Goal: Task Accomplishment & Management: Complete application form

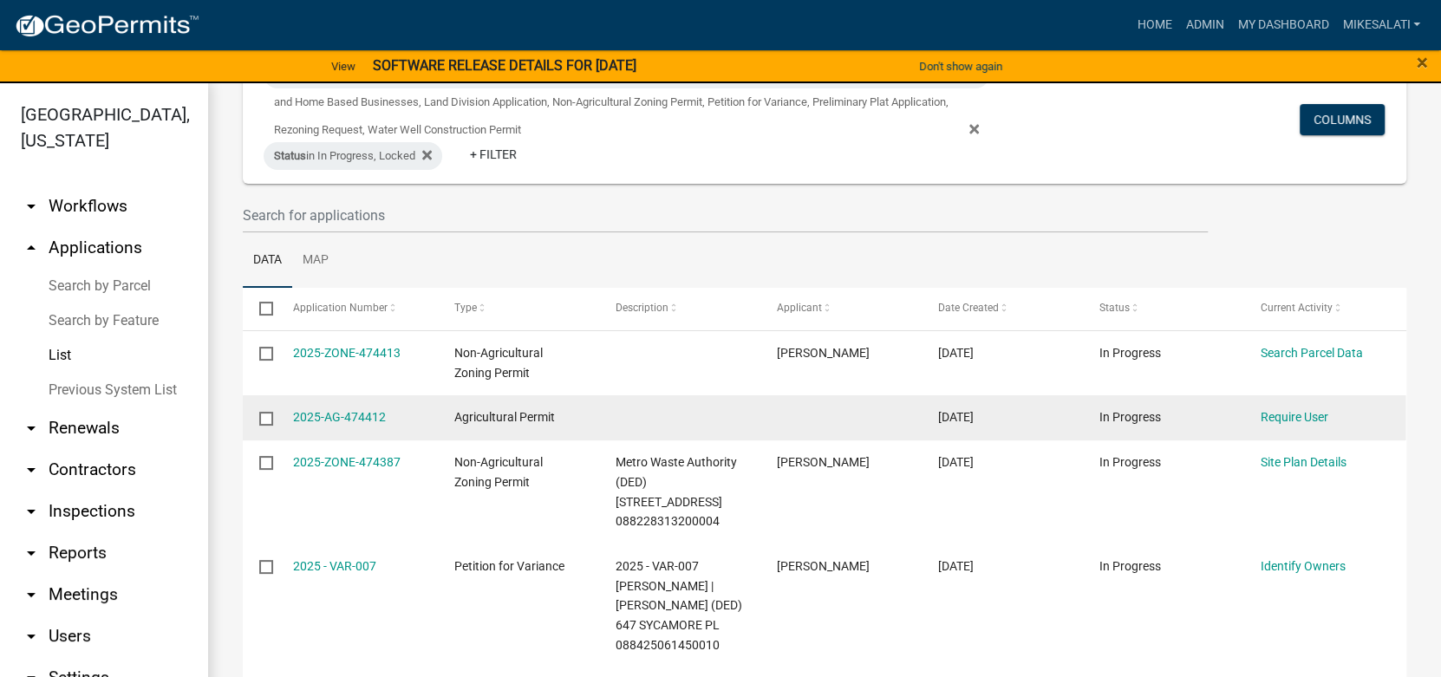
scroll to position [173, 0]
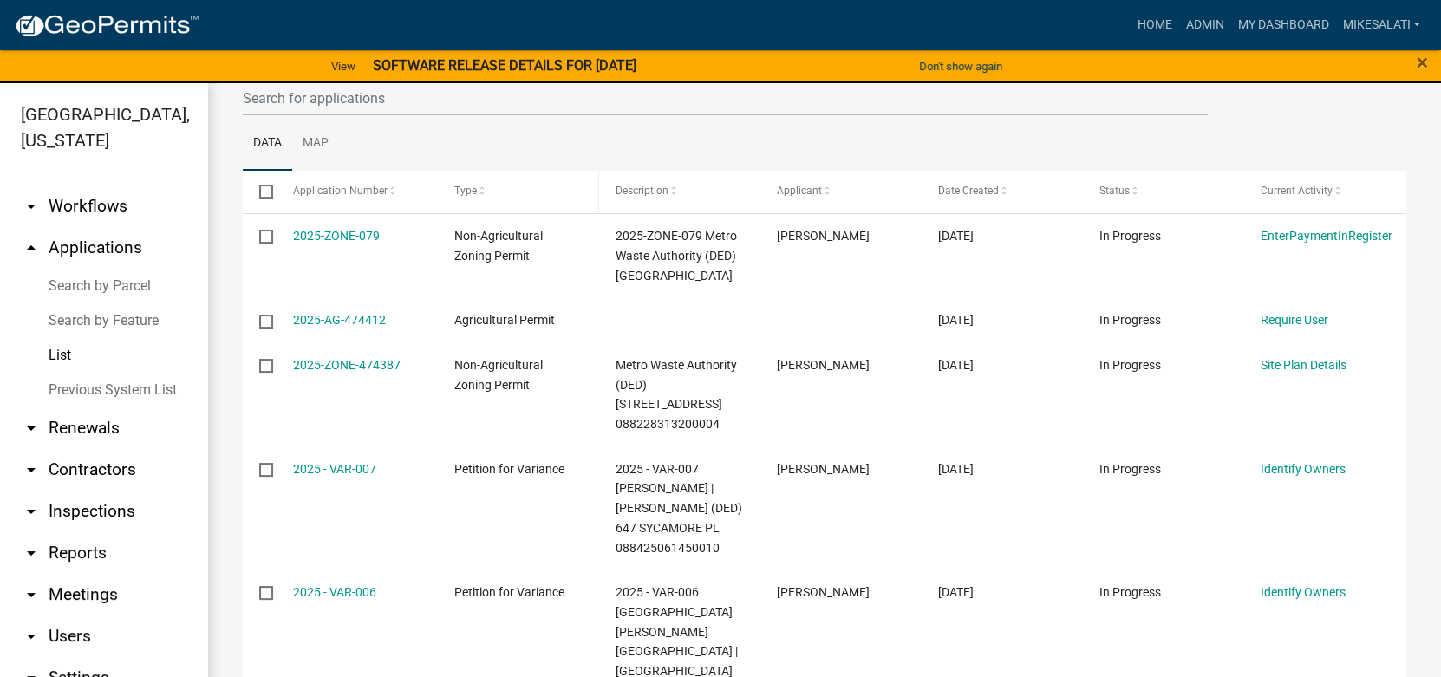
scroll to position [346, 0]
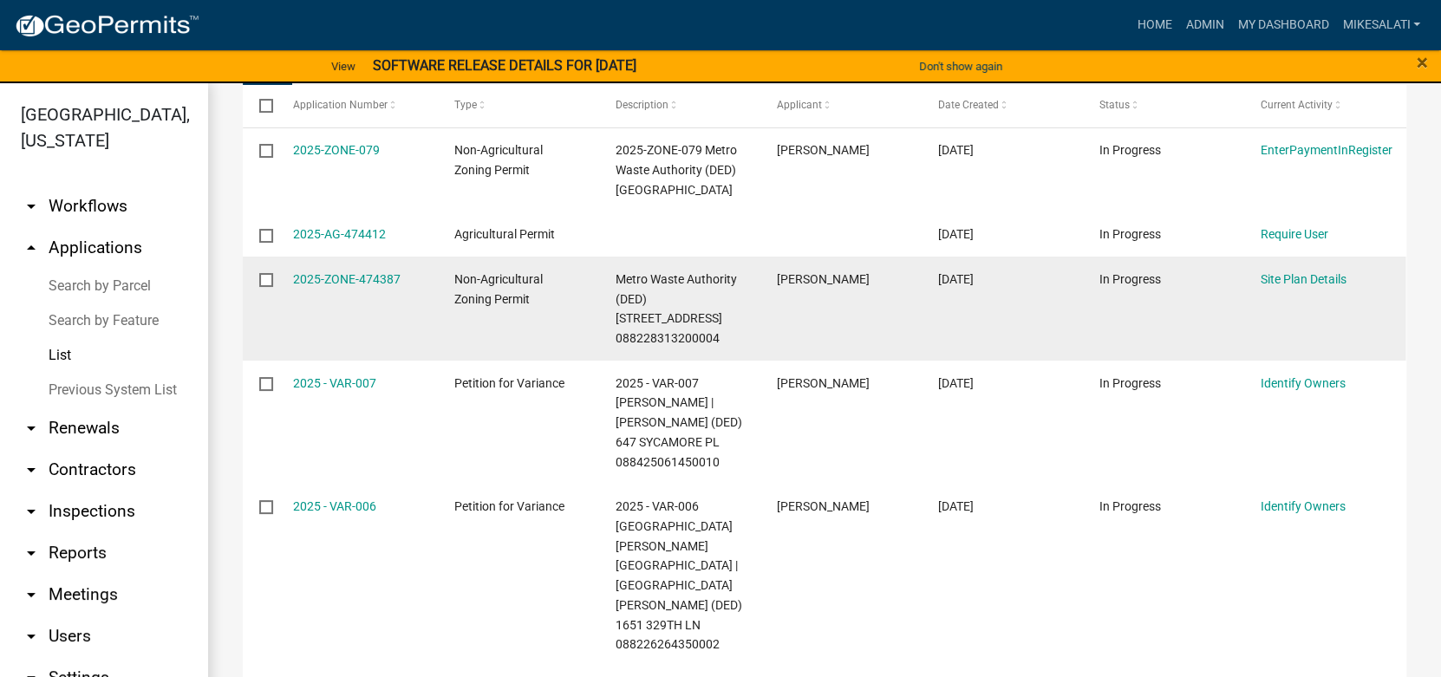
click at [267, 284] on input "checkbox" at bounding box center [264, 278] width 11 height 11
checkbox input "true"
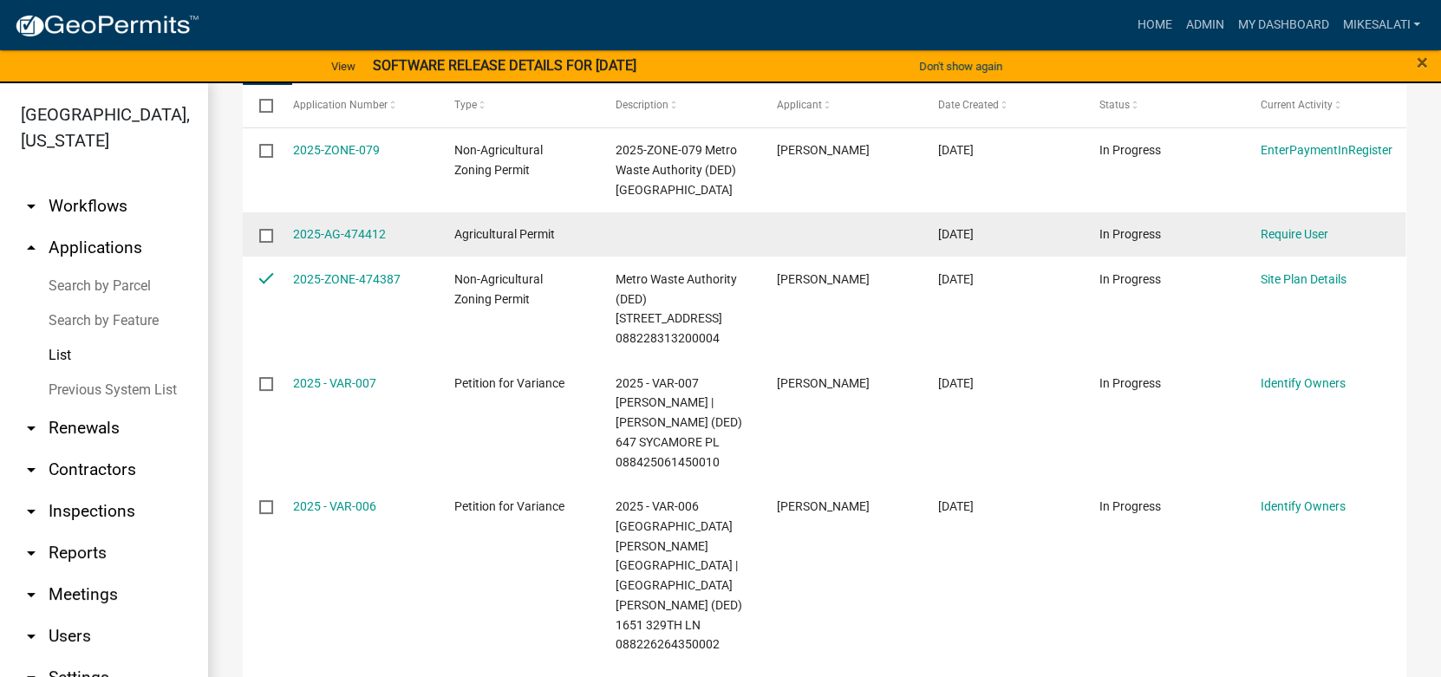
click at [269, 240] on input "checkbox" at bounding box center [264, 234] width 11 height 11
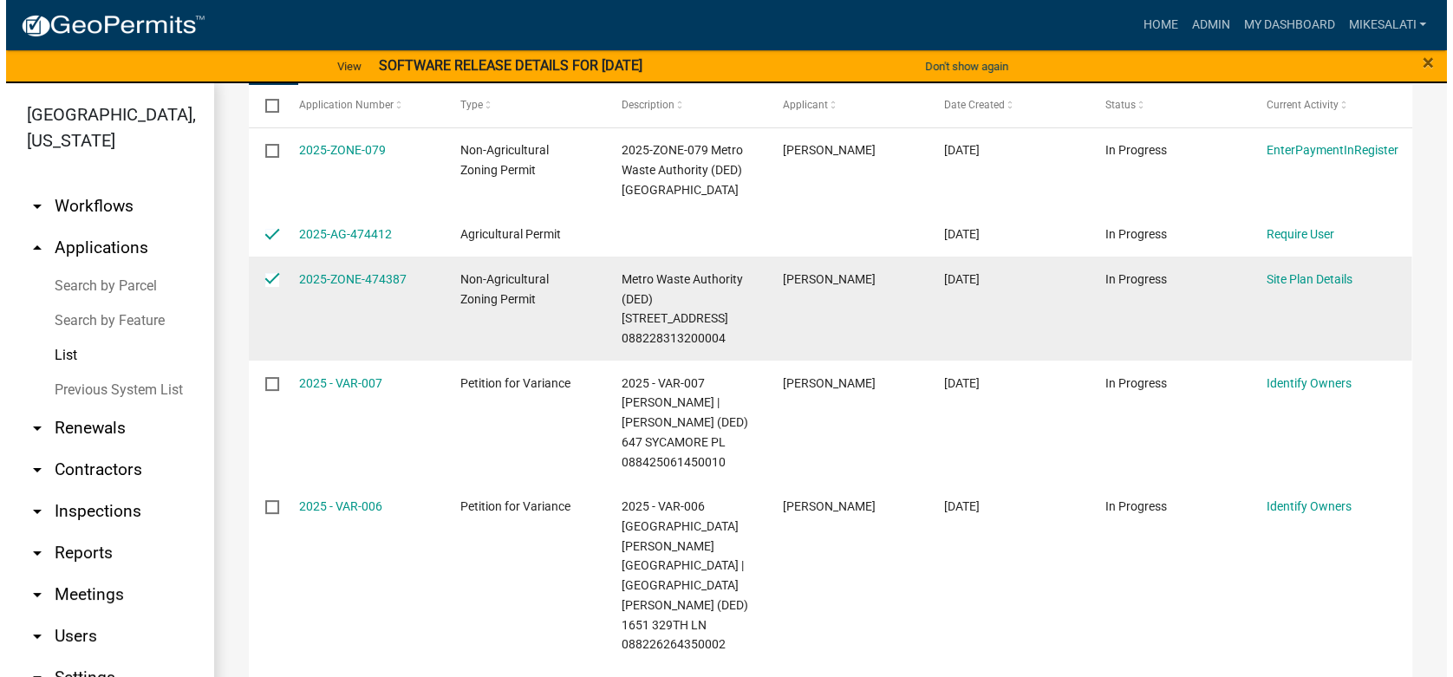
scroll to position [0, 0]
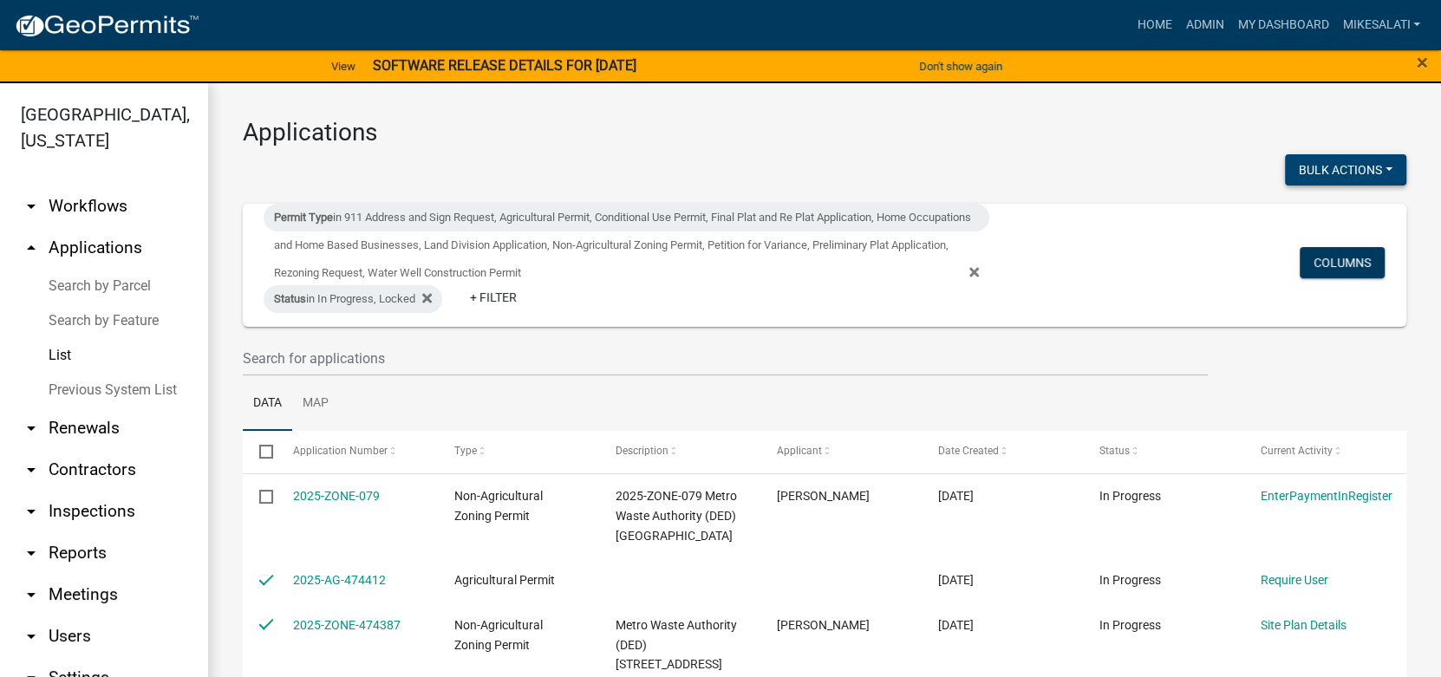
click at [1370, 171] on button "Bulk Actions" at bounding box center [1345, 169] width 121 height 31
click at [1313, 222] on button "Void" at bounding box center [1336, 215] width 139 height 42
checkbox input "false"
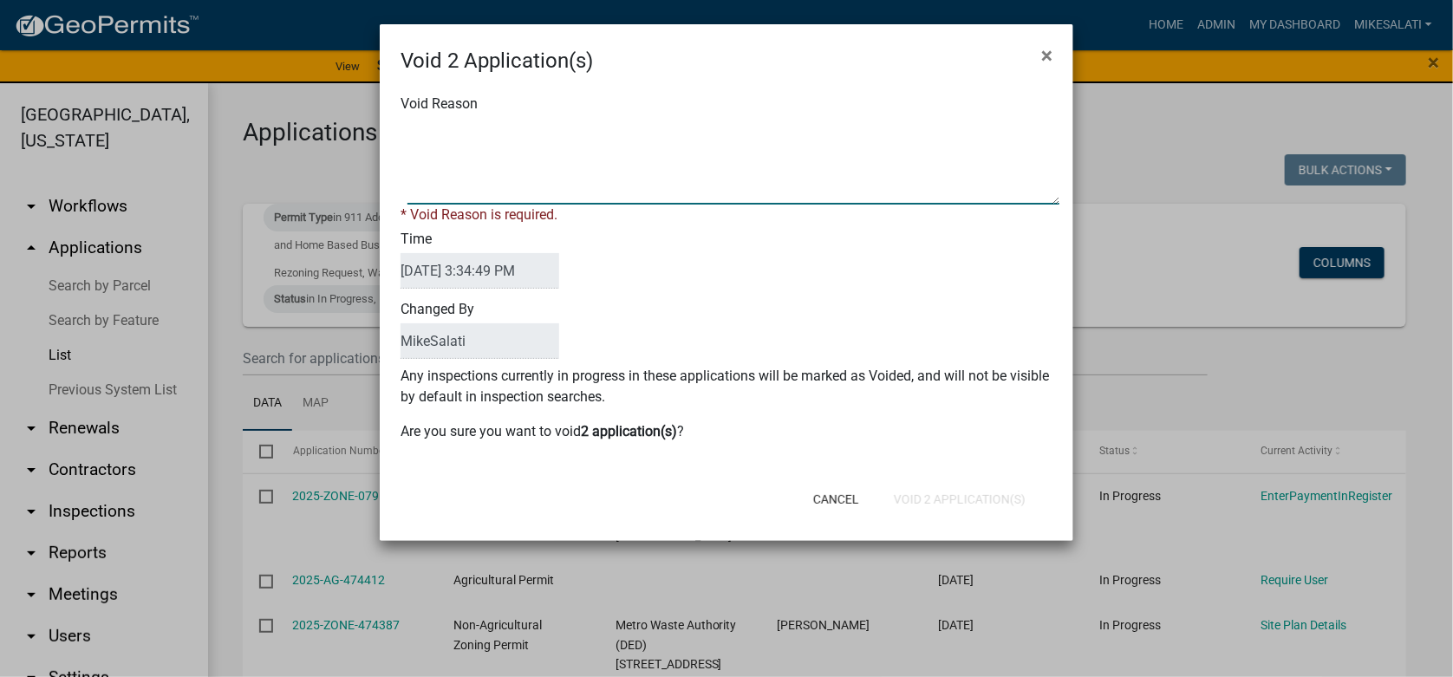
click at [483, 136] on textarea "Void Reason" at bounding box center [733, 161] width 652 height 87
type textarea "duplicates, not needed. - MJS"
click at [948, 495] on div "Cancel Void 2 Application(s)" at bounding box center [839, 499] width 427 height 45
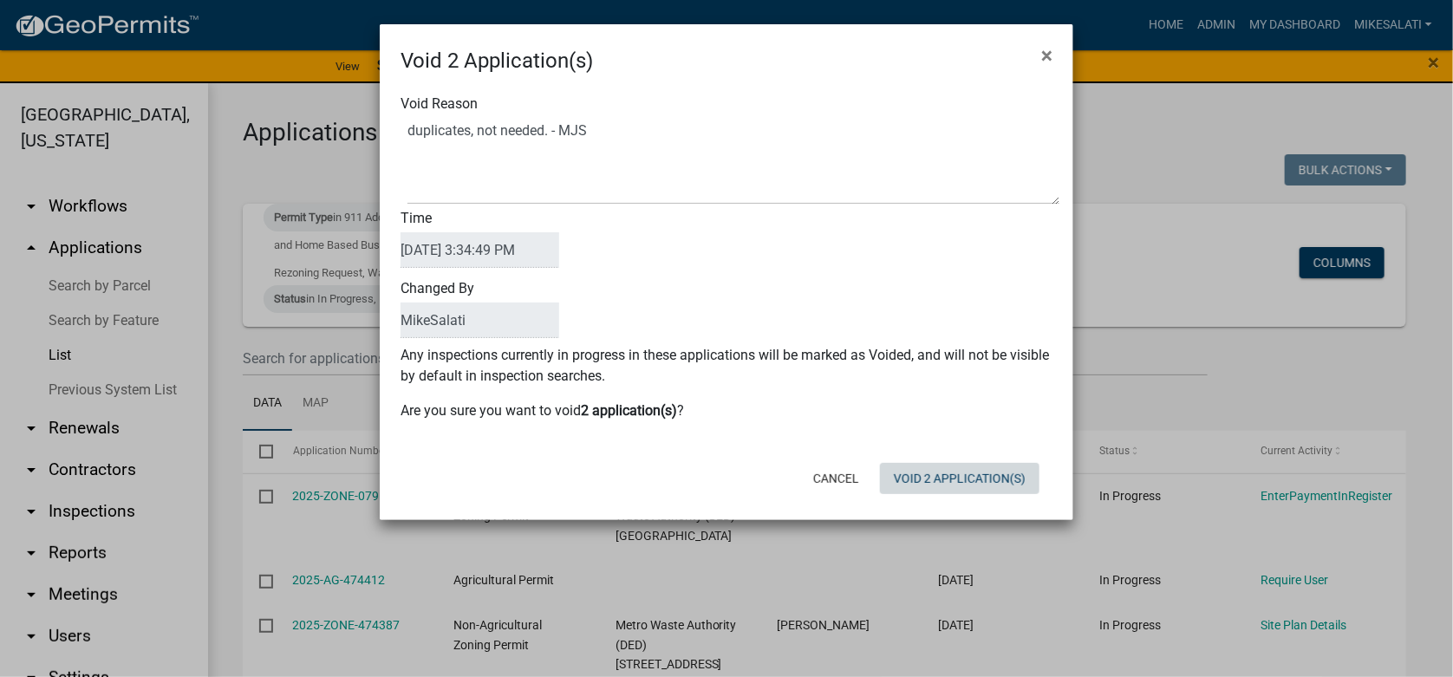
click at [956, 476] on button "Void 2 Application(s)" at bounding box center [960, 478] width 160 height 31
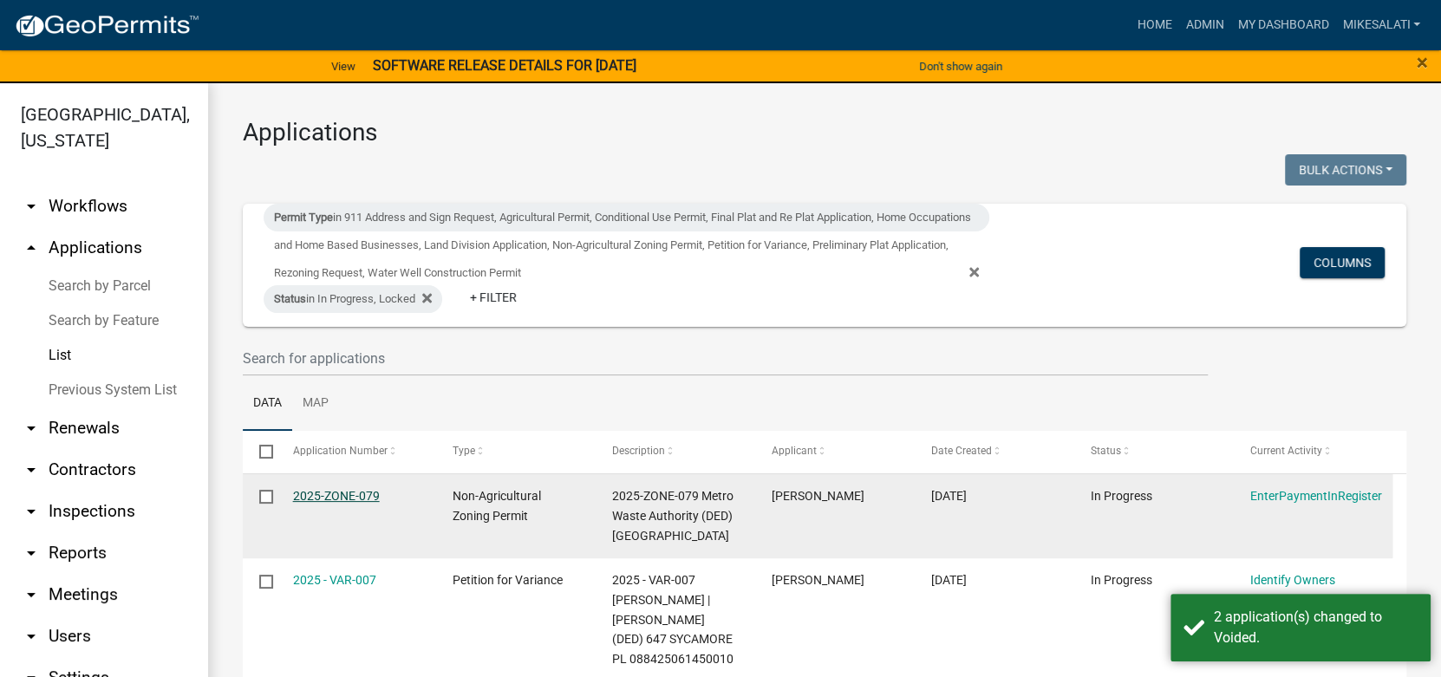
click at [332, 496] on link "2025-ZONE-079" at bounding box center [336, 496] width 87 height 14
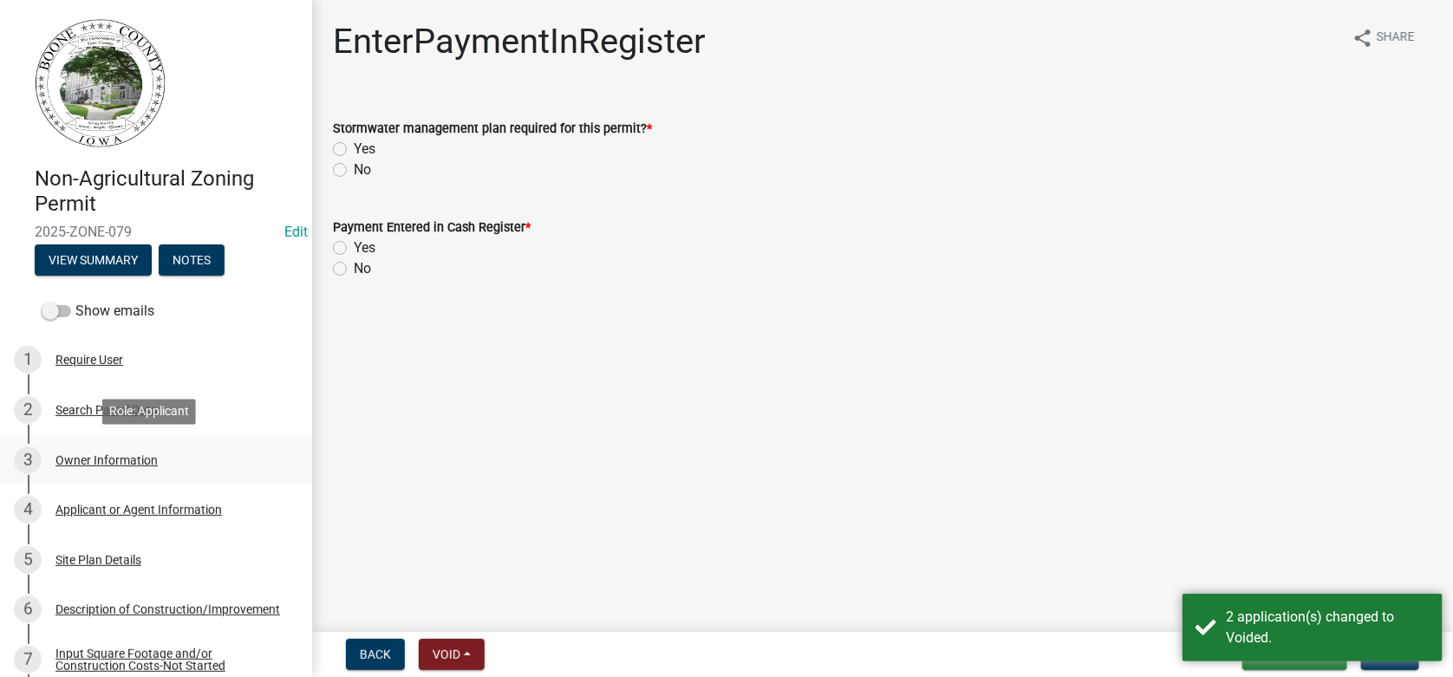
click at [139, 455] on div "Owner Information" at bounding box center [106, 460] width 102 height 12
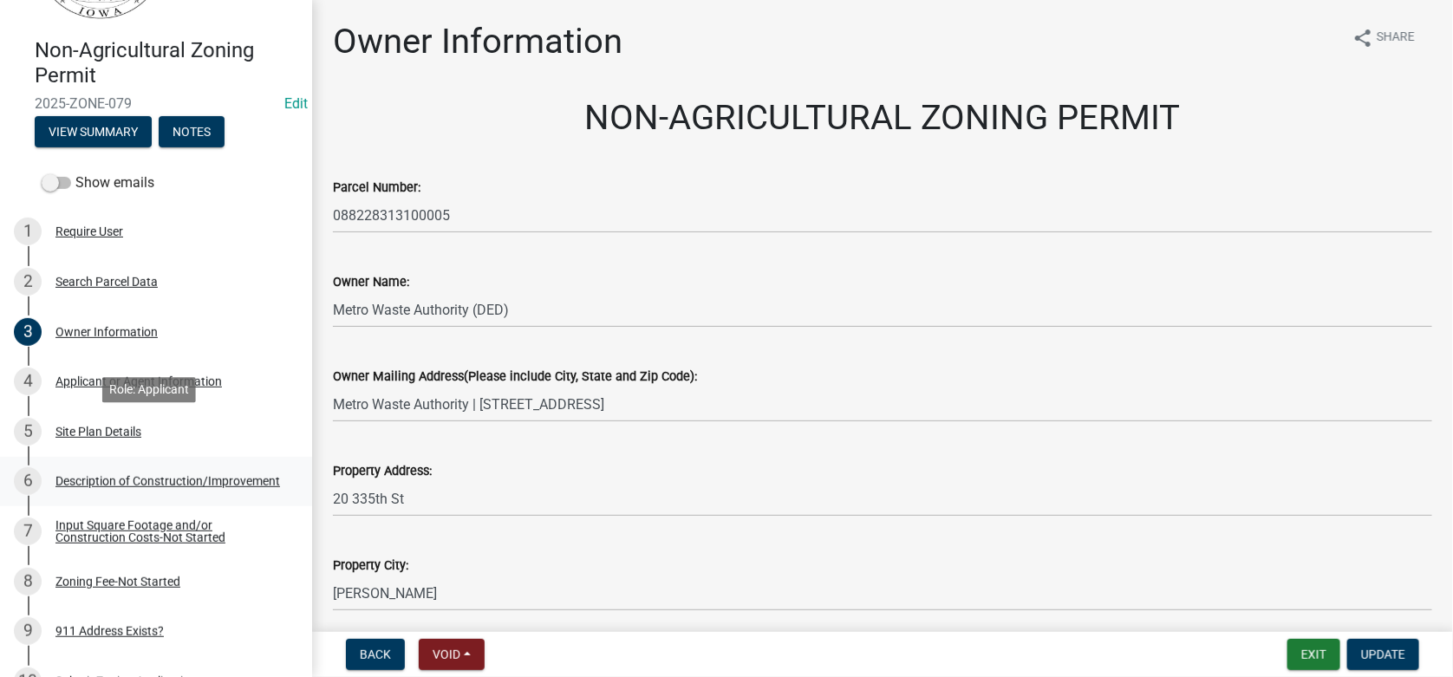
scroll to position [173, 0]
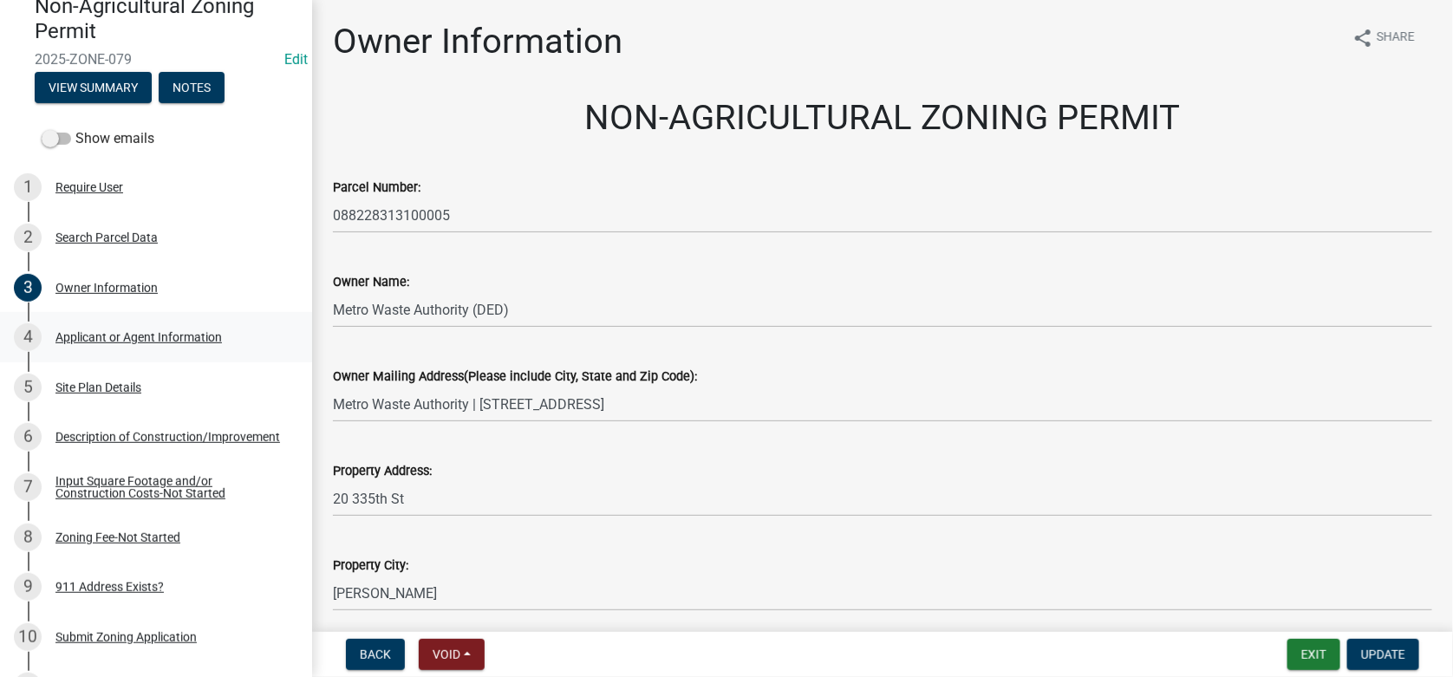
click at [93, 328] on div "4 Applicant or Agent Information" at bounding box center [149, 337] width 270 height 28
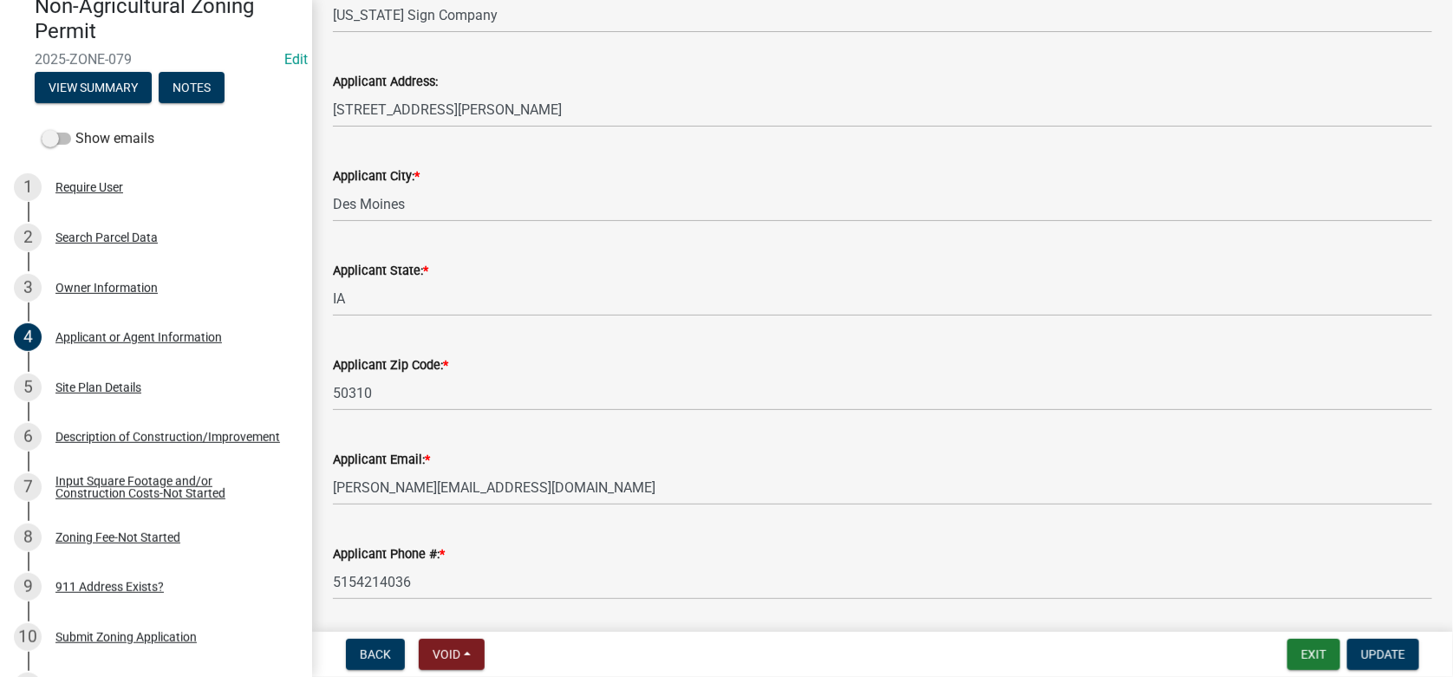
scroll to position [228, 0]
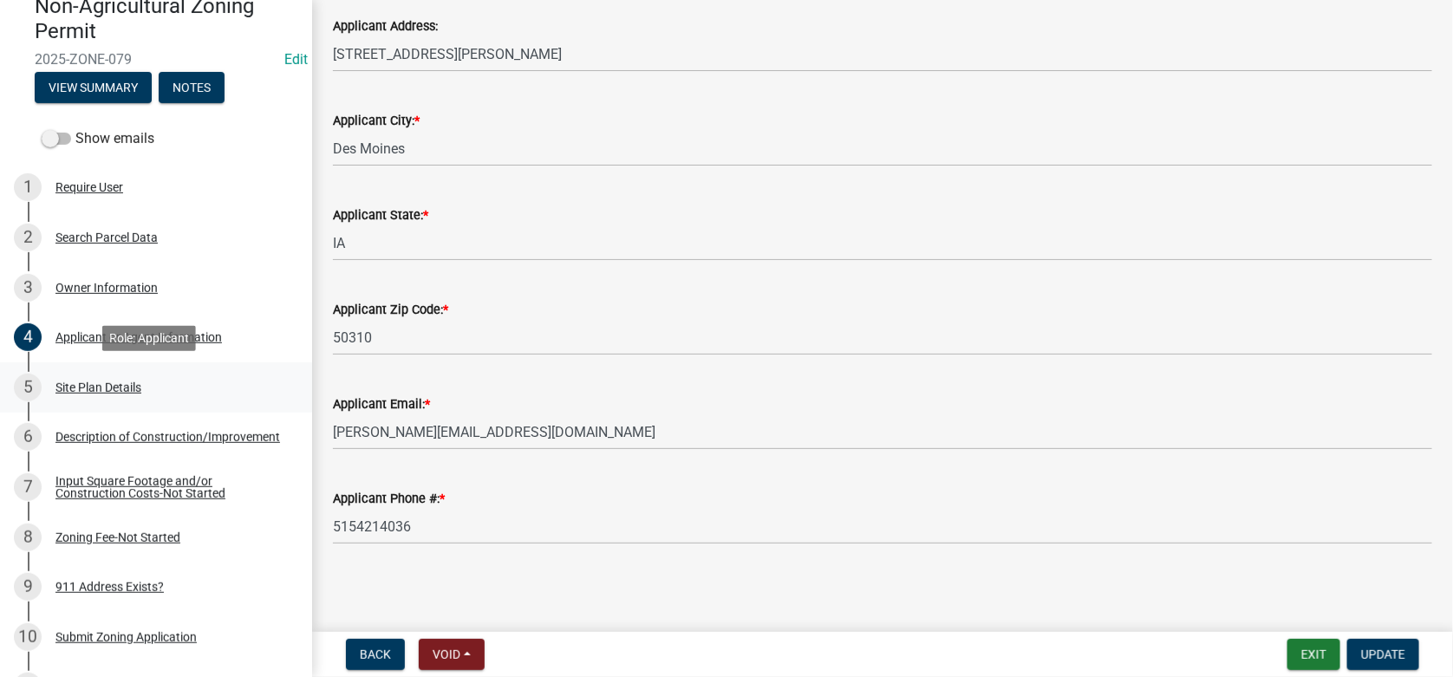
click at [82, 376] on div "5 Site Plan Details" at bounding box center [149, 388] width 270 height 28
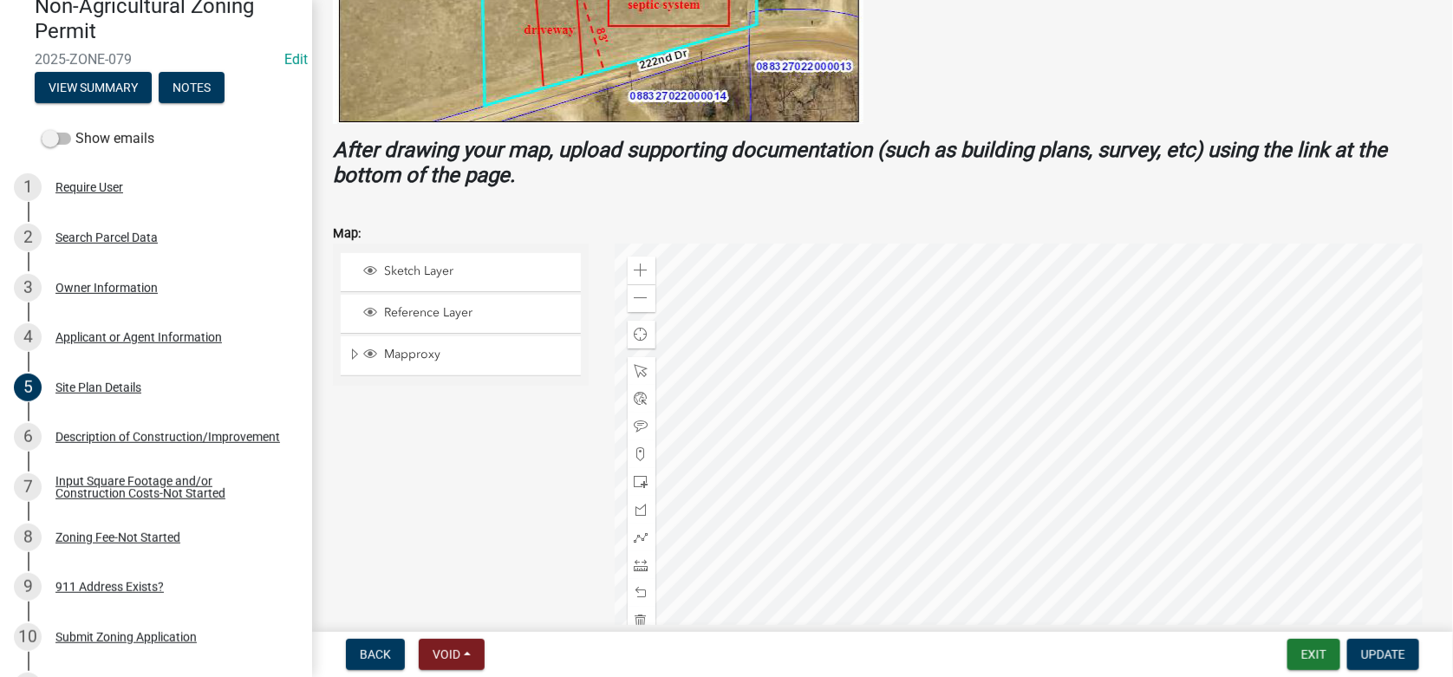
scroll to position [563, 0]
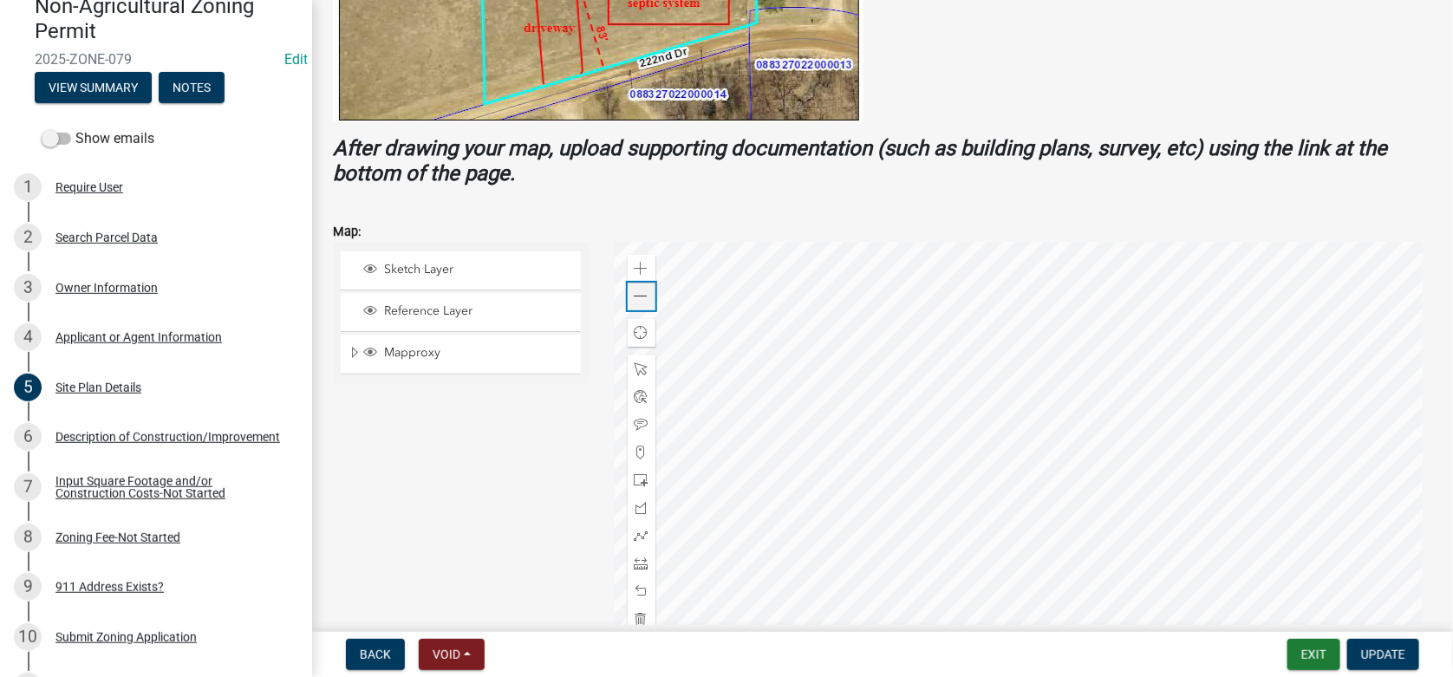
click at [638, 294] on span at bounding box center [642, 297] width 14 height 14
click at [90, 440] on div "Description of Construction/Improvement" at bounding box center [167, 437] width 225 height 12
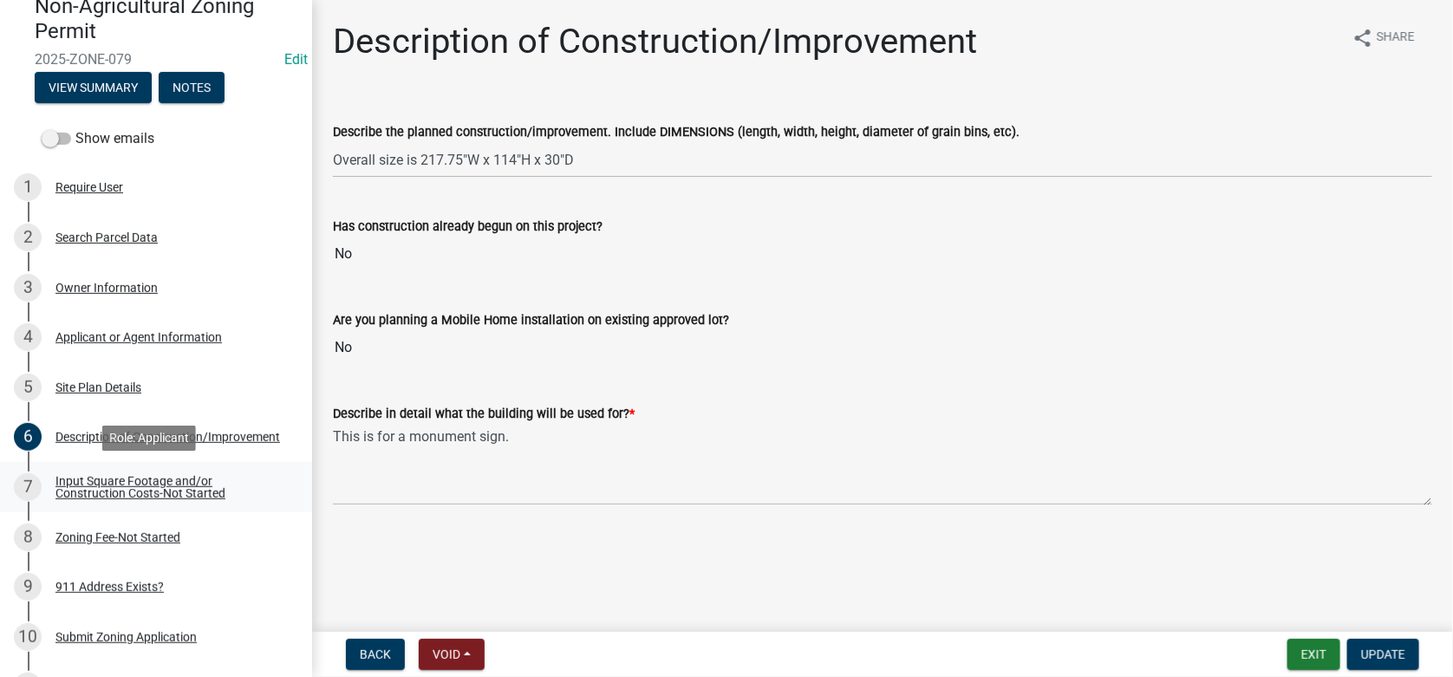
click at [106, 483] on div "Input Square Footage and/or Construction Costs-Not Started" at bounding box center [169, 487] width 229 height 24
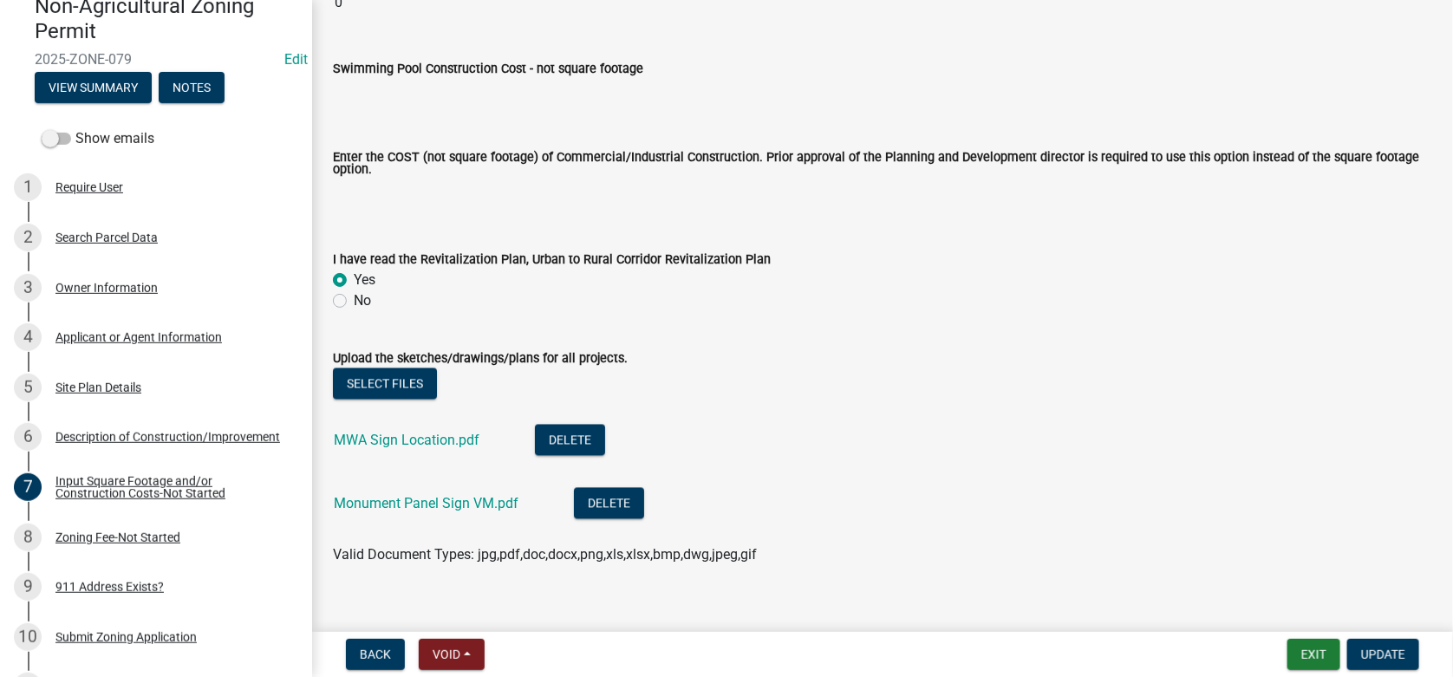
scroll to position [1354, 0]
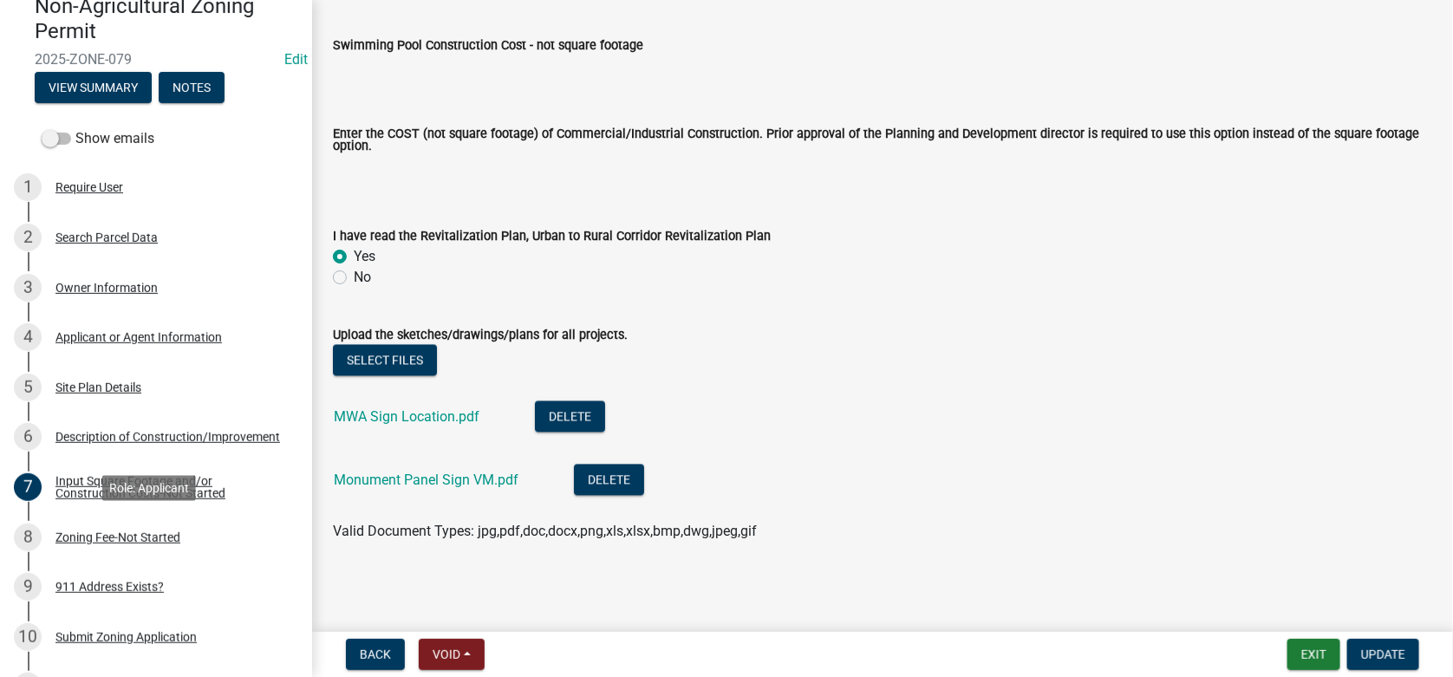
click at [130, 526] on div "8 Zoning Fee-Not Started" at bounding box center [149, 538] width 270 height 28
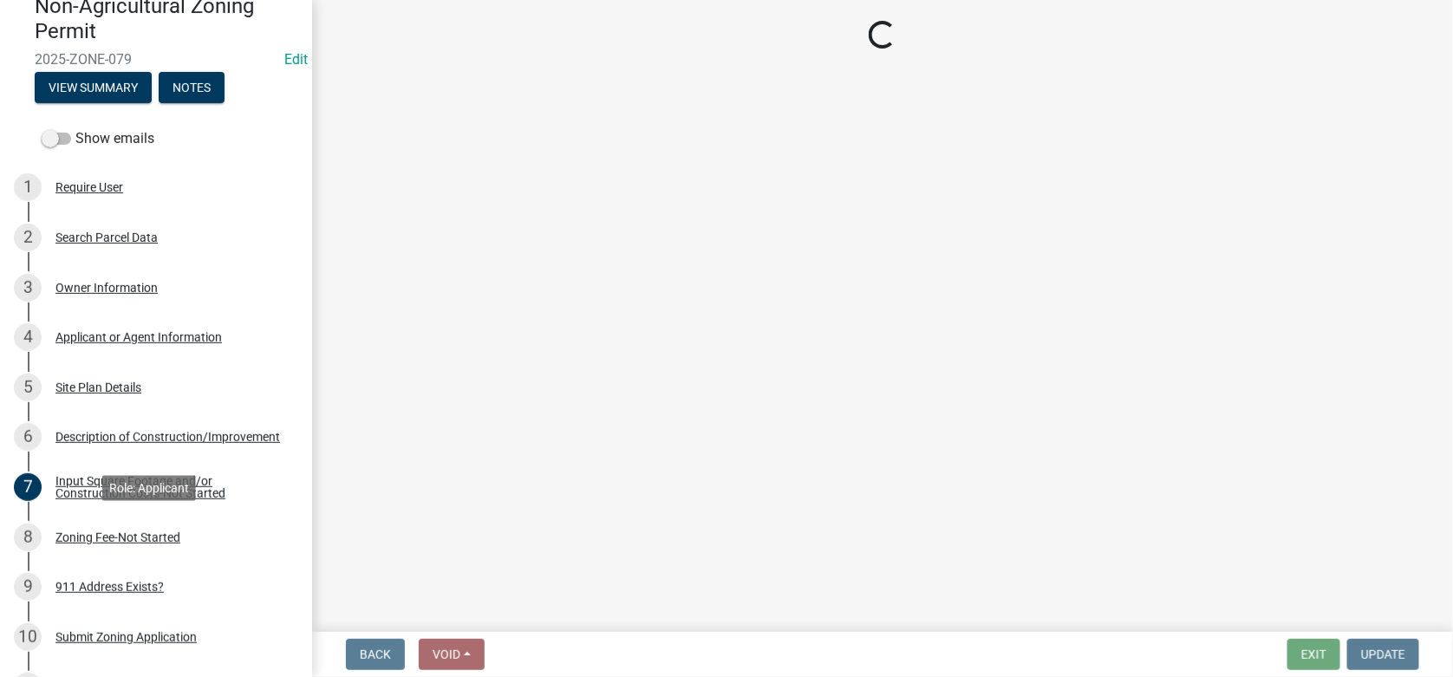
scroll to position [0, 0]
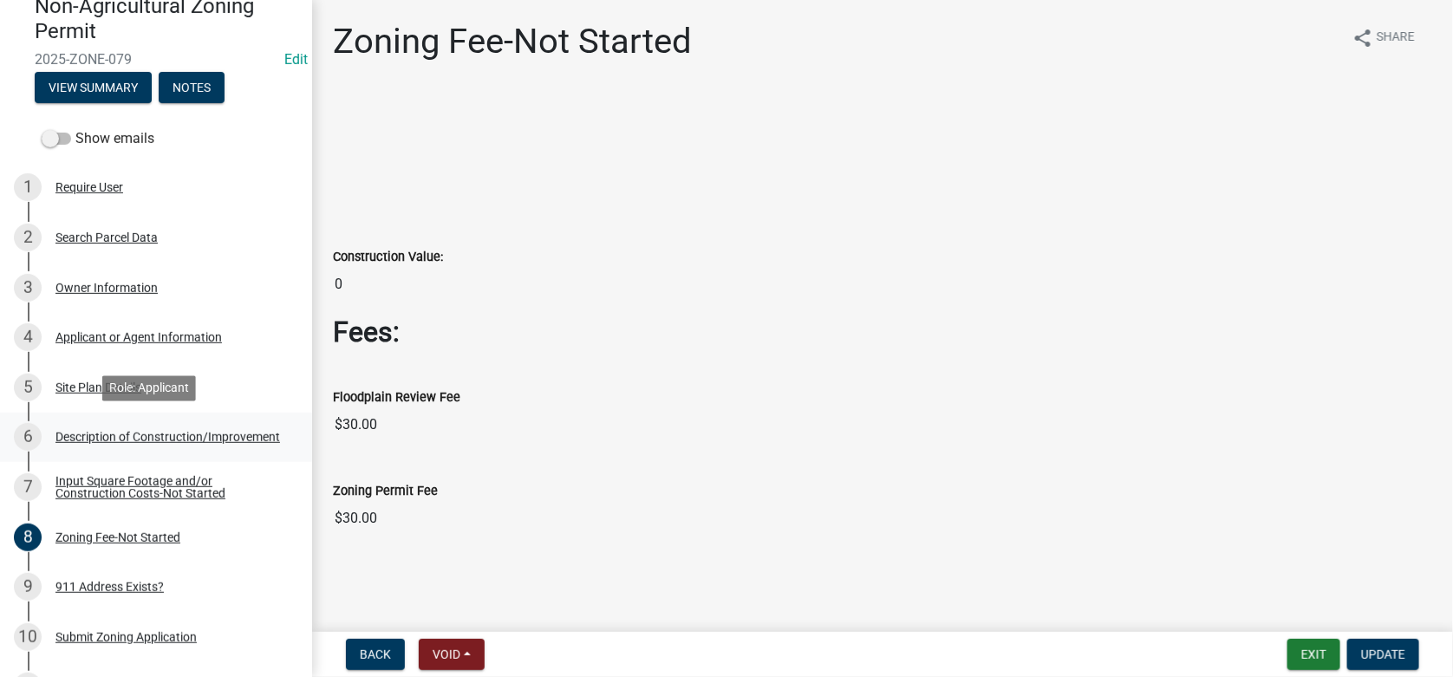
click at [110, 435] on div "Description of Construction/Improvement" at bounding box center [167, 437] width 225 height 12
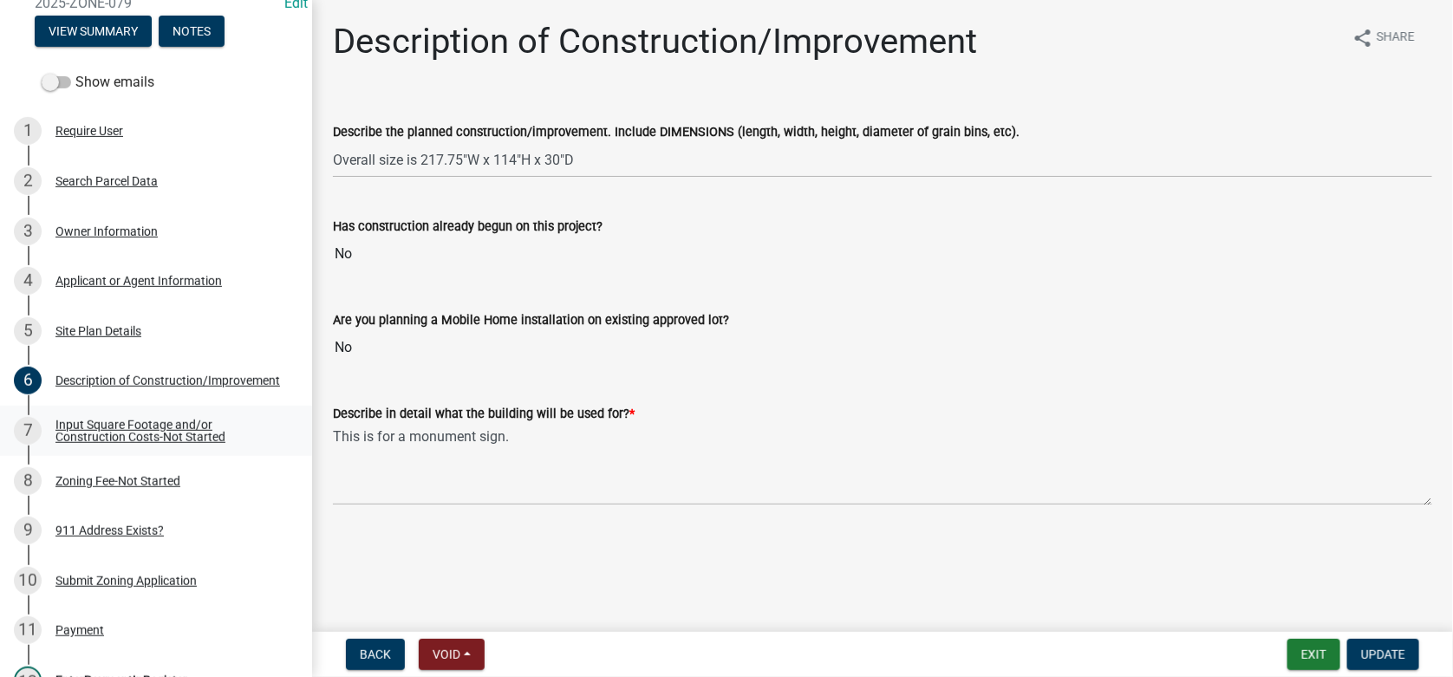
scroll to position [260, 0]
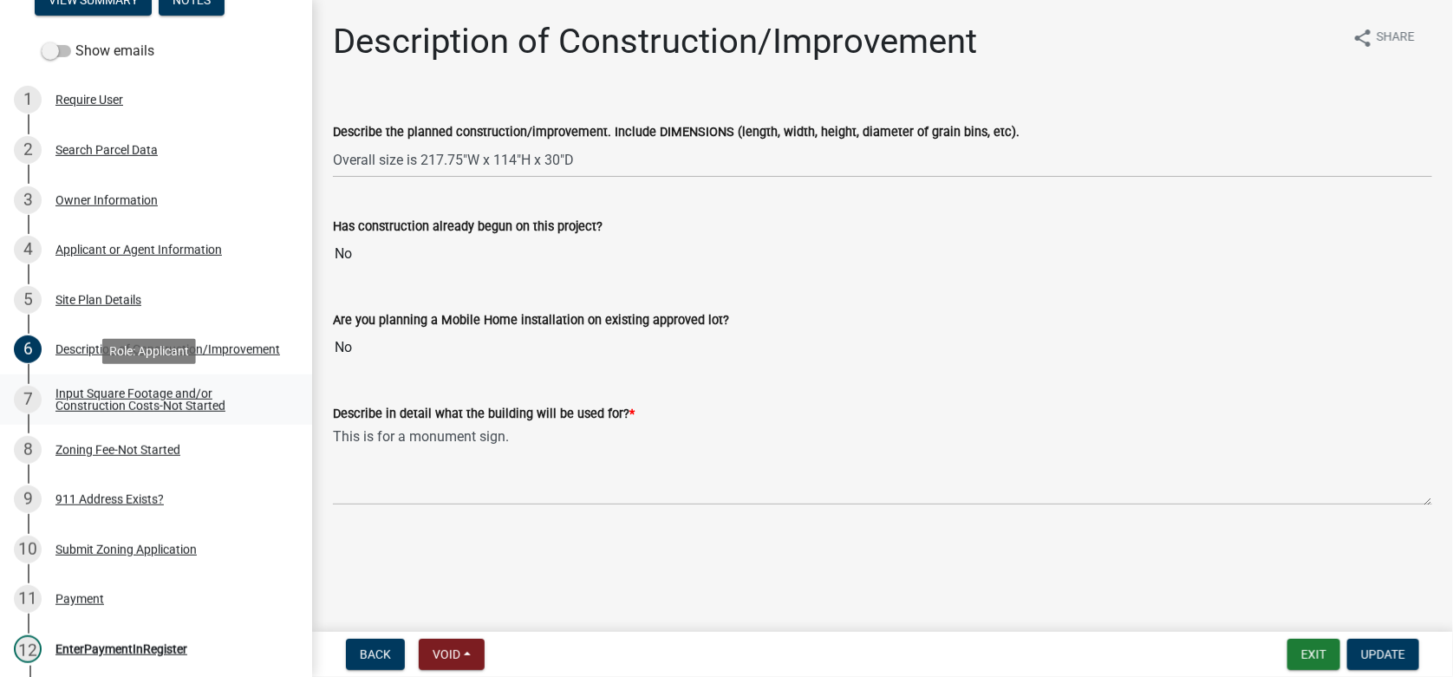
click at [106, 389] on div "Input Square Footage and/or Construction Costs-Not Started" at bounding box center [169, 400] width 229 height 24
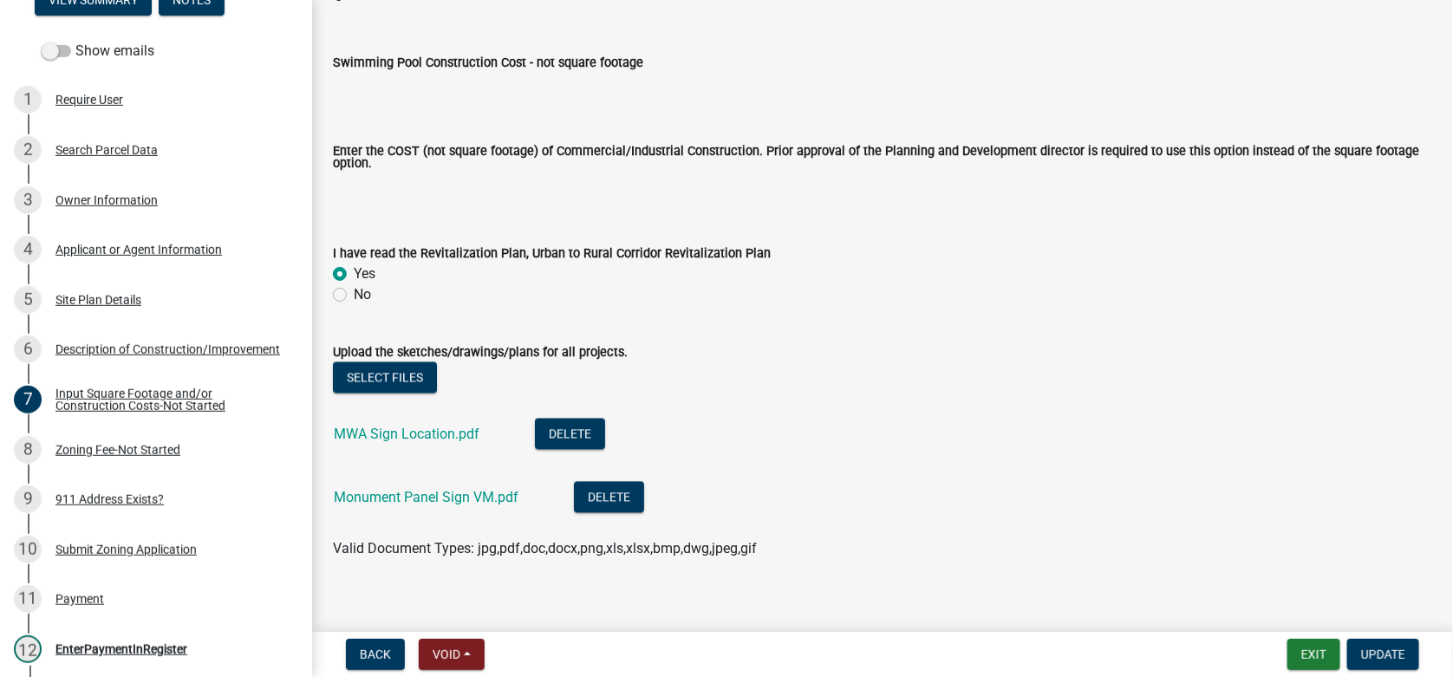
scroll to position [1354, 0]
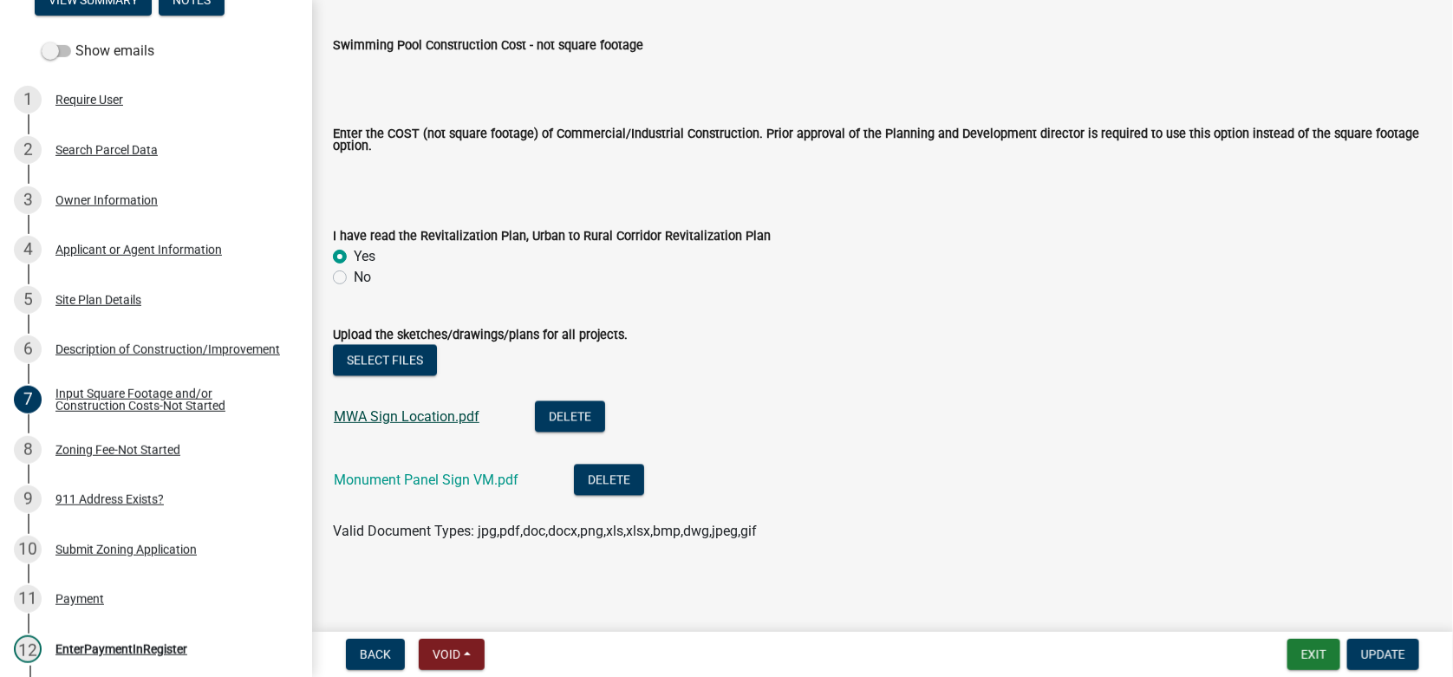
click at [402, 420] on link "MWA Sign Location.pdf" at bounding box center [407, 416] width 146 height 16
click at [403, 483] on link "Monument Panel Sign VM.pdf" at bounding box center [426, 480] width 185 height 16
click at [425, 414] on link "MWA Sign Location.pdf" at bounding box center [407, 416] width 146 height 16
click at [77, 303] on div "Site Plan Details" at bounding box center [98, 300] width 86 height 12
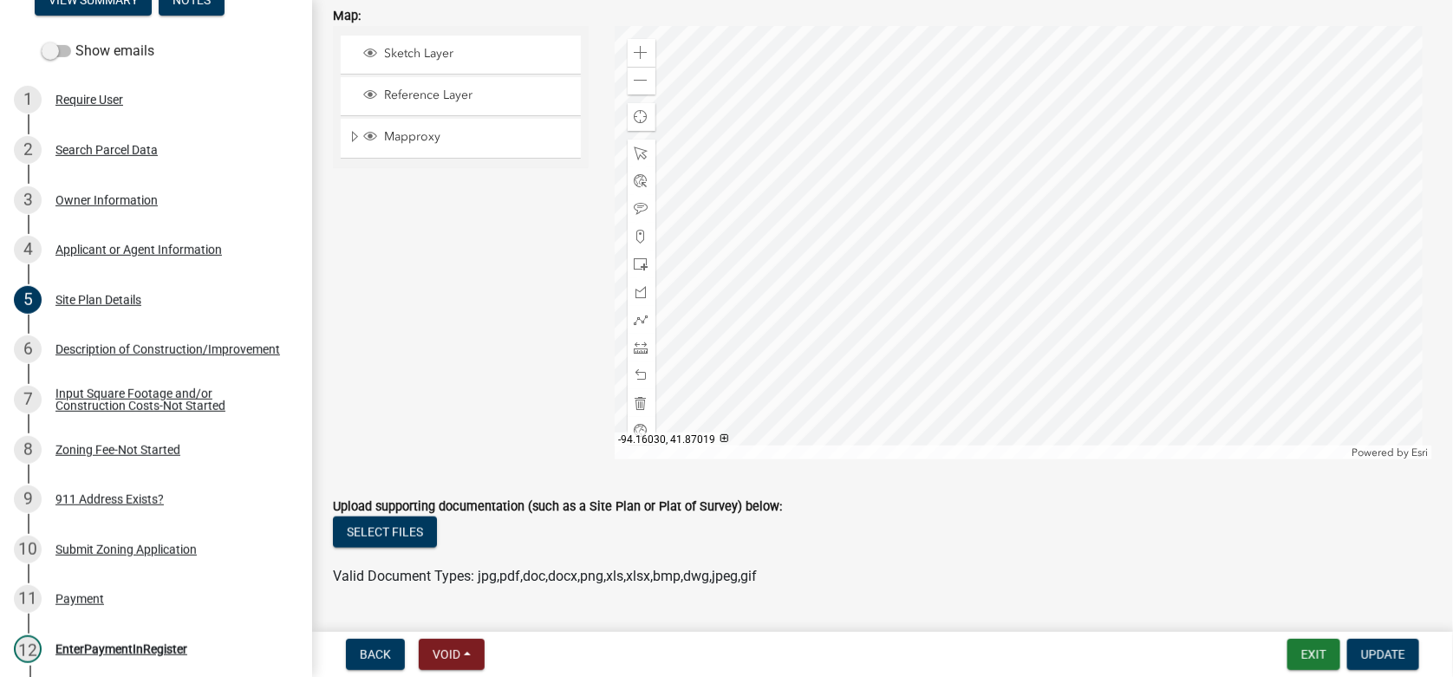
scroll to position [694, 0]
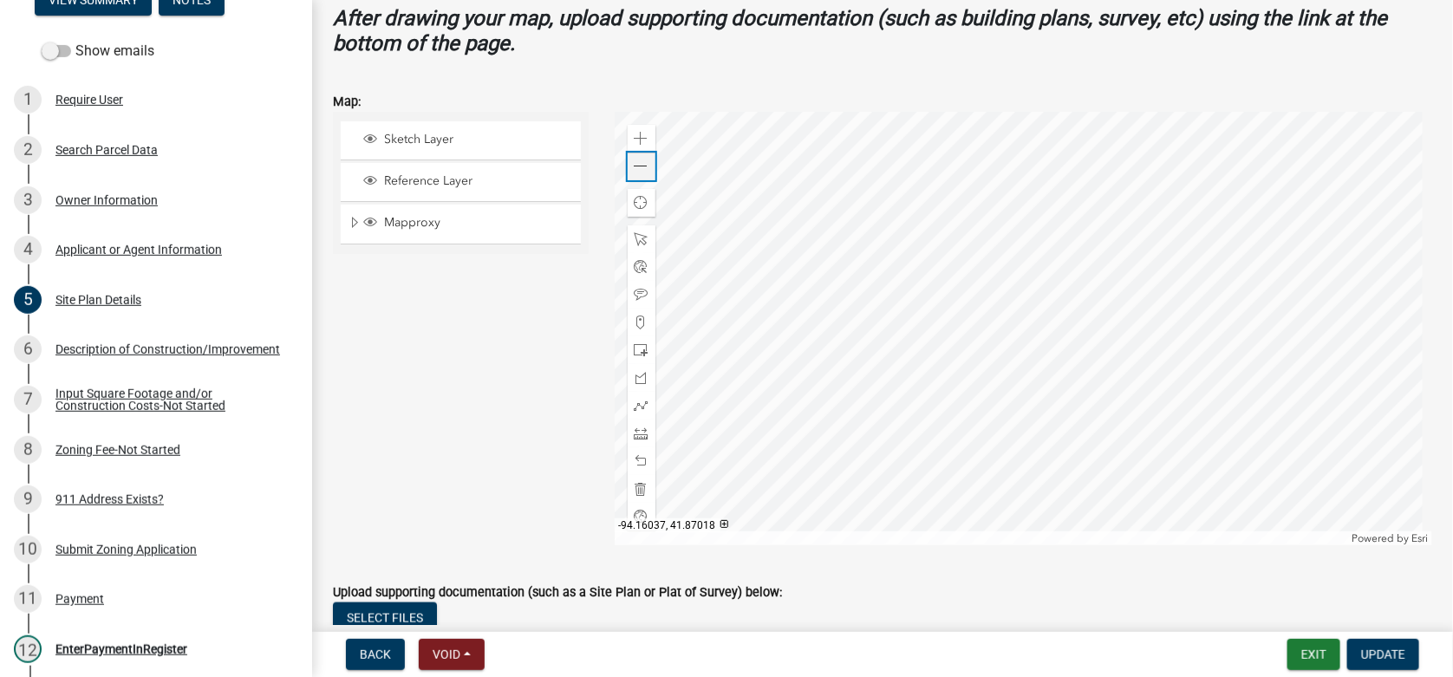
click at [629, 167] on div "Zoom out" at bounding box center [642, 167] width 28 height 28
click at [103, 251] on div "Applicant or Agent Information" at bounding box center [138, 250] width 166 height 12
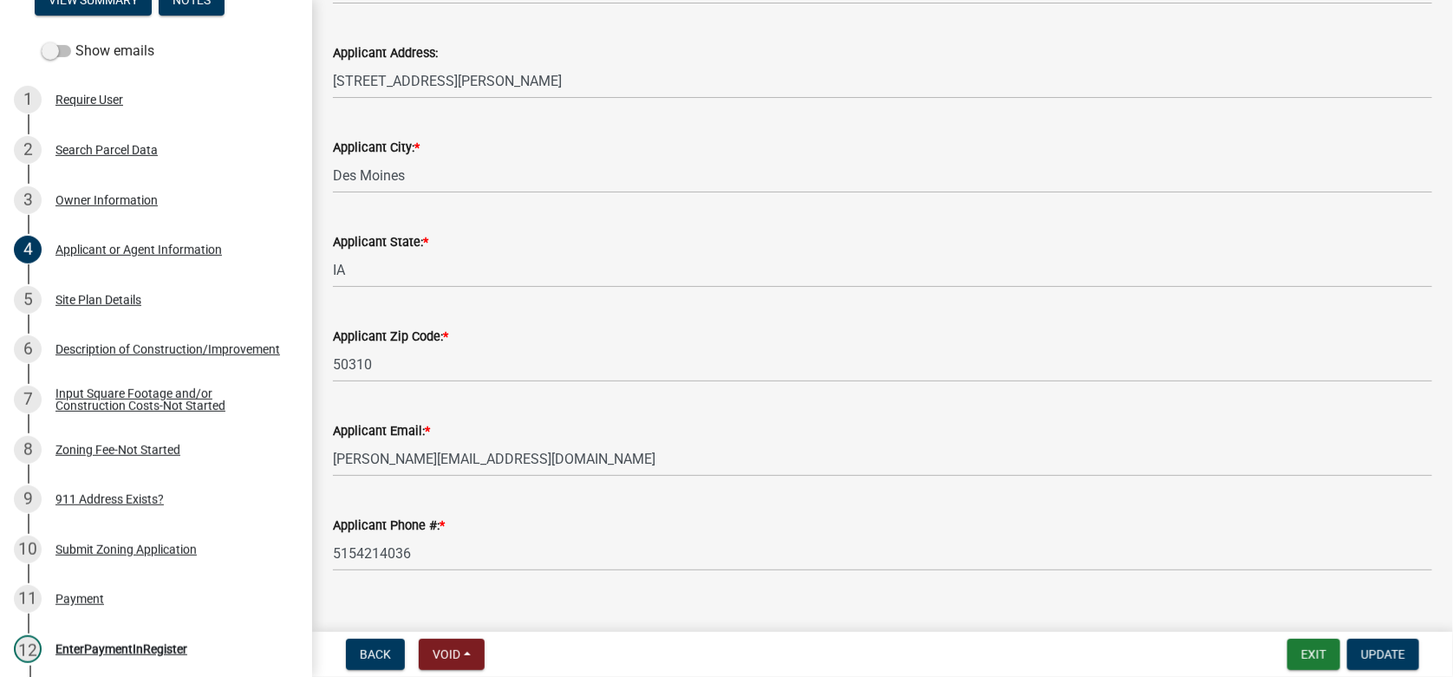
scroll to position [228, 0]
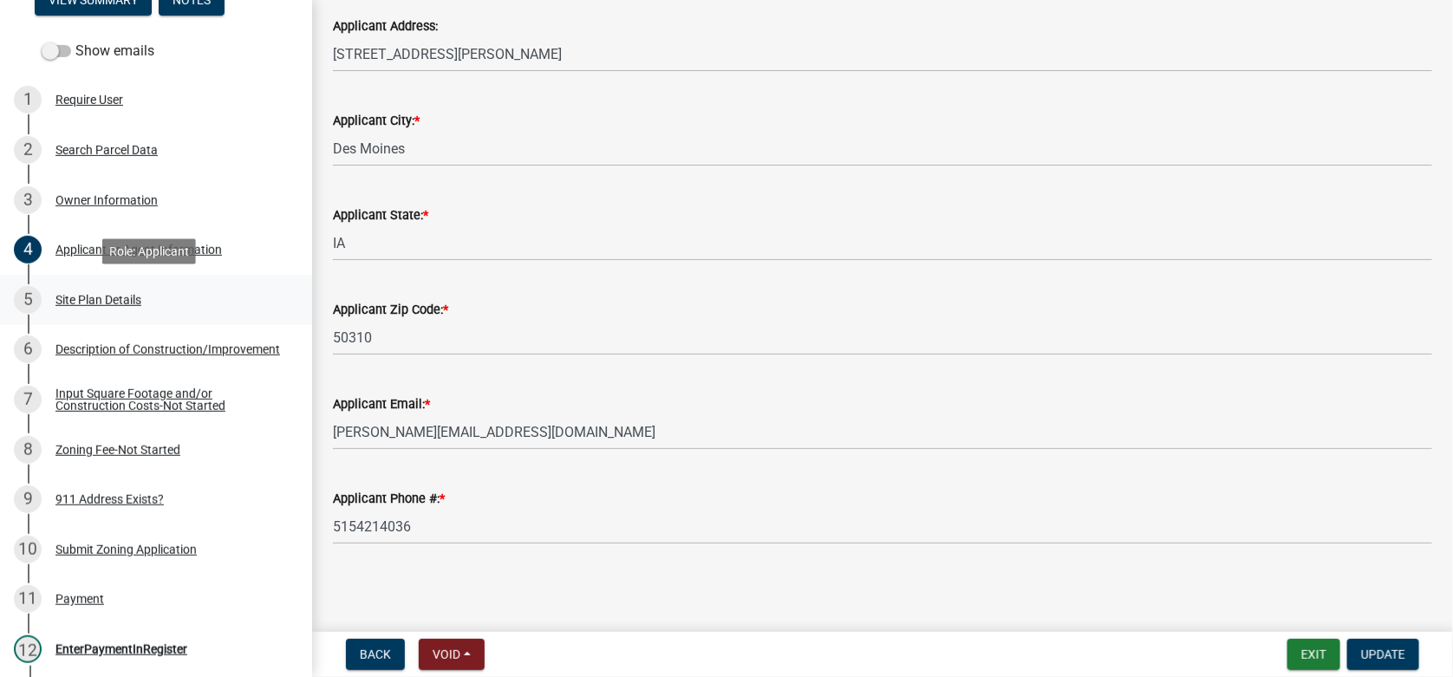
click at [80, 299] on div "Site Plan Details" at bounding box center [98, 300] width 86 height 12
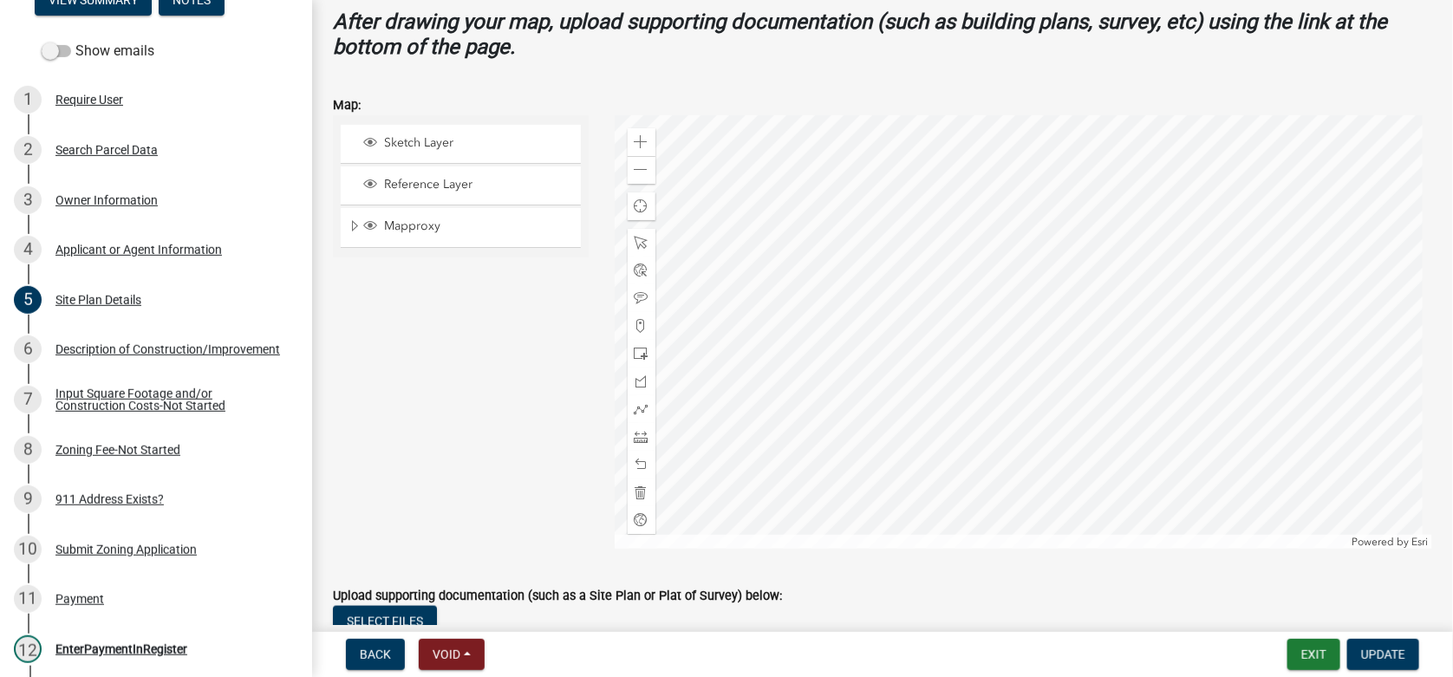
scroll to position [694, 0]
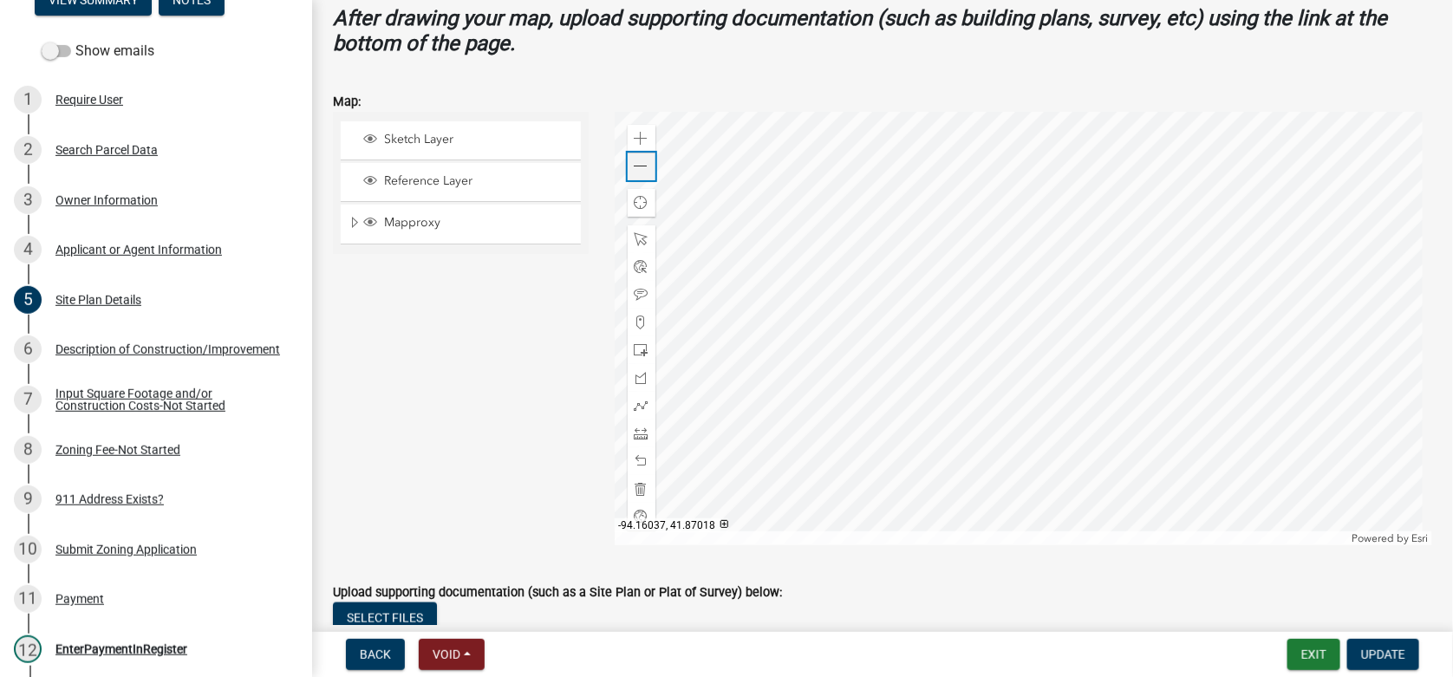
click at [635, 162] on span at bounding box center [642, 167] width 14 height 14
click at [1210, 449] on div at bounding box center [1024, 328] width 818 height 433
click at [640, 166] on span at bounding box center [642, 167] width 14 height 14
click at [1091, 330] on div at bounding box center [1024, 328] width 818 height 433
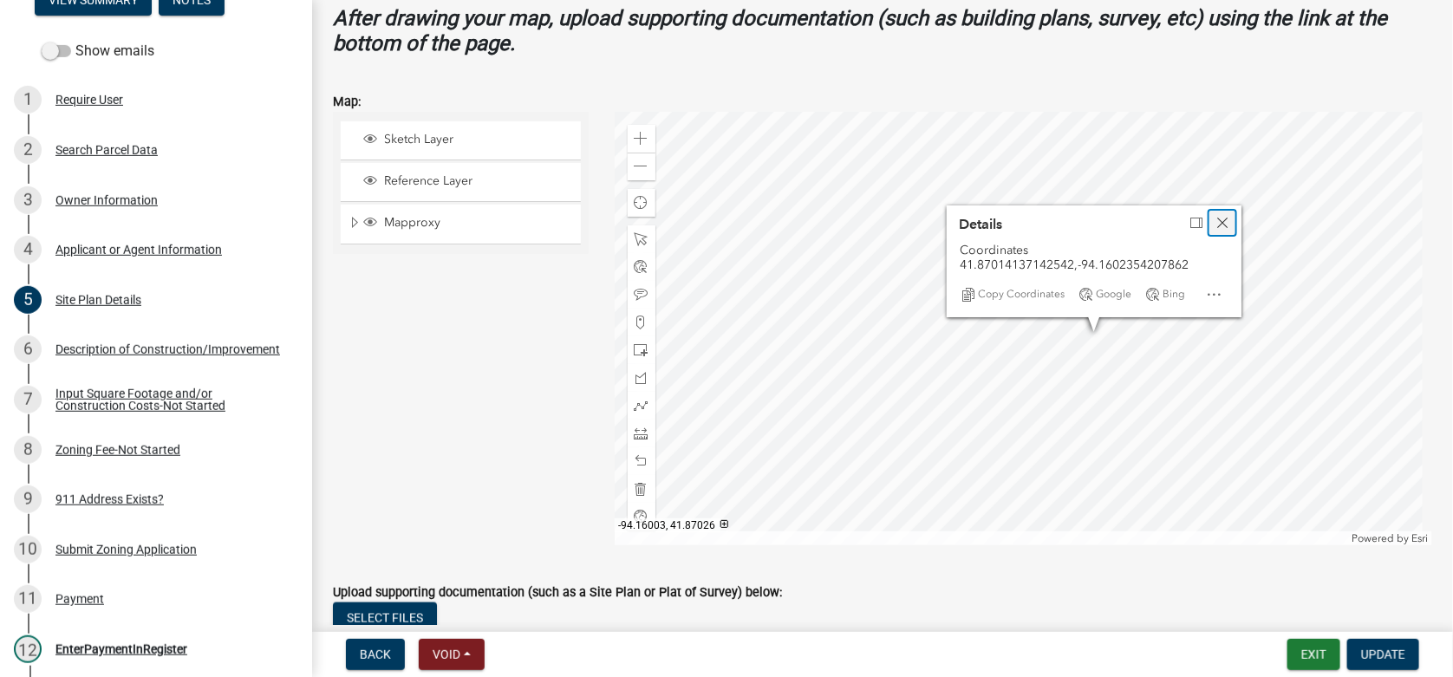
click at [1221, 220] on span "Close" at bounding box center [1222, 223] width 14 height 14
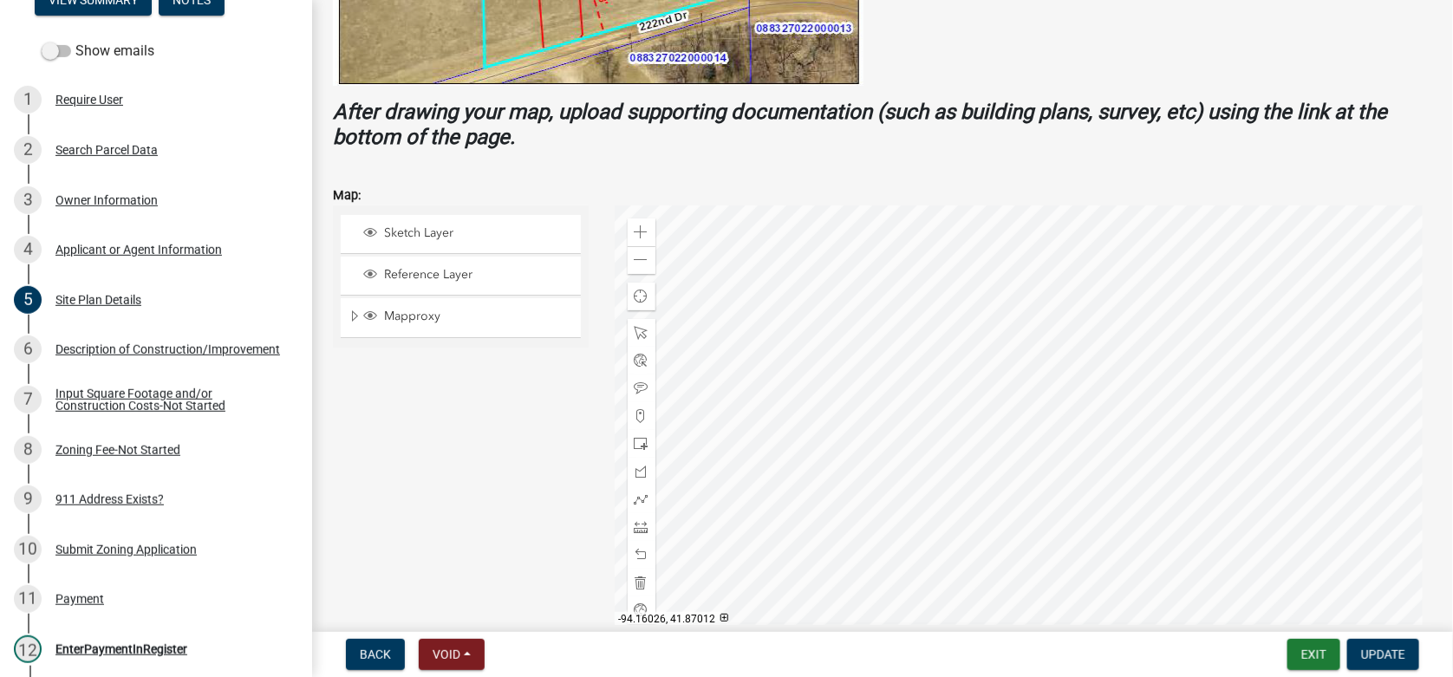
scroll to position [563, 0]
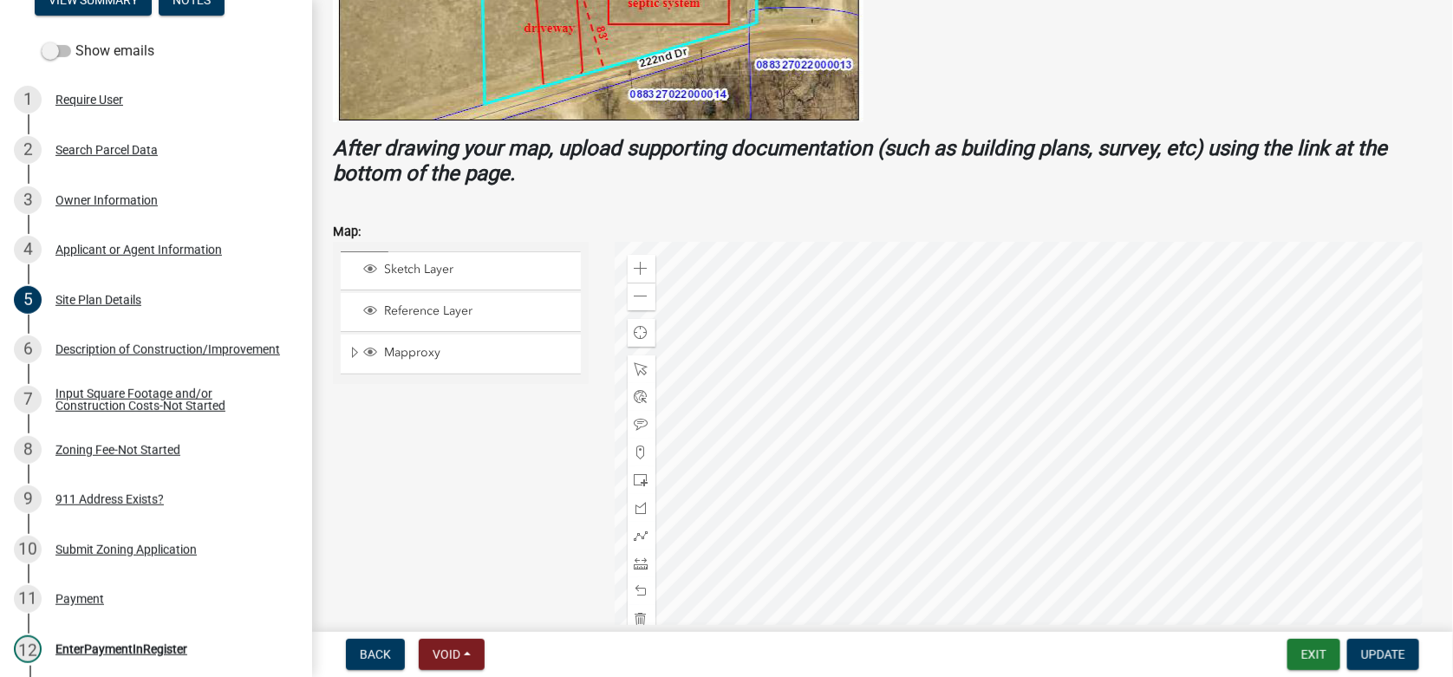
click at [1078, 460] on div at bounding box center [1024, 458] width 818 height 433
click at [915, 418] on div at bounding box center [1024, 458] width 818 height 433
click at [640, 293] on span at bounding box center [642, 297] width 14 height 14
click at [640, 566] on span at bounding box center [642, 564] width 14 height 14
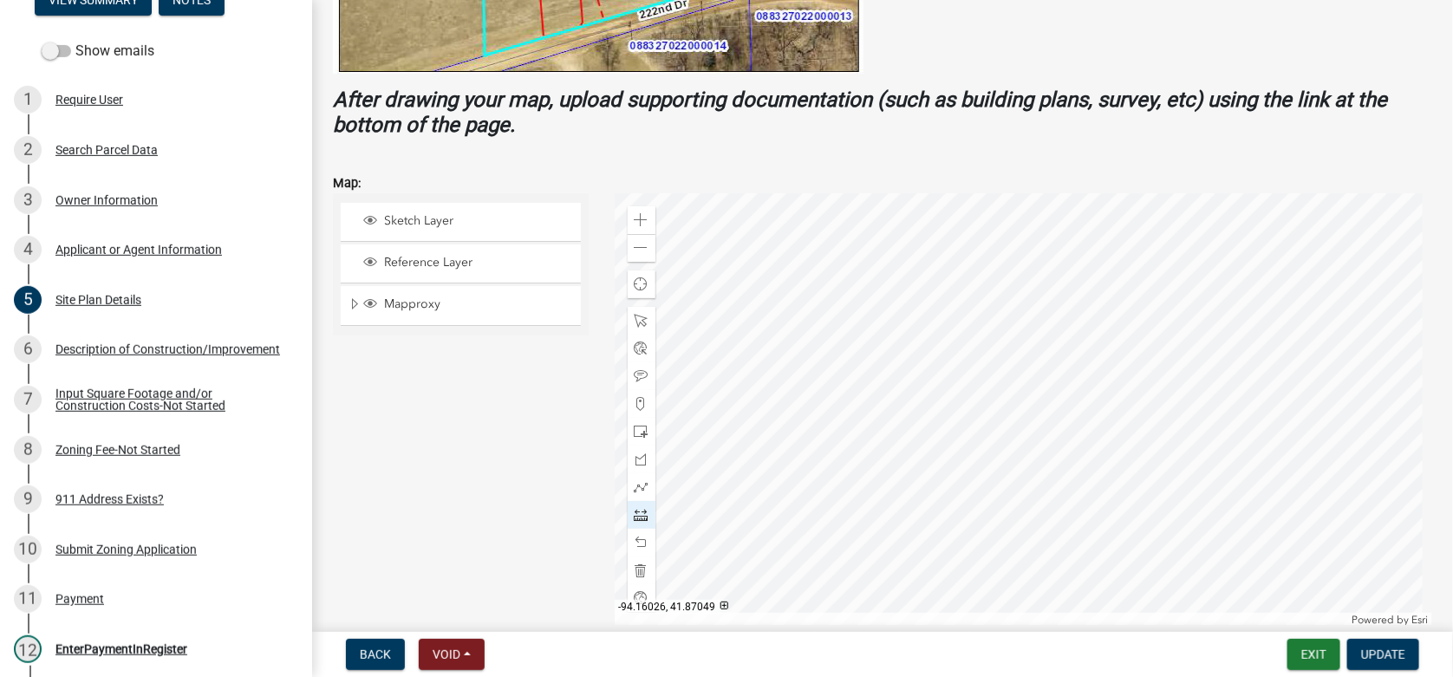
click at [1039, 286] on div at bounding box center [1024, 409] width 818 height 433
click at [1039, 331] on div at bounding box center [1024, 409] width 818 height 433
click at [1039, 347] on div at bounding box center [1024, 409] width 818 height 433
click at [636, 538] on span at bounding box center [642, 543] width 14 height 14
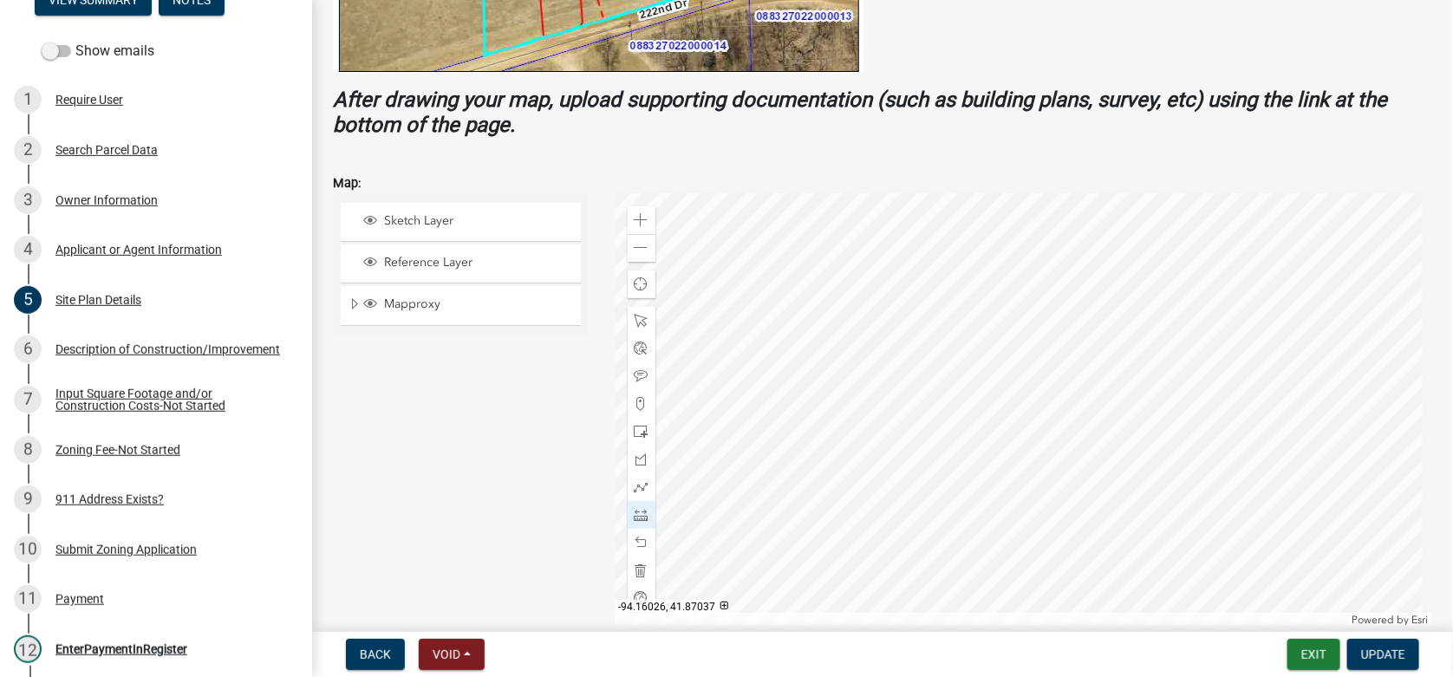
click at [1039, 345] on div at bounding box center [1024, 409] width 818 height 433
click at [1039, 344] on div at bounding box center [1024, 409] width 818 height 433
click at [1039, 348] on div at bounding box center [1024, 409] width 818 height 433
click at [1038, 348] on div at bounding box center [1024, 409] width 818 height 433
click at [635, 319] on span at bounding box center [642, 321] width 14 height 14
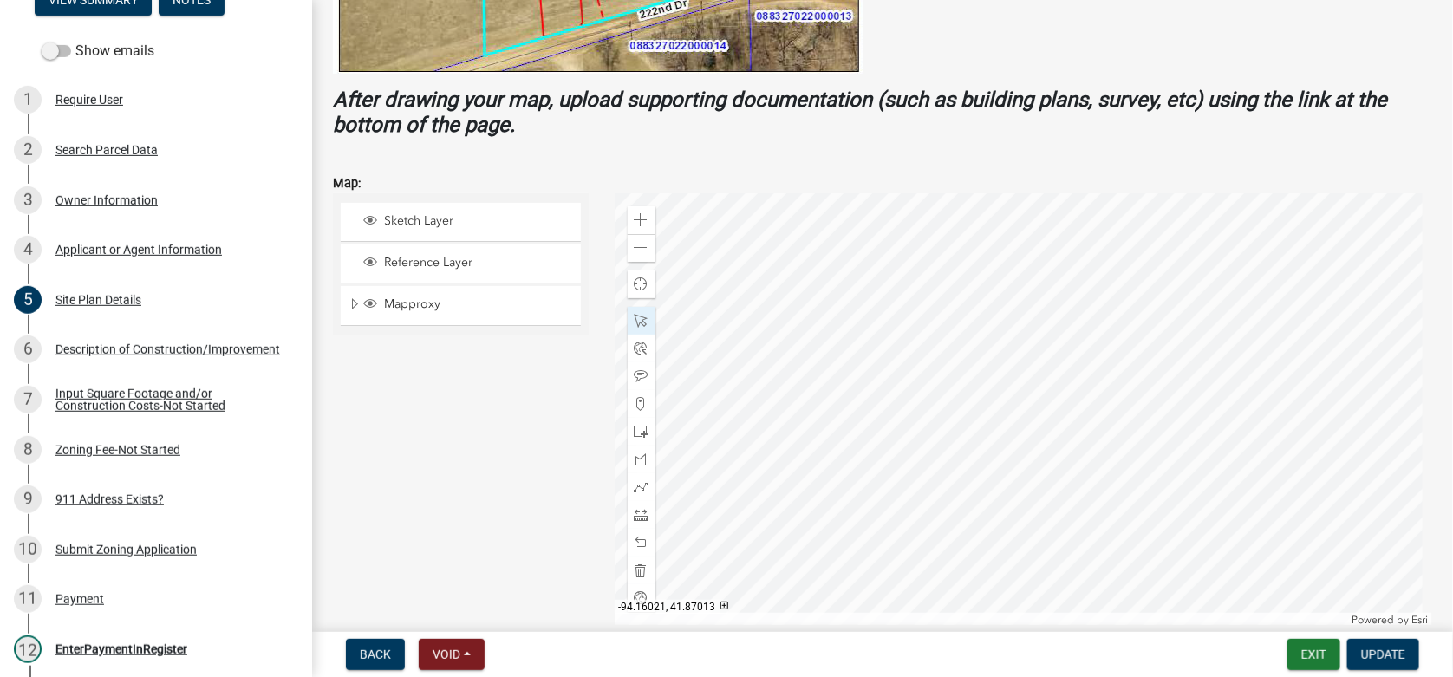
click at [1054, 441] on div at bounding box center [1024, 409] width 818 height 433
click at [1052, 438] on div at bounding box center [1024, 409] width 818 height 433
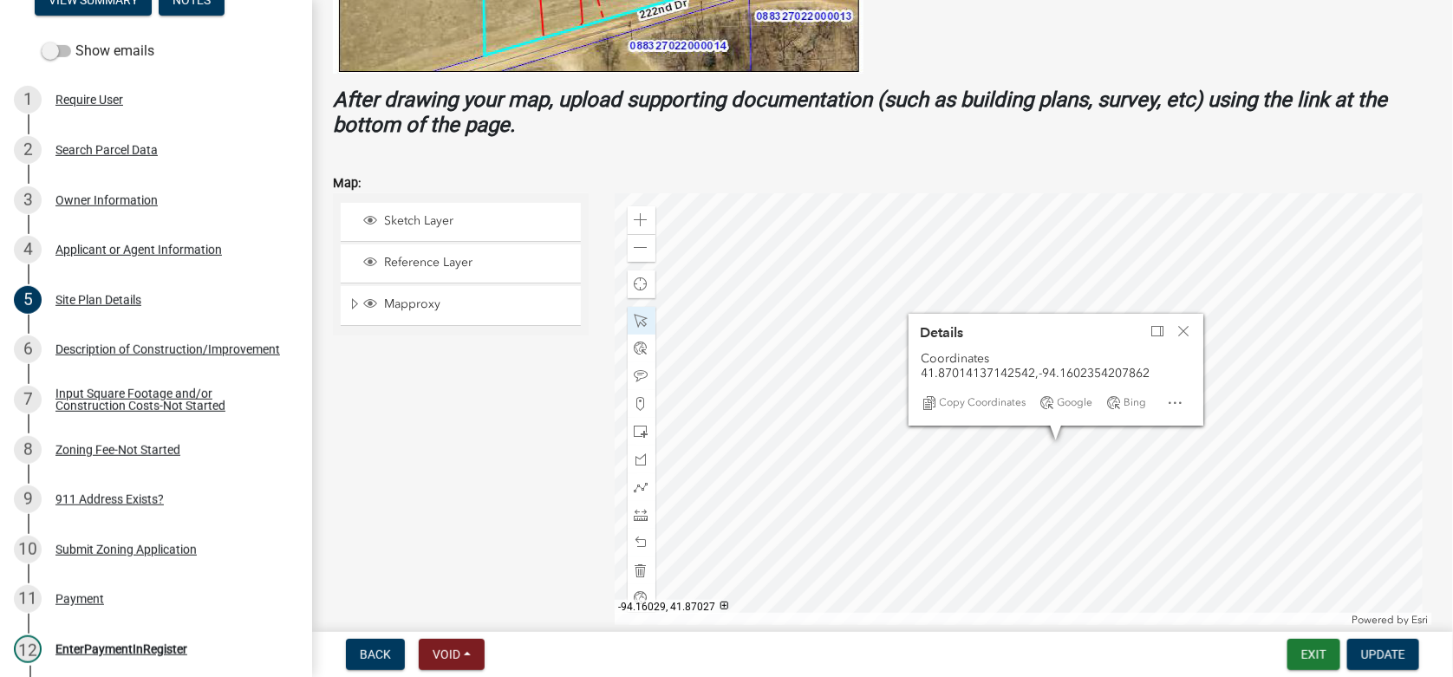
click at [1026, 374] on div at bounding box center [1024, 409] width 818 height 433
click at [1177, 326] on span "Close" at bounding box center [1184, 331] width 14 height 14
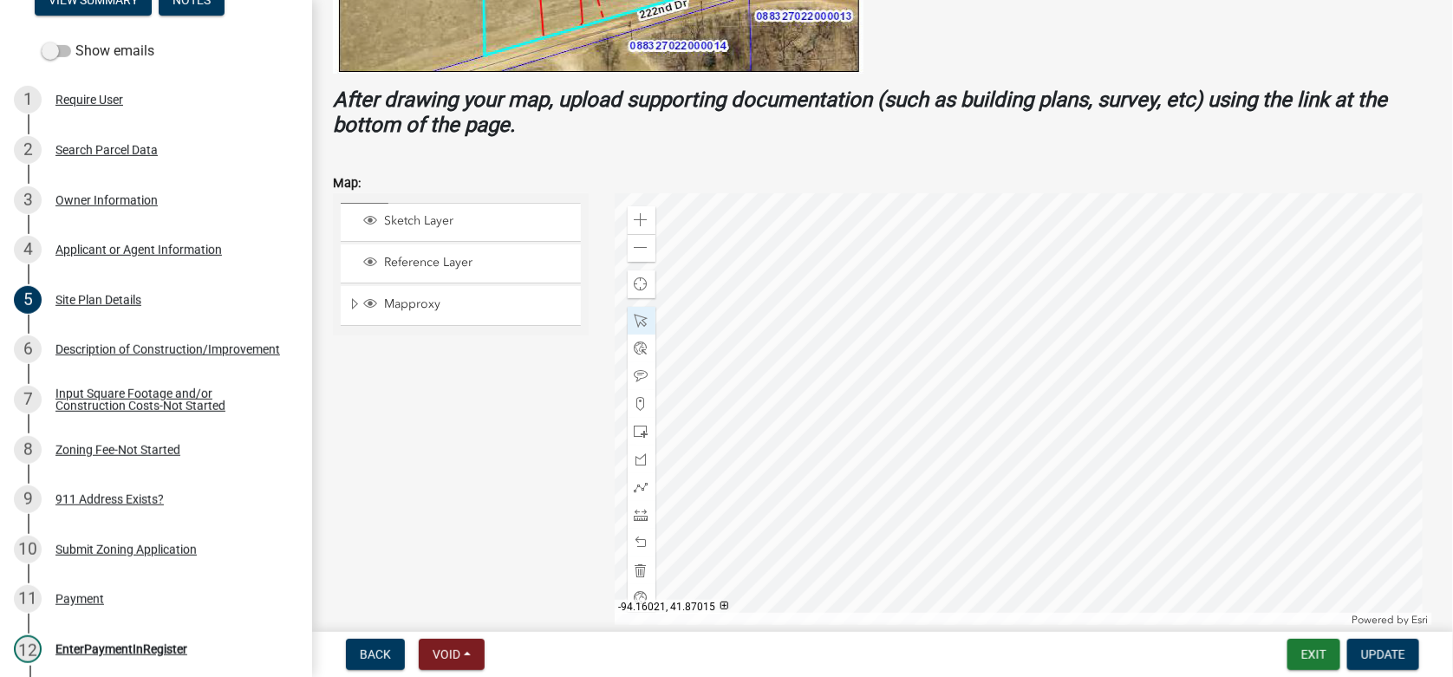
click at [1054, 435] on div at bounding box center [1024, 409] width 818 height 433
click at [1030, 425] on div at bounding box center [1024, 409] width 818 height 433
click at [1033, 341] on div at bounding box center [1024, 409] width 818 height 433
click at [635, 213] on span at bounding box center [642, 220] width 14 height 14
click at [1044, 265] on div at bounding box center [1024, 409] width 818 height 433
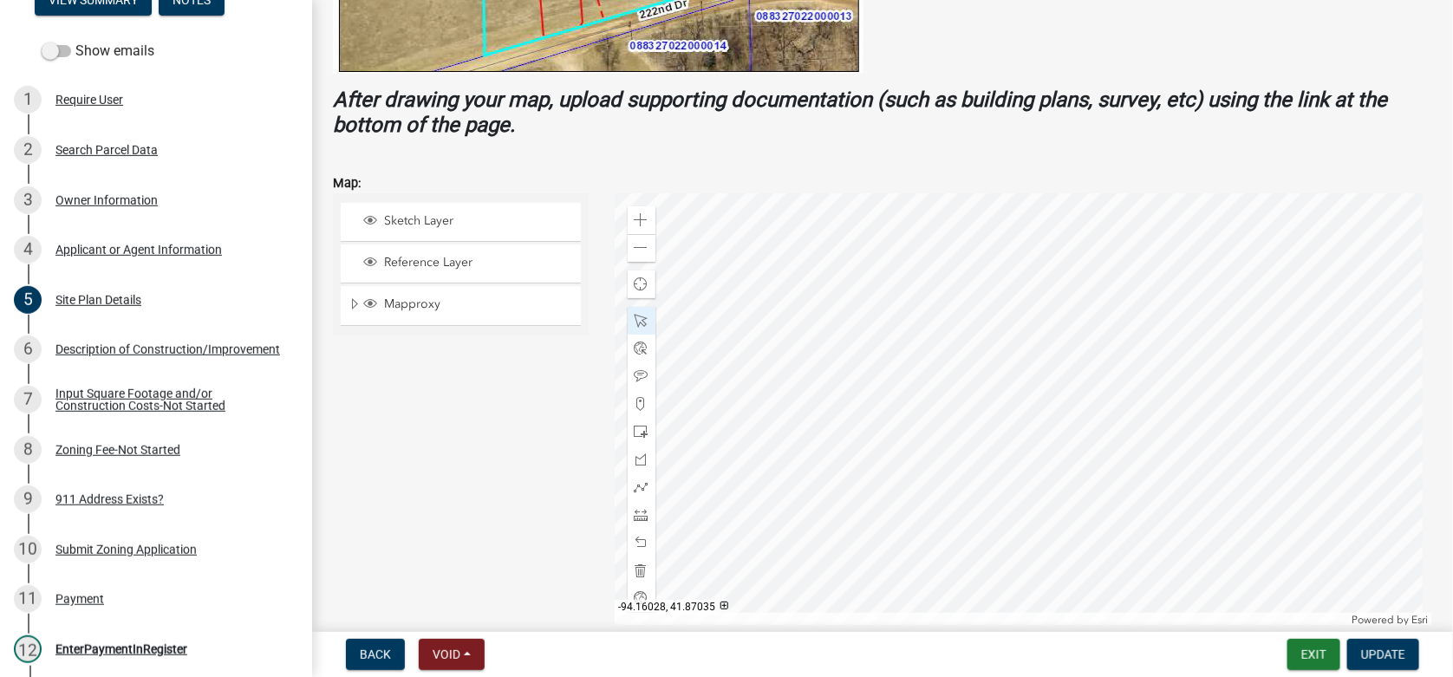
click at [1045, 268] on div at bounding box center [1024, 409] width 818 height 433
click at [1038, 267] on div at bounding box center [1024, 409] width 818 height 433
click at [645, 213] on div "Zoom in" at bounding box center [642, 220] width 28 height 28
click at [980, 627] on div at bounding box center [1024, 409] width 818 height 433
click at [1156, 423] on div at bounding box center [1024, 409] width 818 height 433
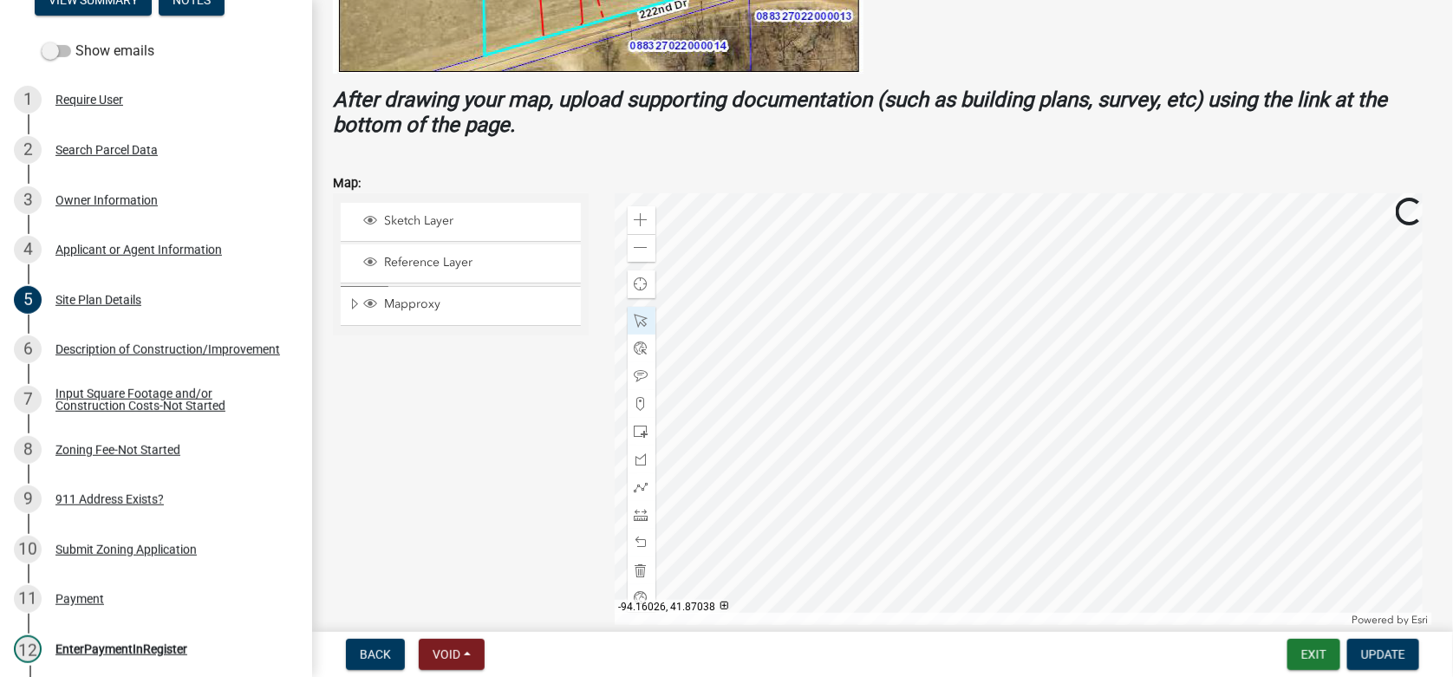
click at [1156, 423] on div at bounding box center [1024, 409] width 818 height 433
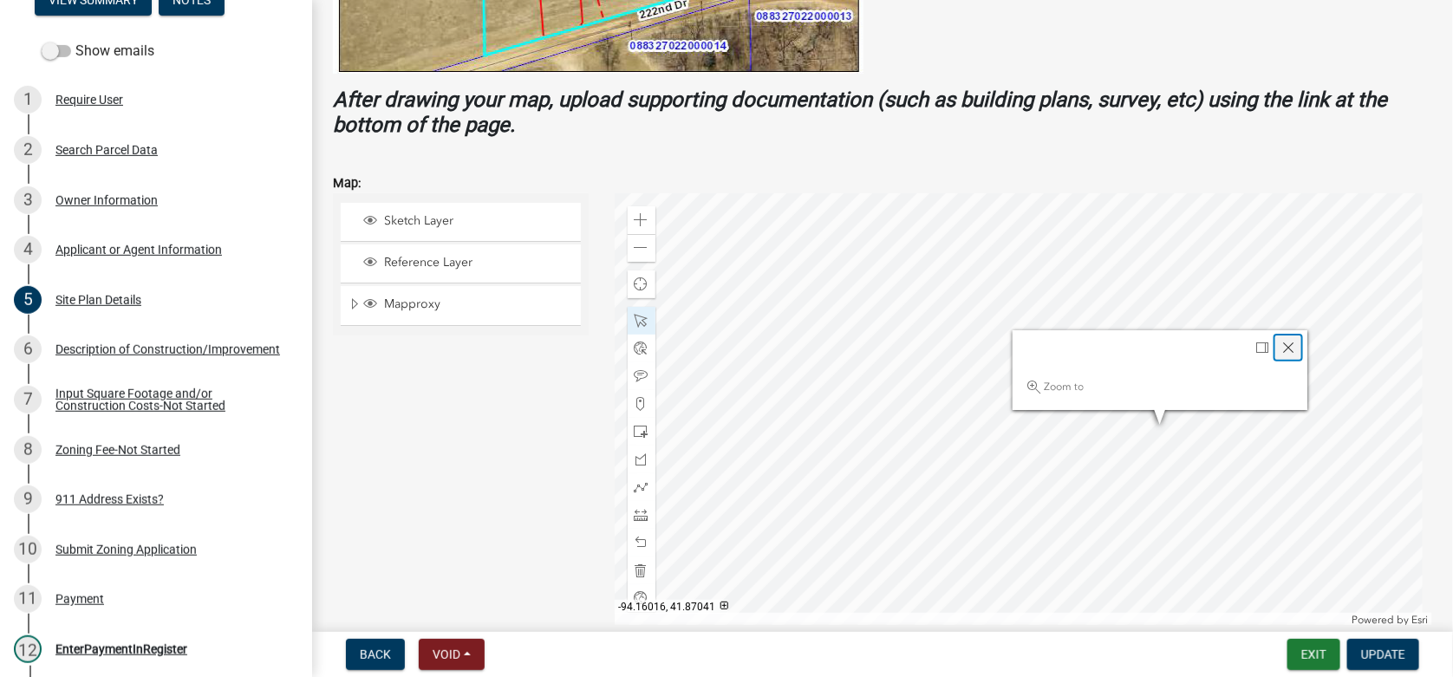
click at [1284, 341] on span "Close" at bounding box center [1288, 348] width 14 height 14
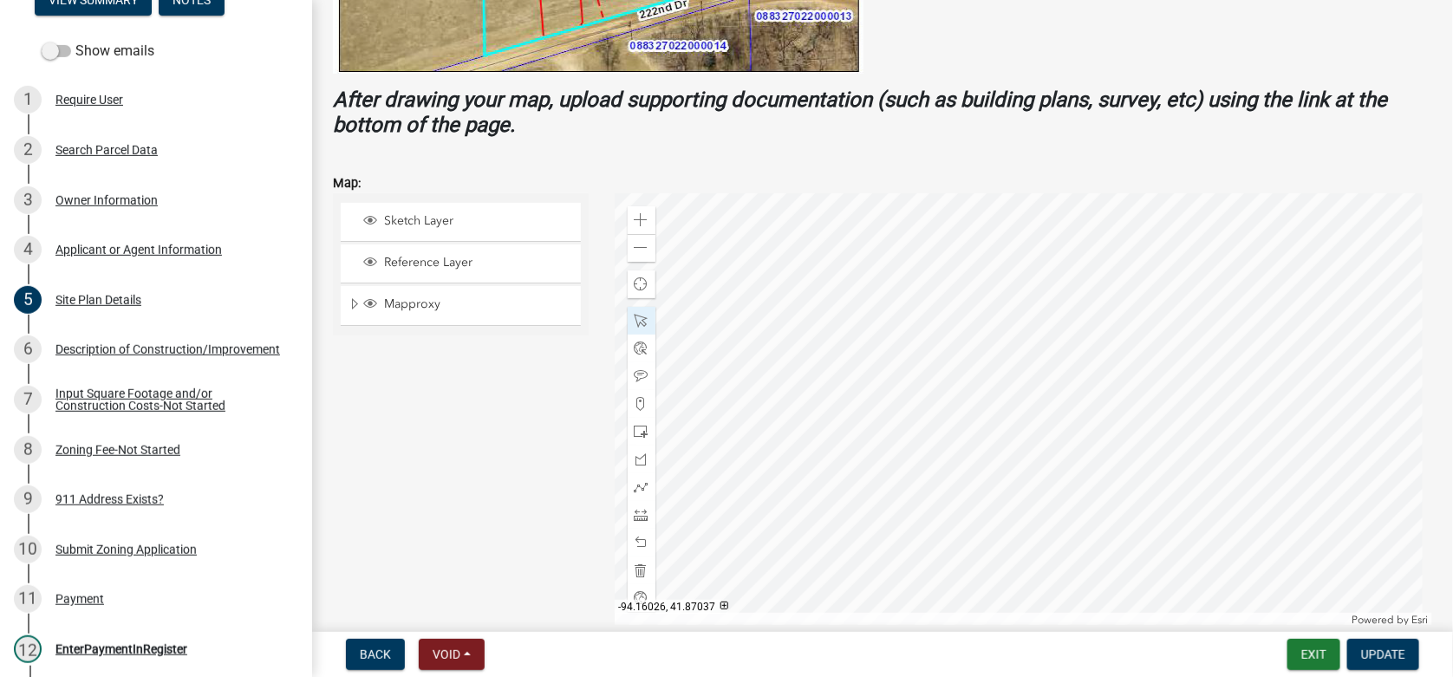
click at [1156, 439] on div at bounding box center [1024, 409] width 818 height 433
click at [1373, 655] on span "Update" at bounding box center [1383, 655] width 44 height 14
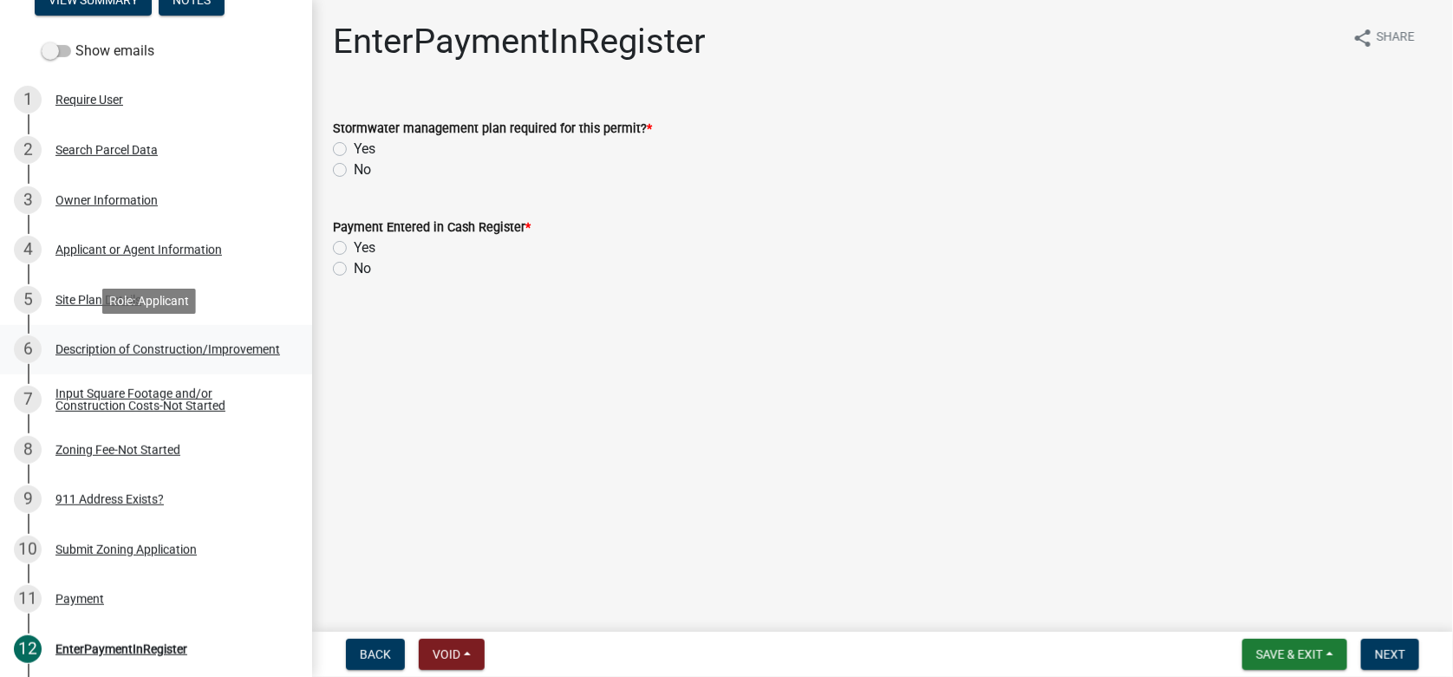
click at [79, 345] on div "Description of Construction/Improvement" at bounding box center [167, 349] width 225 height 12
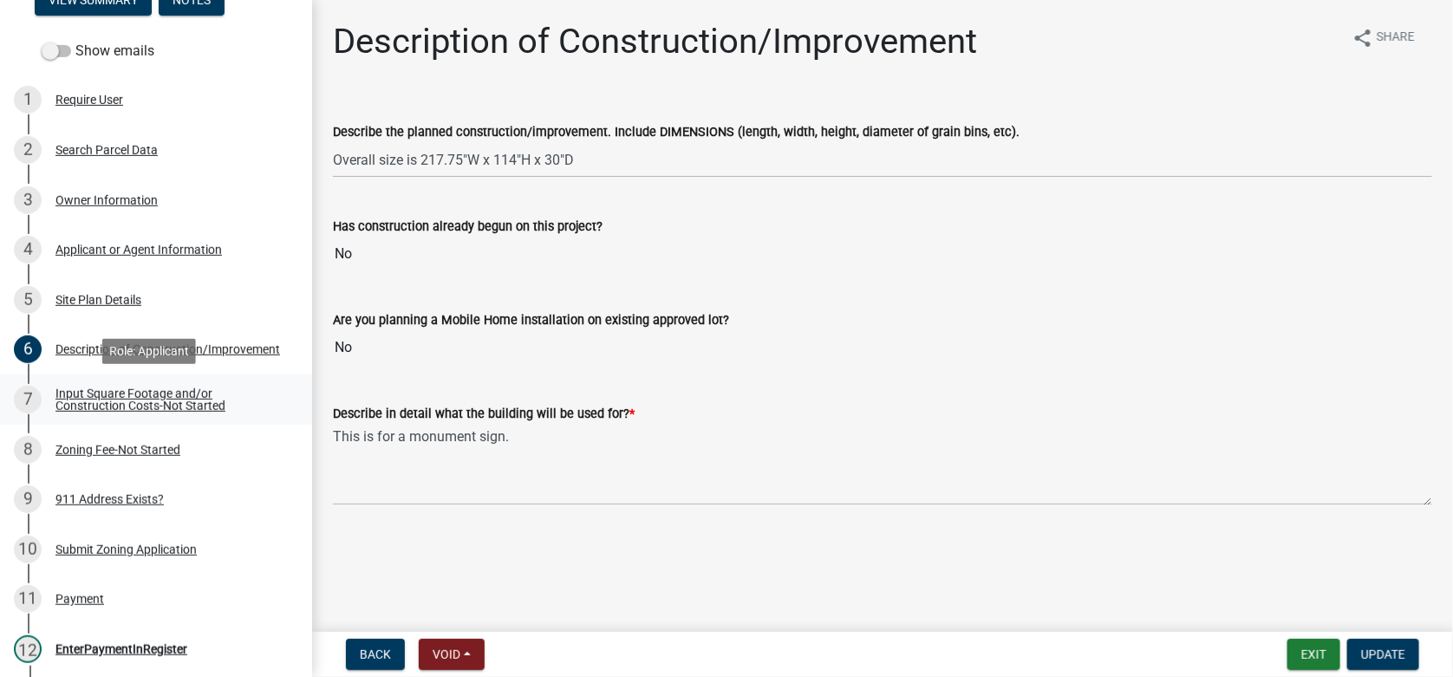
click at [106, 386] on div "7 Input Square Footage and/or Construction Costs-Not Started" at bounding box center [149, 400] width 270 height 28
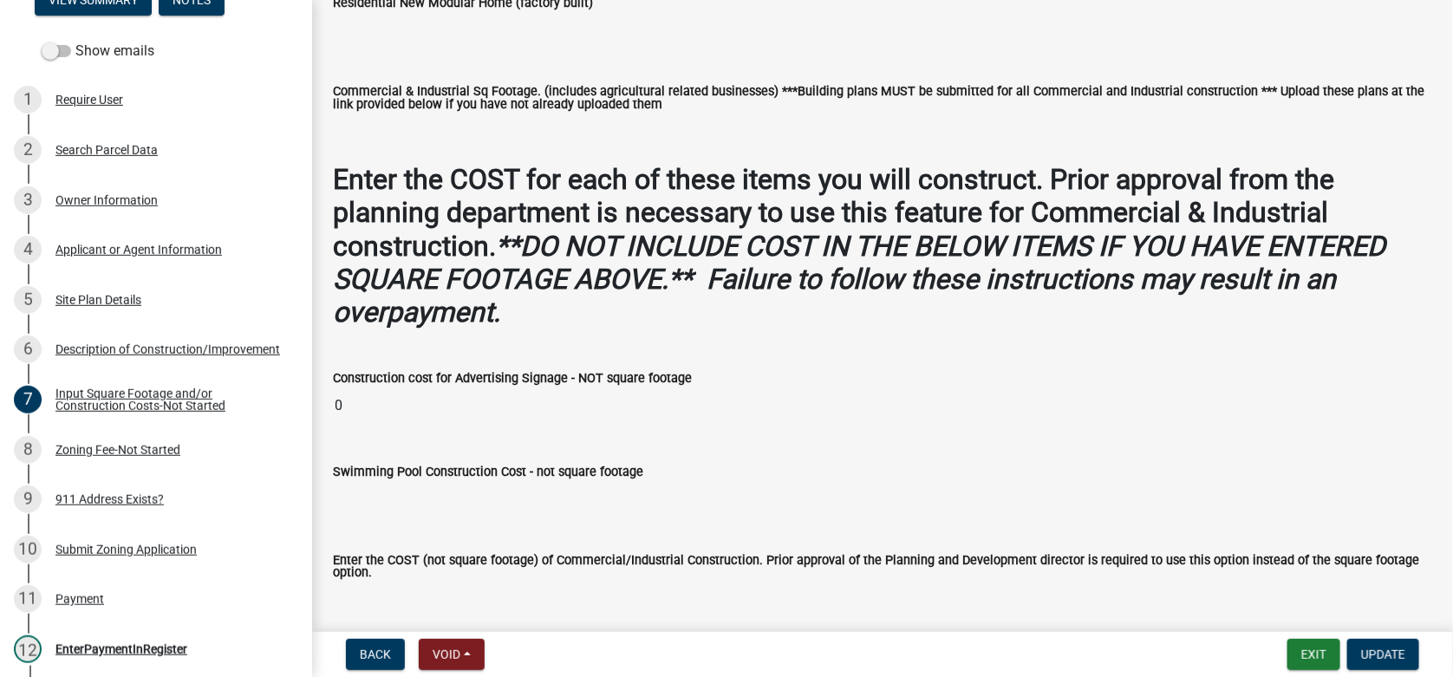
scroll to position [953, 0]
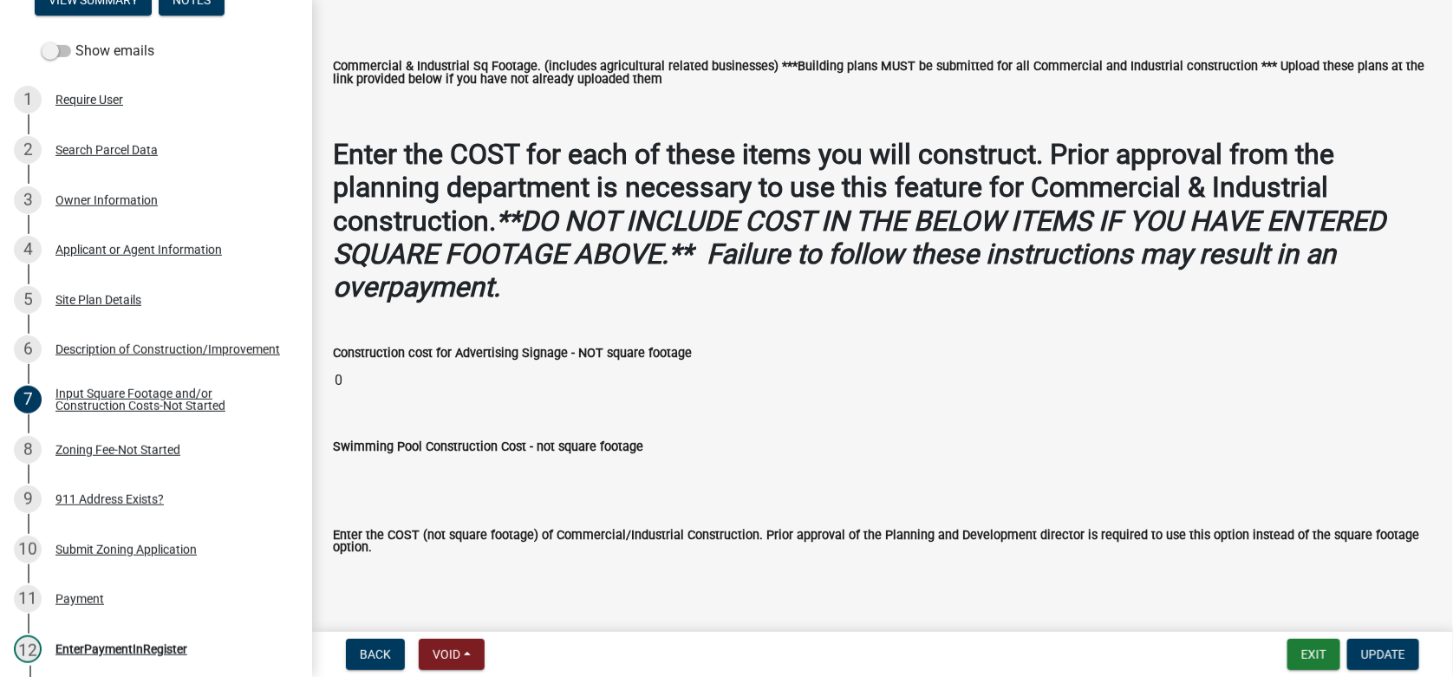
drag, startPoint x: 356, startPoint y: 377, endPoint x: 338, endPoint y: 376, distance: 18.2
click at [338, 376] on input "0" at bounding box center [882, 380] width 1099 height 35
drag, startPoint x: 346, startPoint y: 376, endPoint x: 325, endPoint y: 376, distance: 20.8
click at [325, 376] on div "Construction cost for Advertising Signage - NOT square footage 0" at bounding box center [882, 358] width 1125 height 80
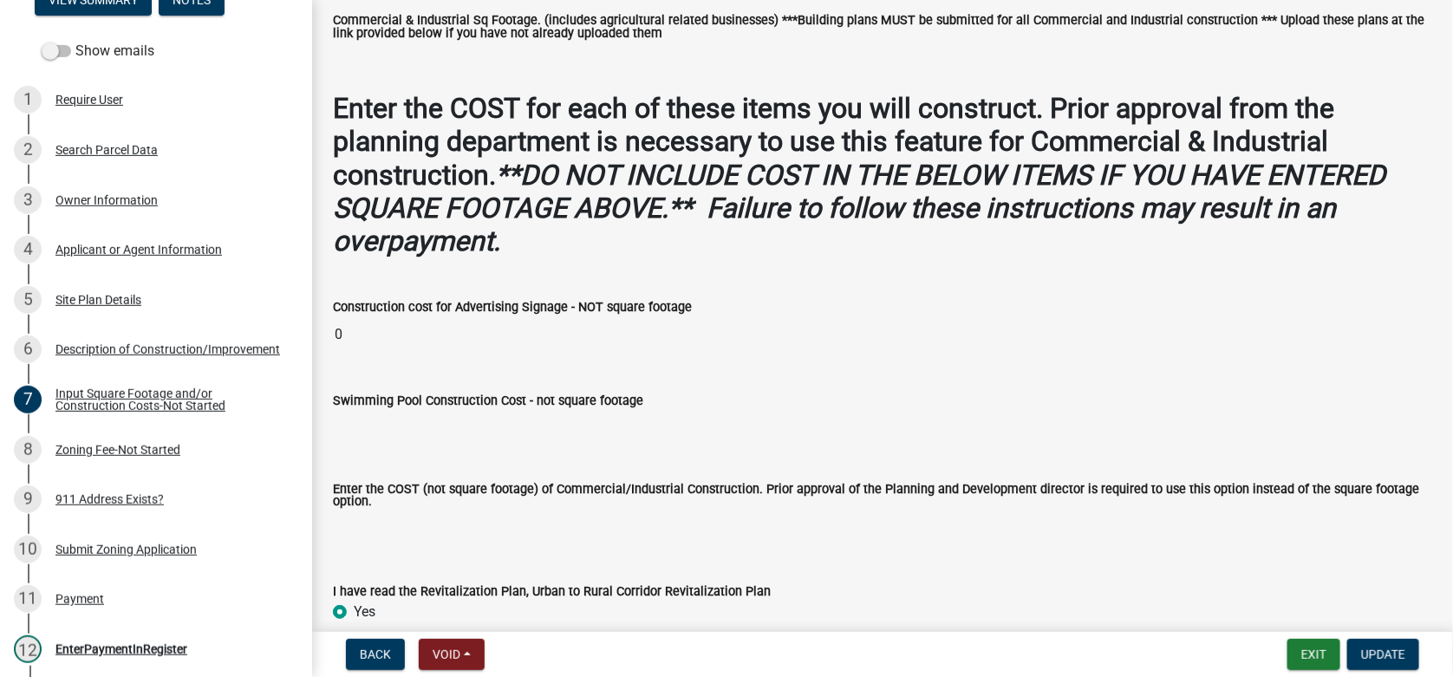
scroll to position [1040, 0]
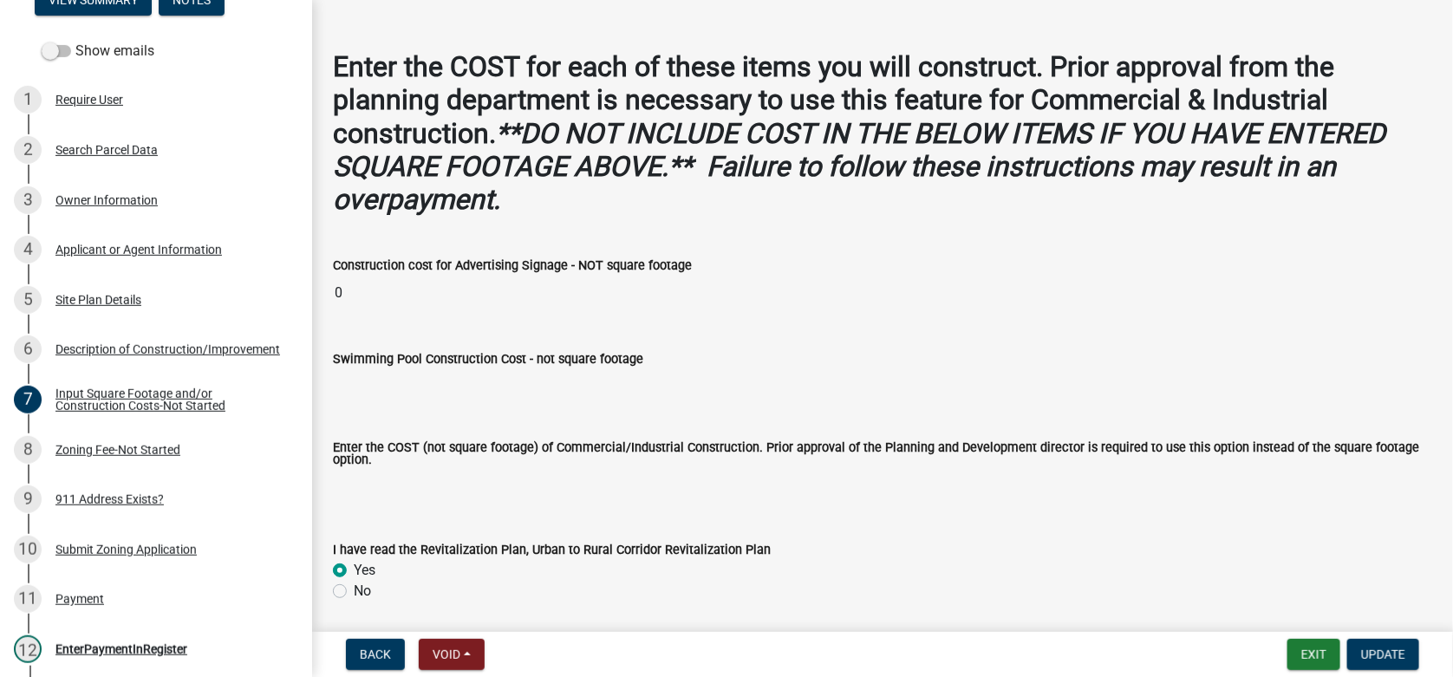
click at [368, 424] on div "Enter the COST (not square footage) of Commercial/Industrial Construction. Prio…" at bounding box center [882, 461] width 1099 height 87
click at [109, 447] on div "Zoning Fee-Not Started" at bounding box center [117, 450] width 125 height 12
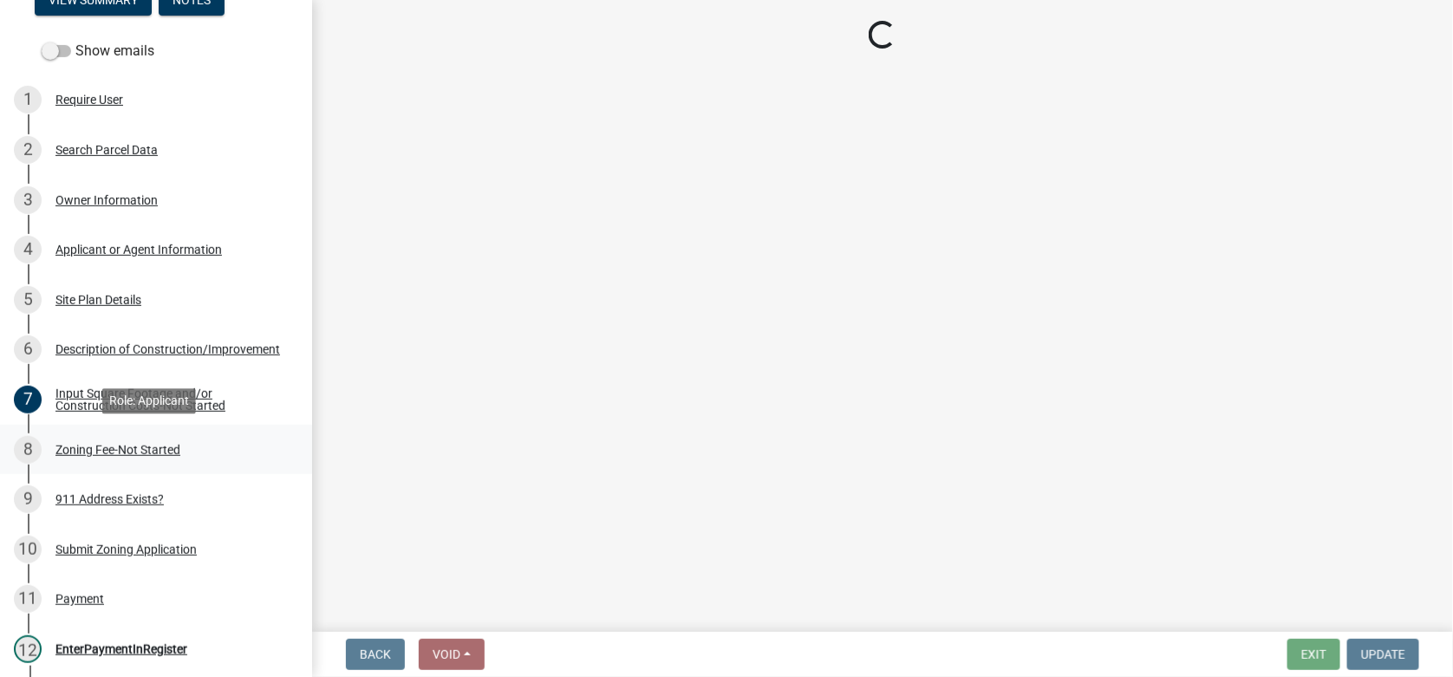
scroll to position [0, 0]
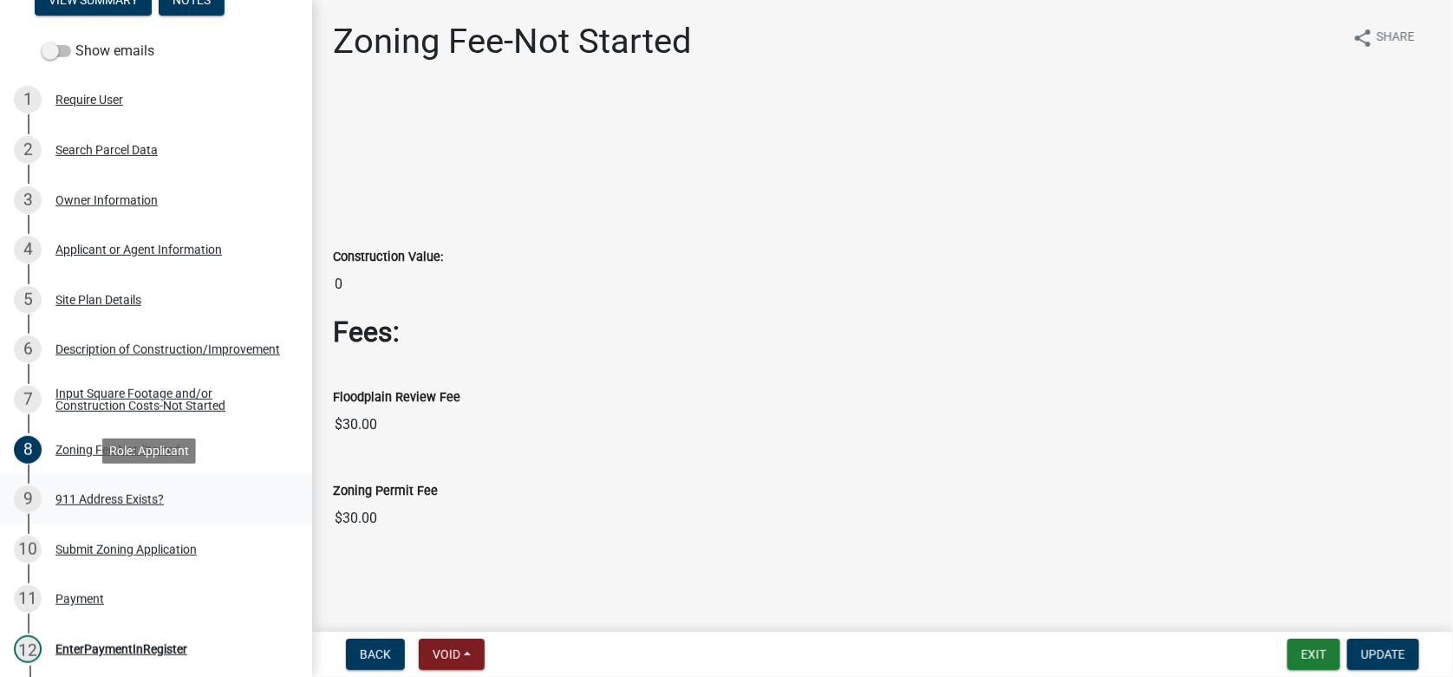
click at [100, 493] on div "911 Address Exists?" at bounding box center [109, 499] width 108 height 12
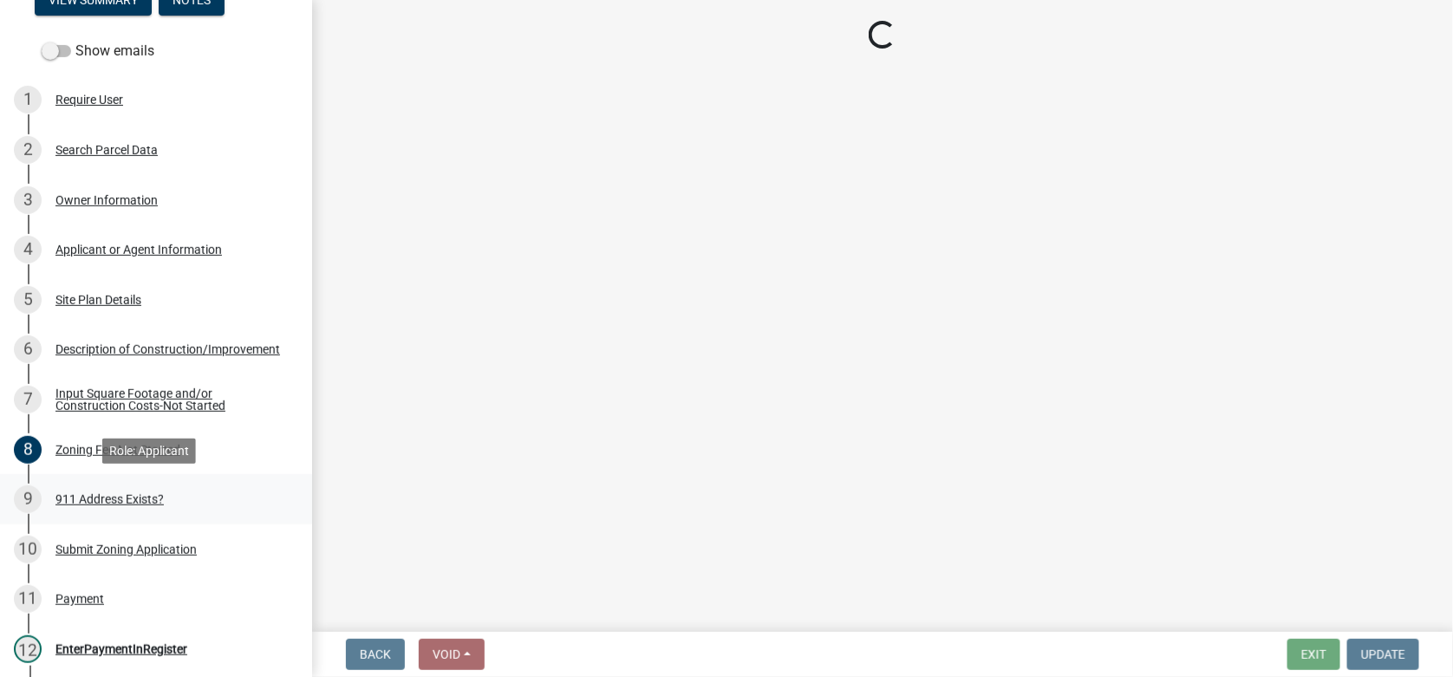
select select "f1813c40-ff51-4f8e-a09d-ea2142ee239a"
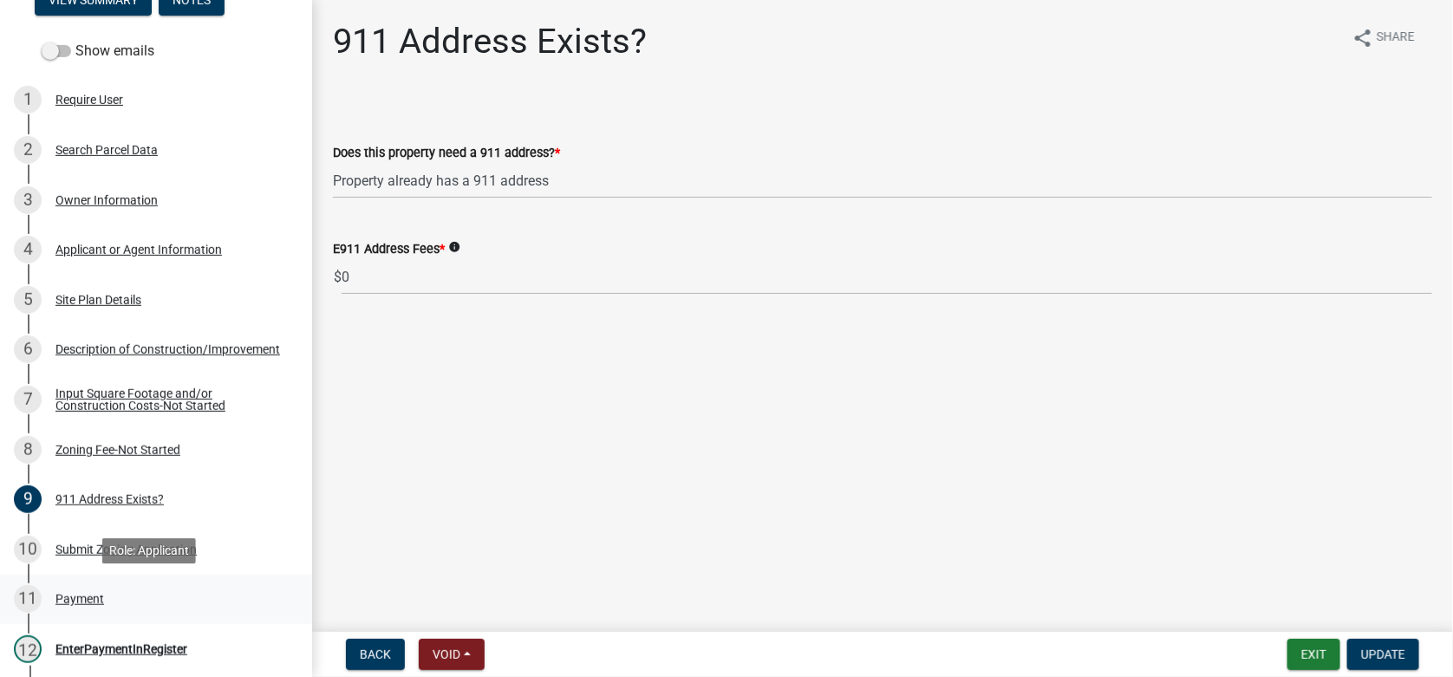
click at [59, 596] on div "Payment" at bounding box center [79, 599] width 49 height 12
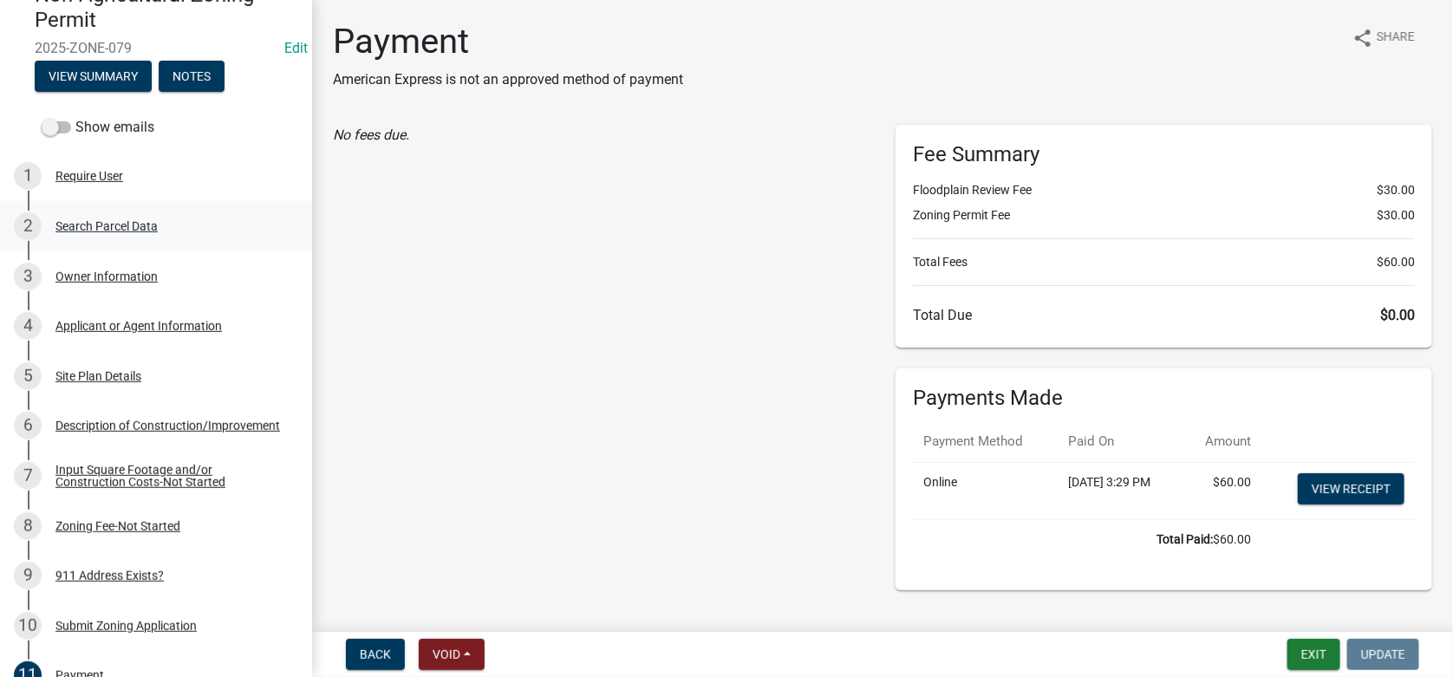
scroll to position [87, 0]
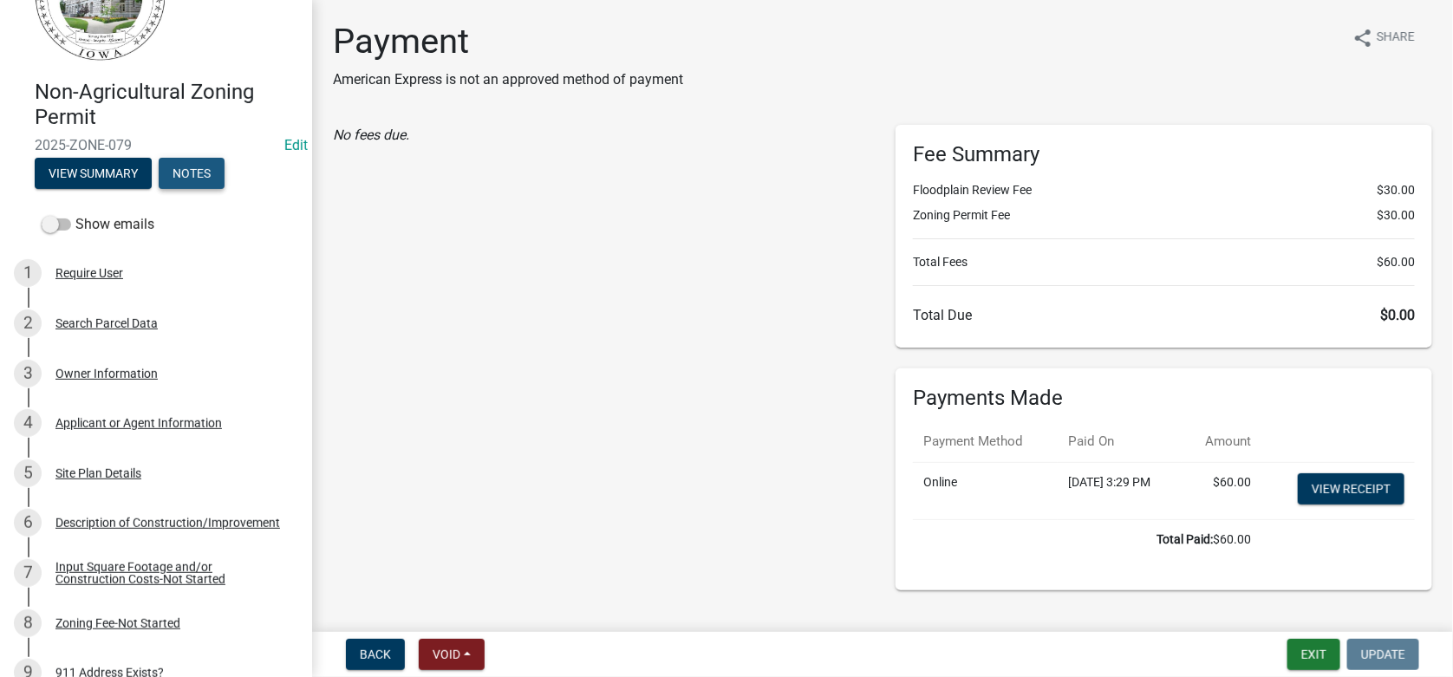
click at [201, 161] on button "Notes" at bounding box center [192, 173] width 66 height 31
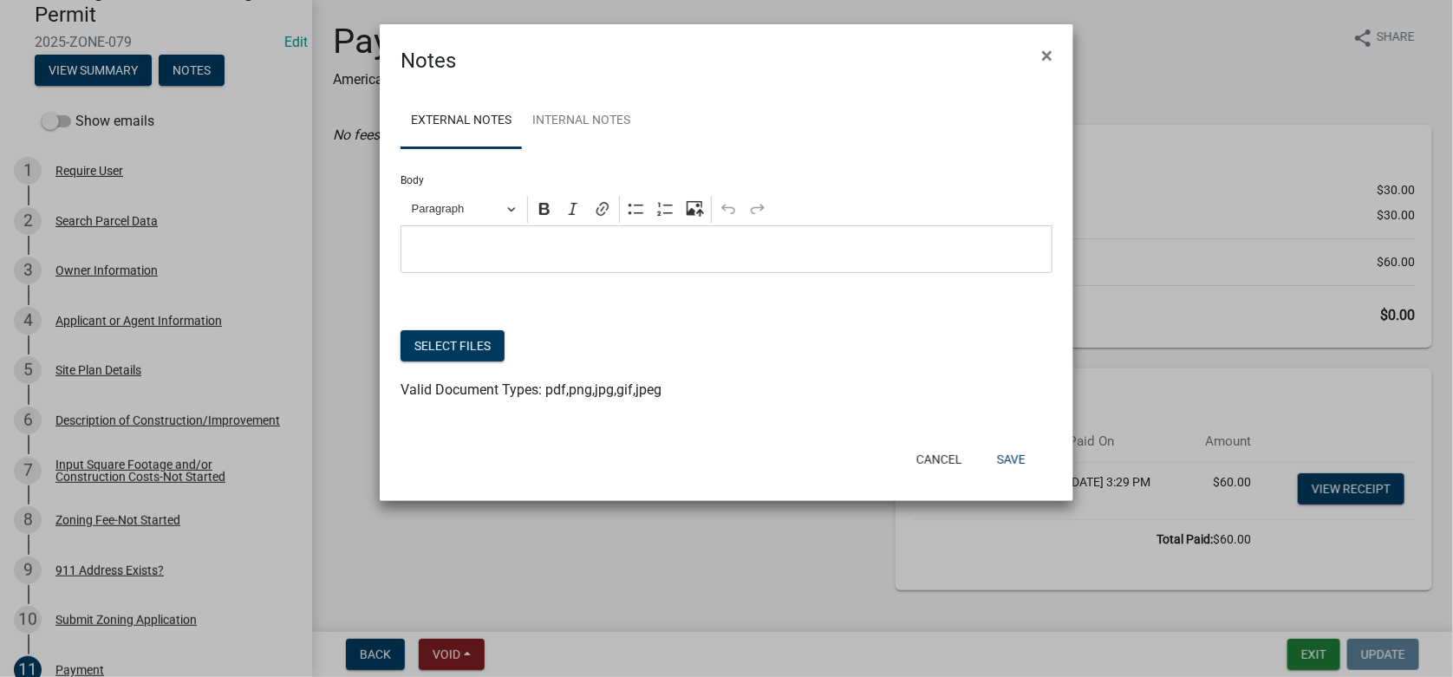
click at [448, 253] on p "Editor editing area: main. Press Alt+0 for help." at bounding box center [727, 249] width 634 height 21
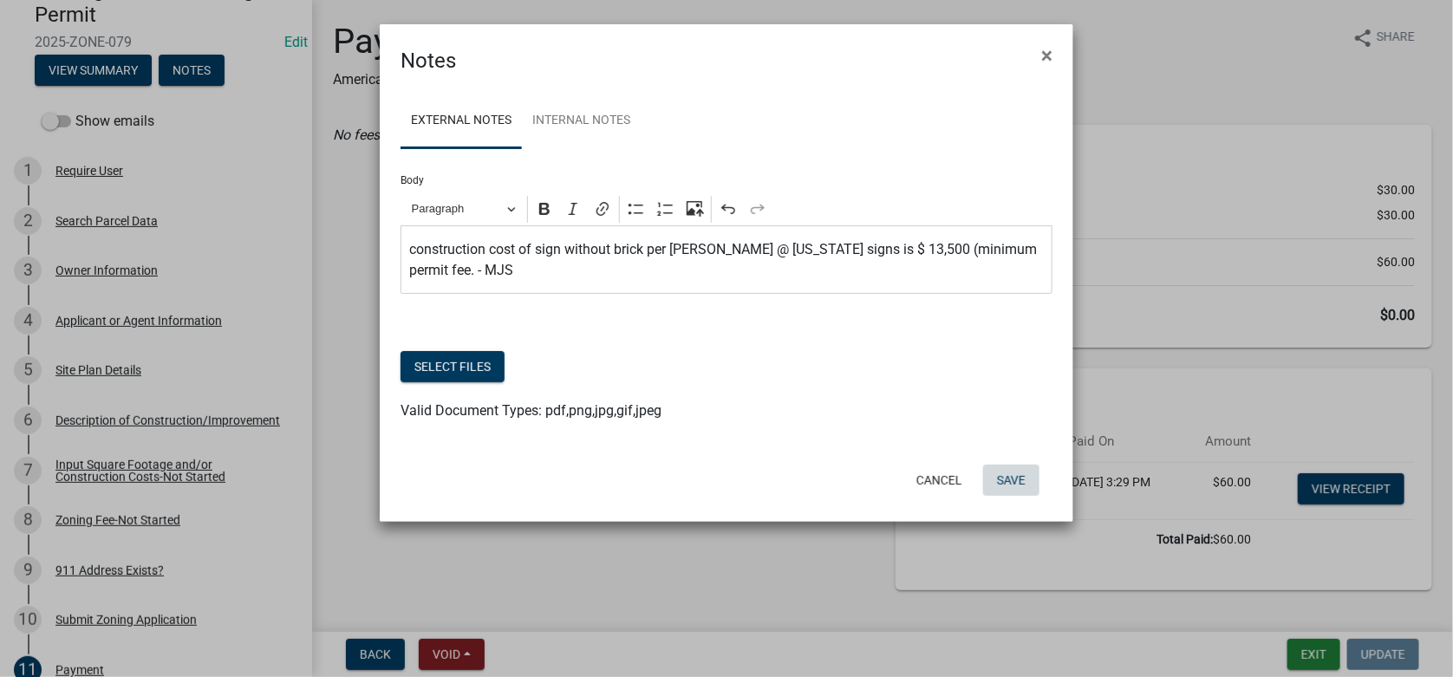
click at [1019, 465] on button "Save" at bounding box center [1011, 480] width 56 height 31
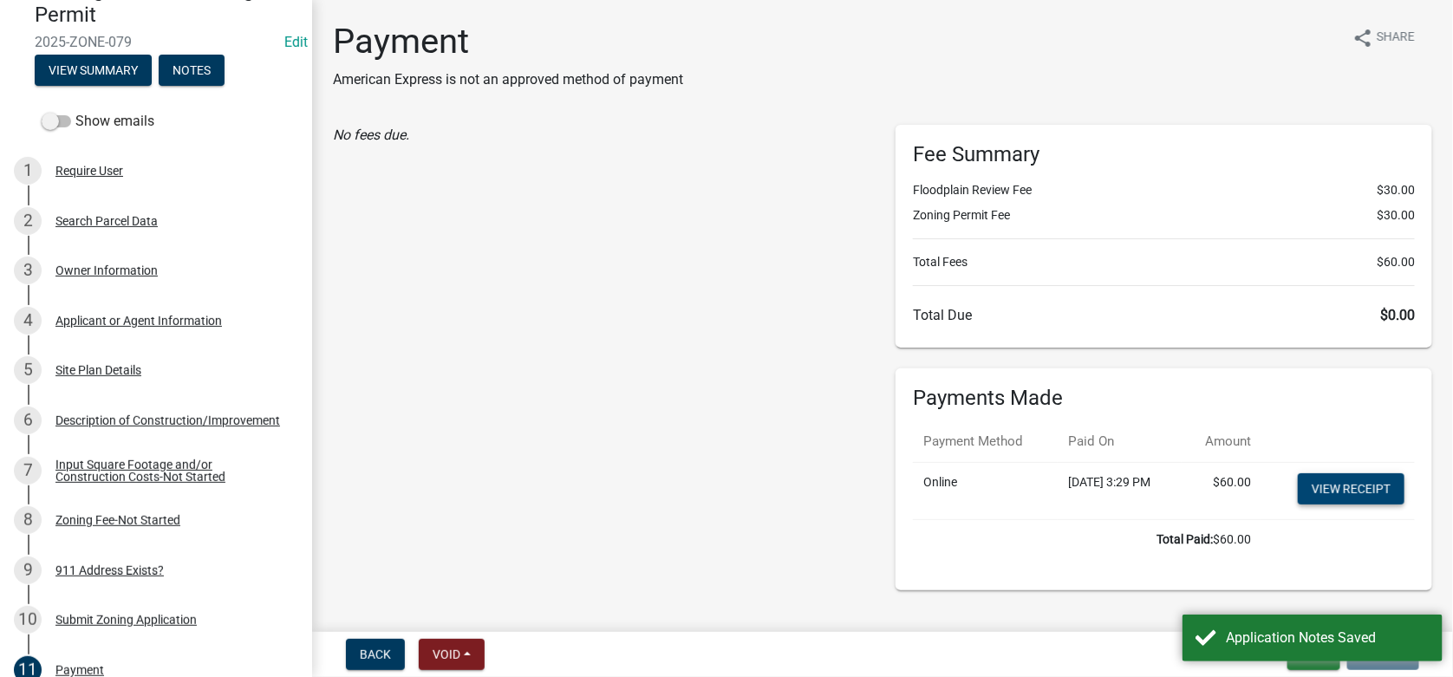
click at [1360, 483] on link "View receipt" at bounding box center [1351, 488] width 107 height 31
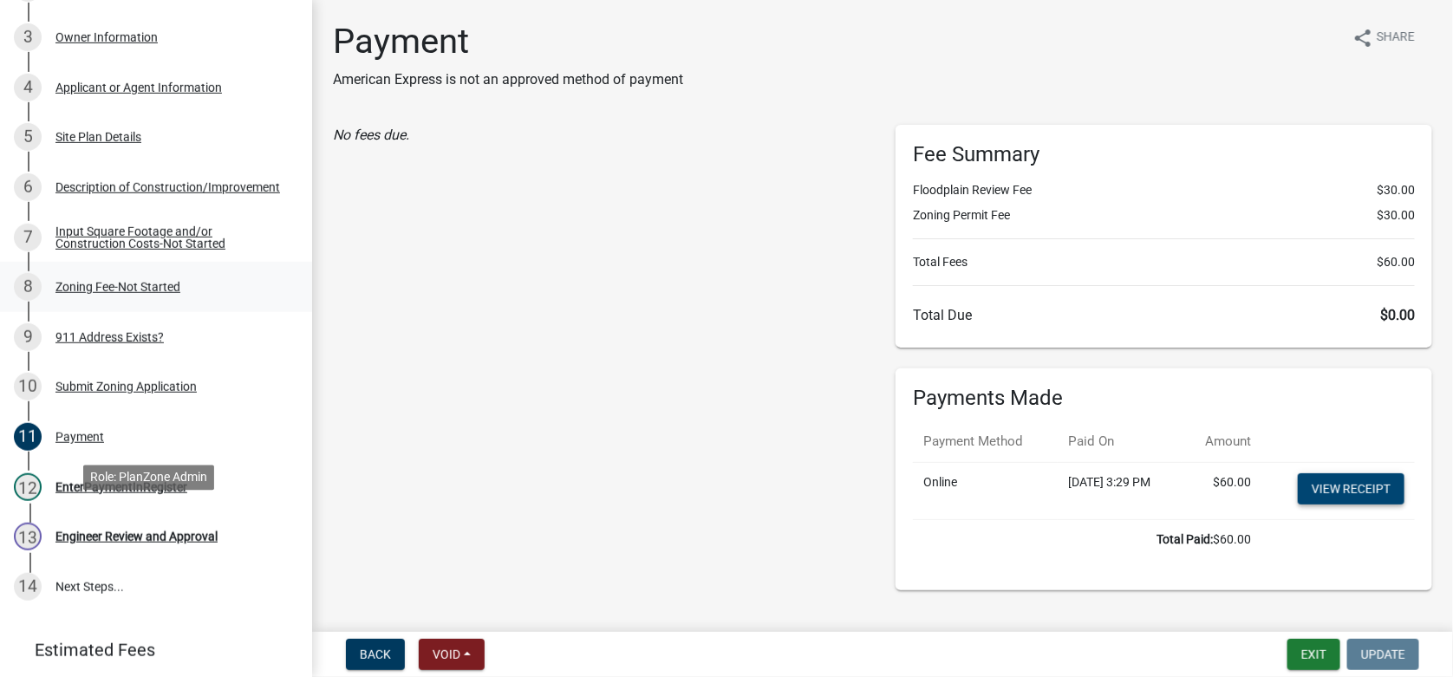
scroll to position [433, 0]
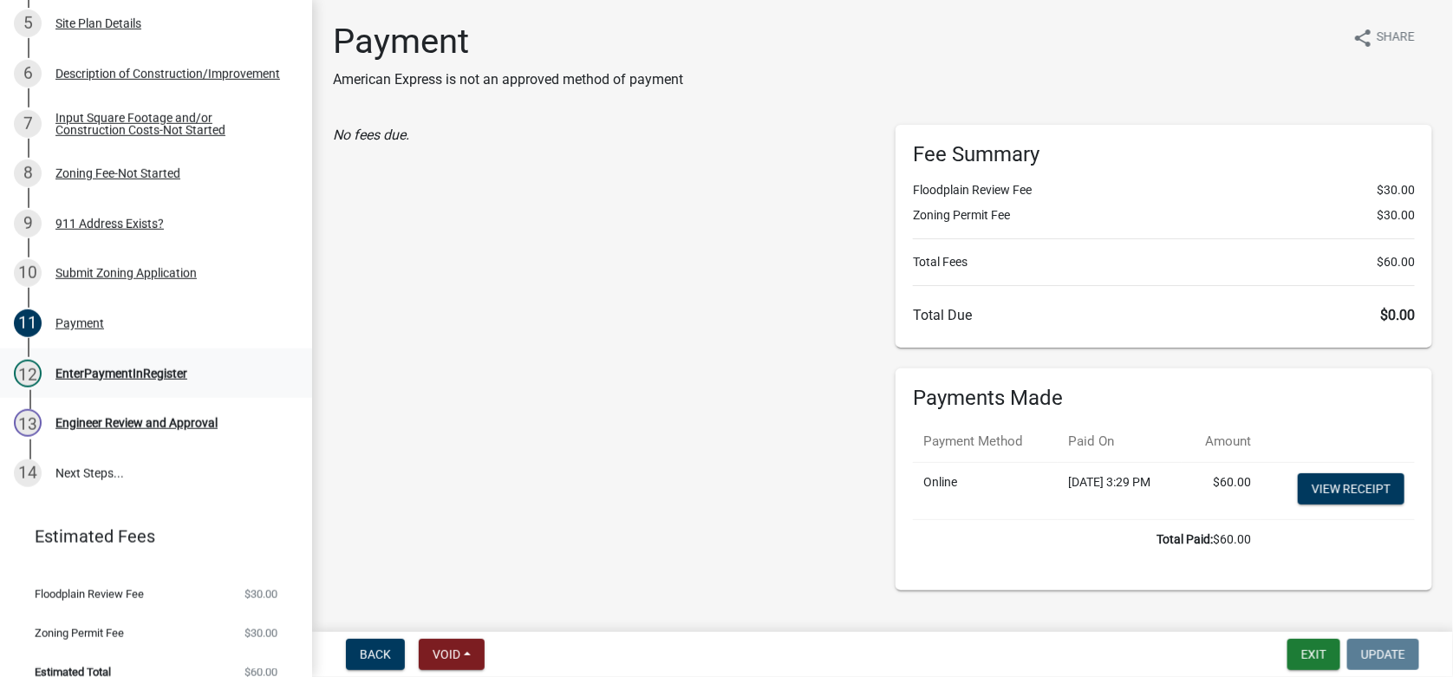
click at [96, 376] on div "EnterPaymentInRegister" at bounding box center [121, 374] width 132 height 12
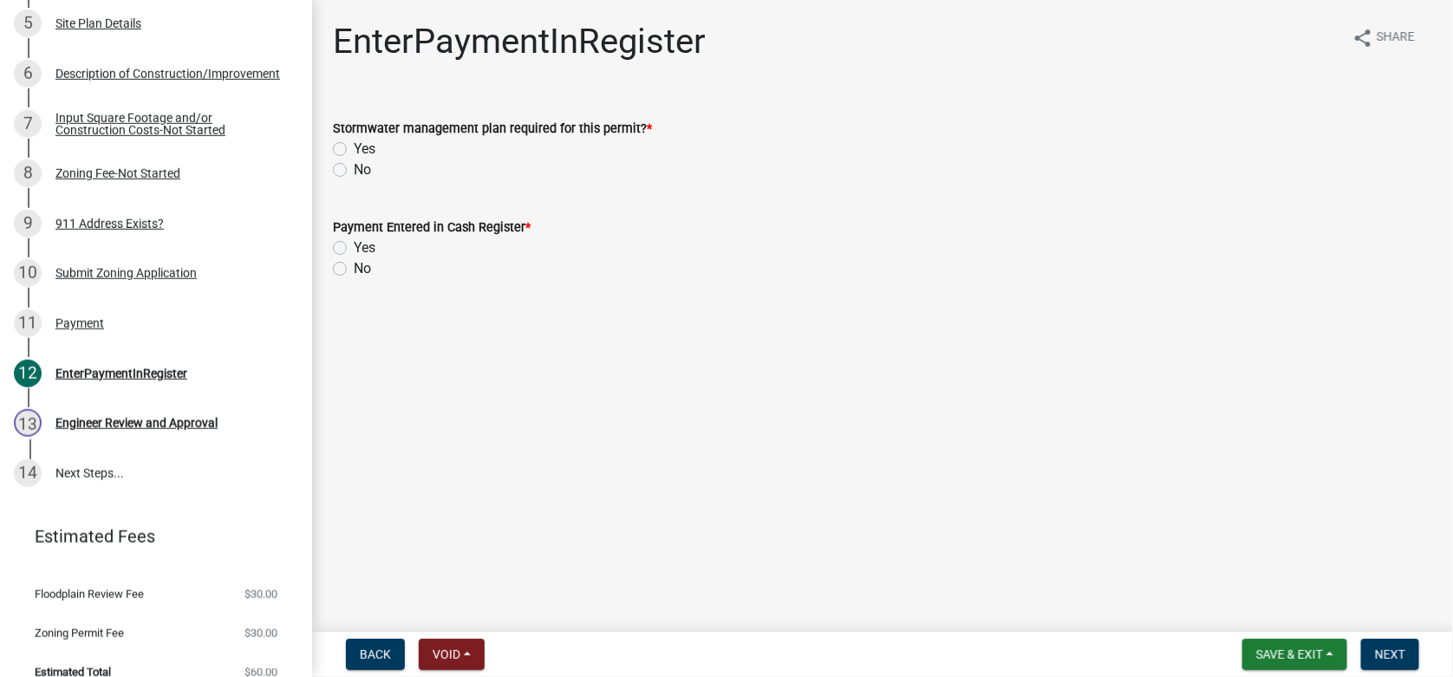
click at [354, 171] on label "No" at bounding box center [362, 170] width 17 height 21
click at [354, 171] on input "No" at bounding box center [359, 165] width 11 height 11
radio input "true"
click at [354, 250] on label "Yes" at bounding box center [365, 248] width 22 height 21
click at [354, 249] on input "Yes" at bounding box center [359, 243] width 11 height 11
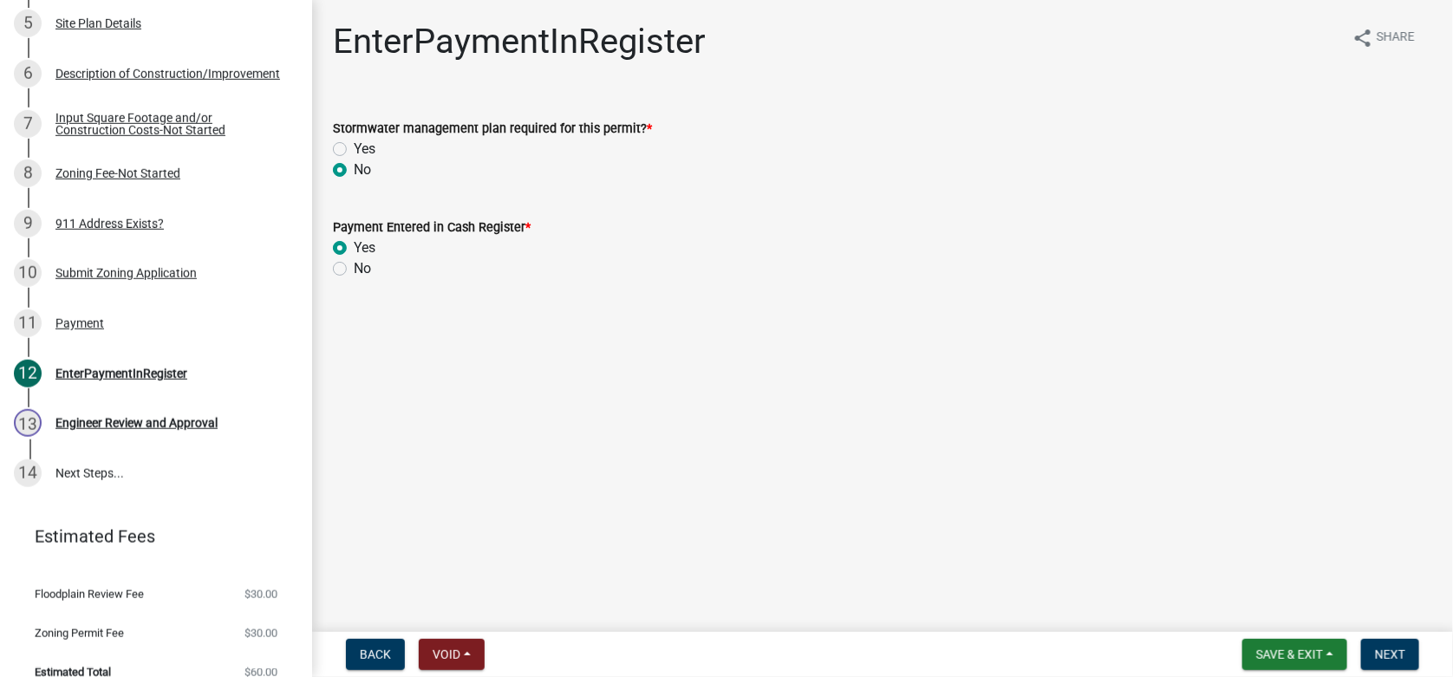
radio input "true"
click at [1397, 655] on span "Next" at bounding box center [1390, 655] width 30 height 14
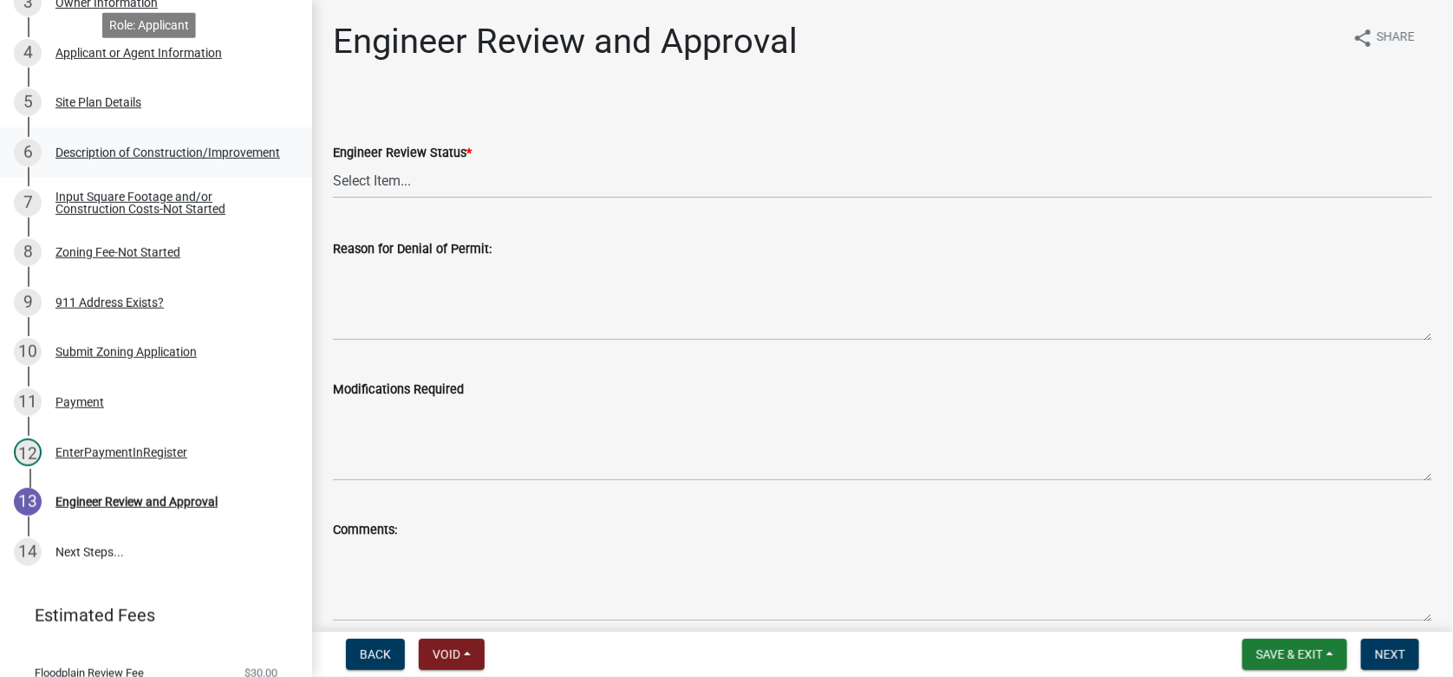
scroll to position [260, 0]
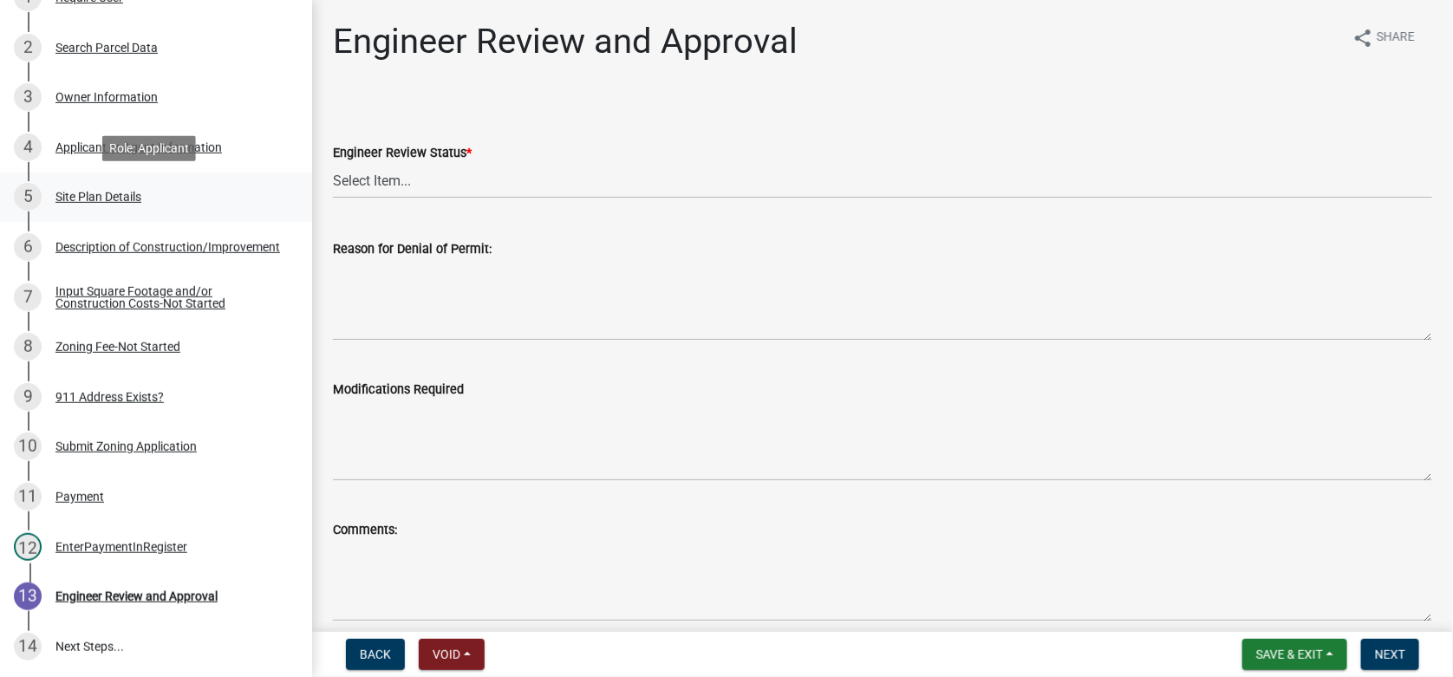
click at [97, 193] on div "Site Plan Details" at bounding box center [98, 197] width 86 height 12
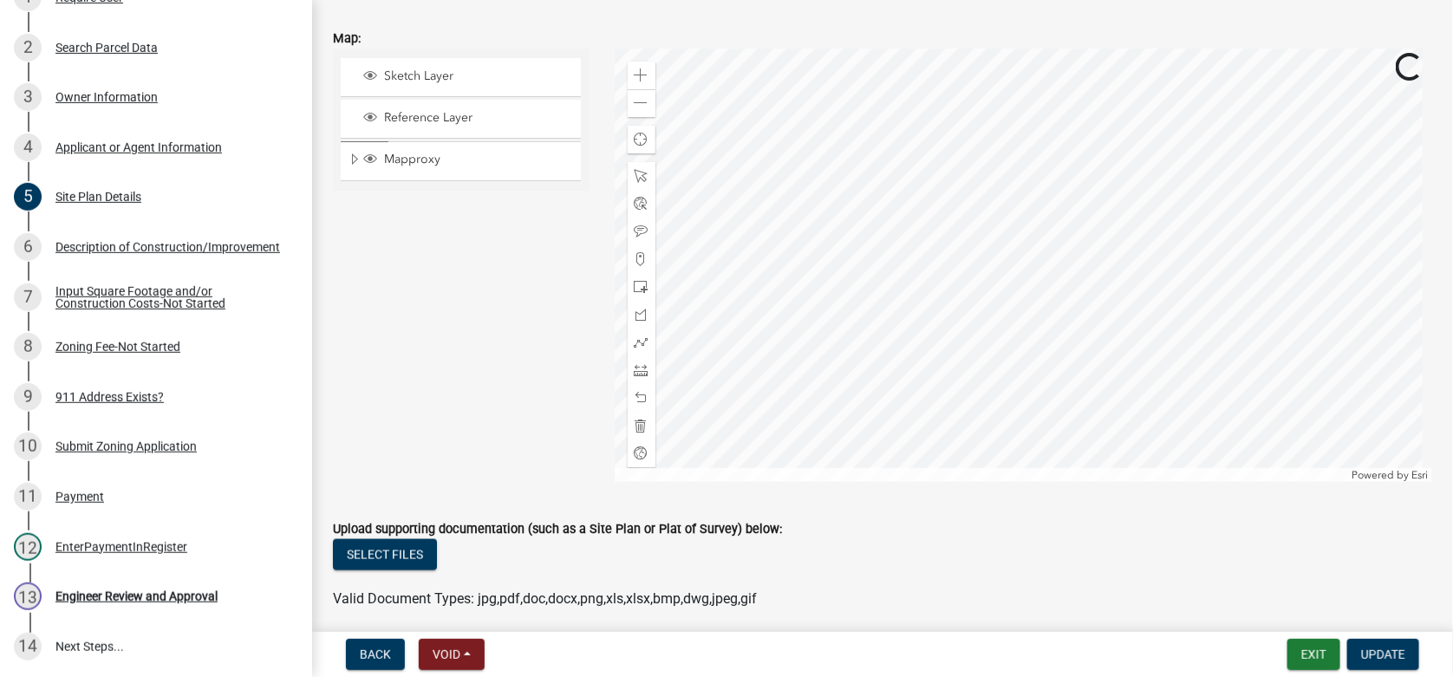
scroll to position [779, 0]
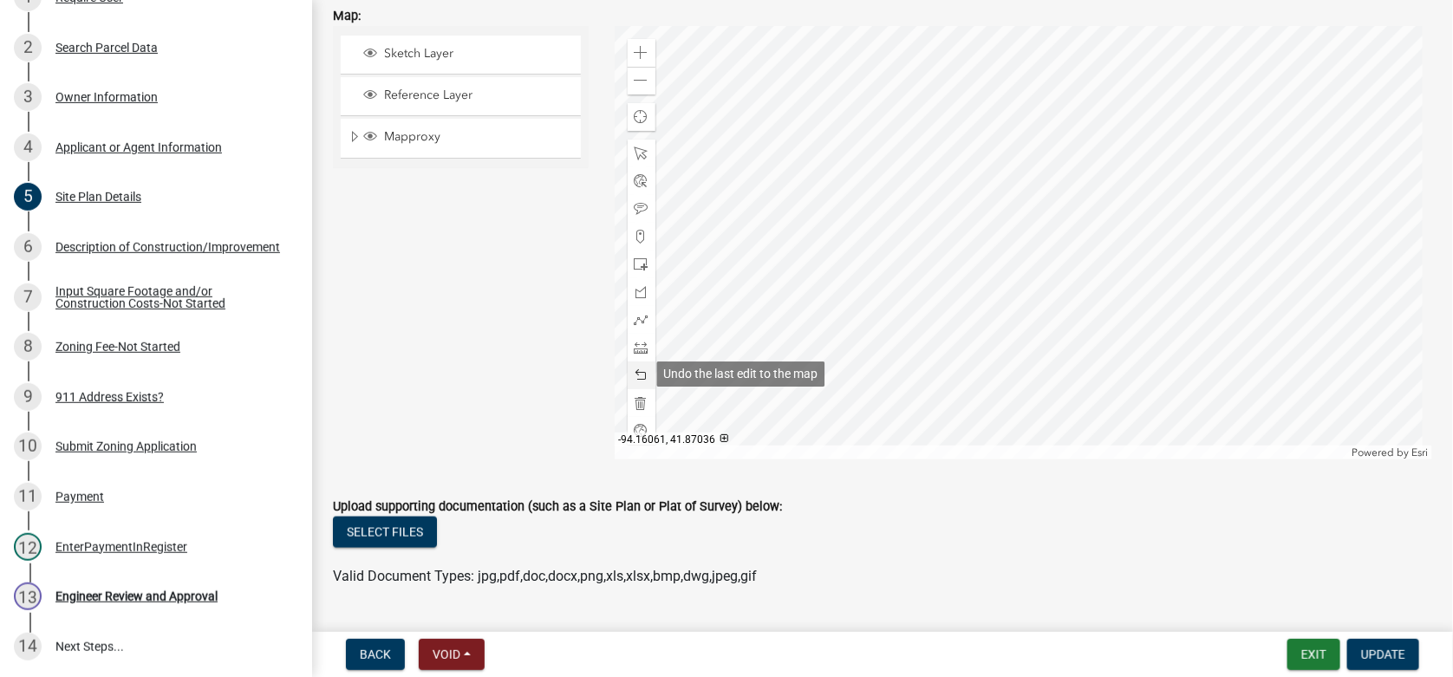
click at [635, 372] on span at bounding box center [642, 375] width 14 height 14
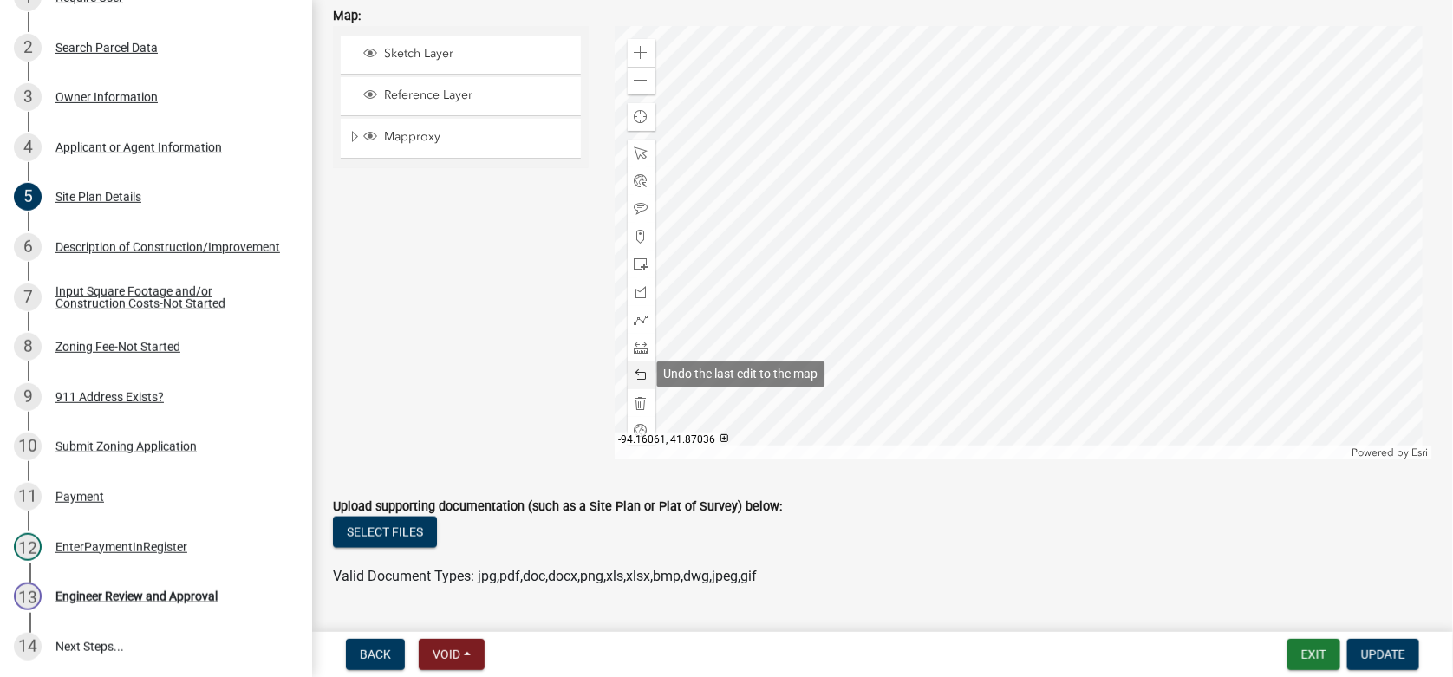
click at [635, 372] on span at bounding box center [642, 375] width 14 height 14
click at [635, 370] on span at bounding box center [642, 375] width 14 height 14
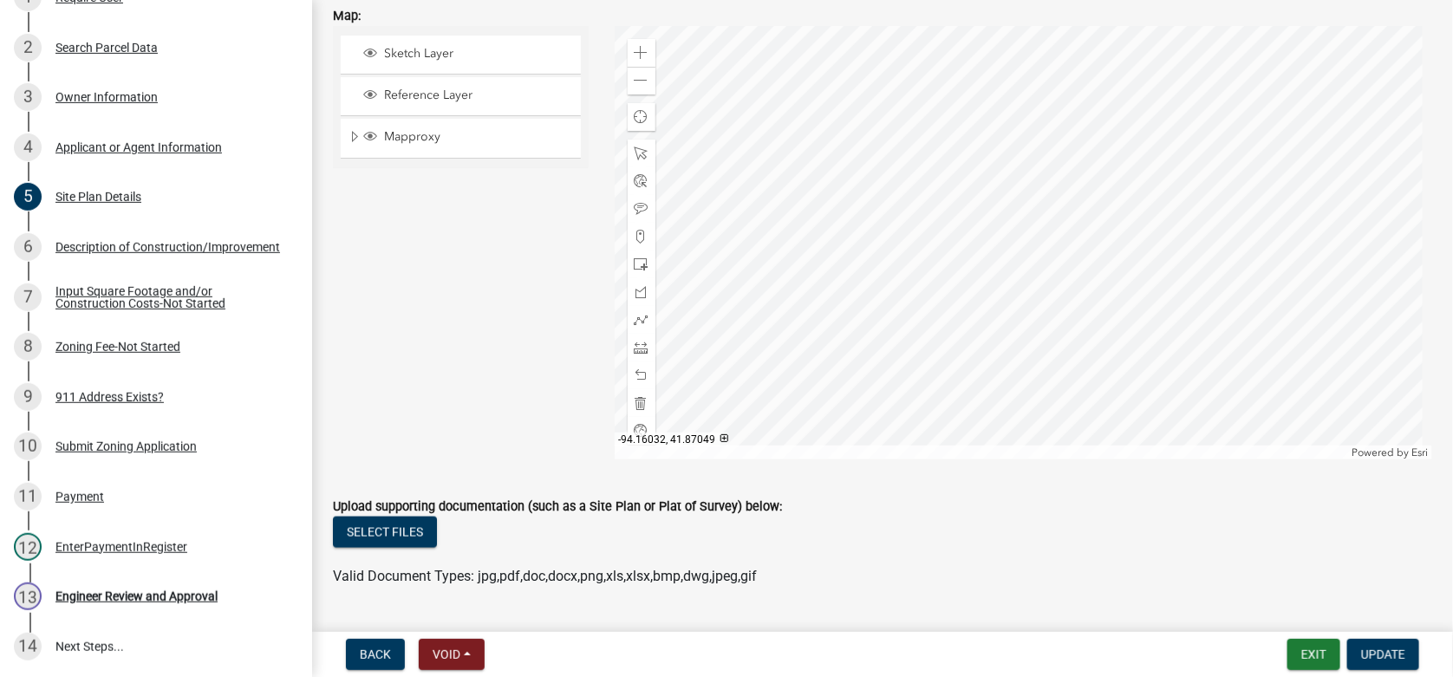
click at [981, 135] on div at bounding box center [1024, 242] width 818 height 433
click at [635, 345] on span at bounding box center [642, 348] width 14 height 14
click at [978, 134] on div at bounding box center [1024, 242] width 818 height 433
click at [982, 322] on div at bounding box center [1024, 242] width 818 height 433
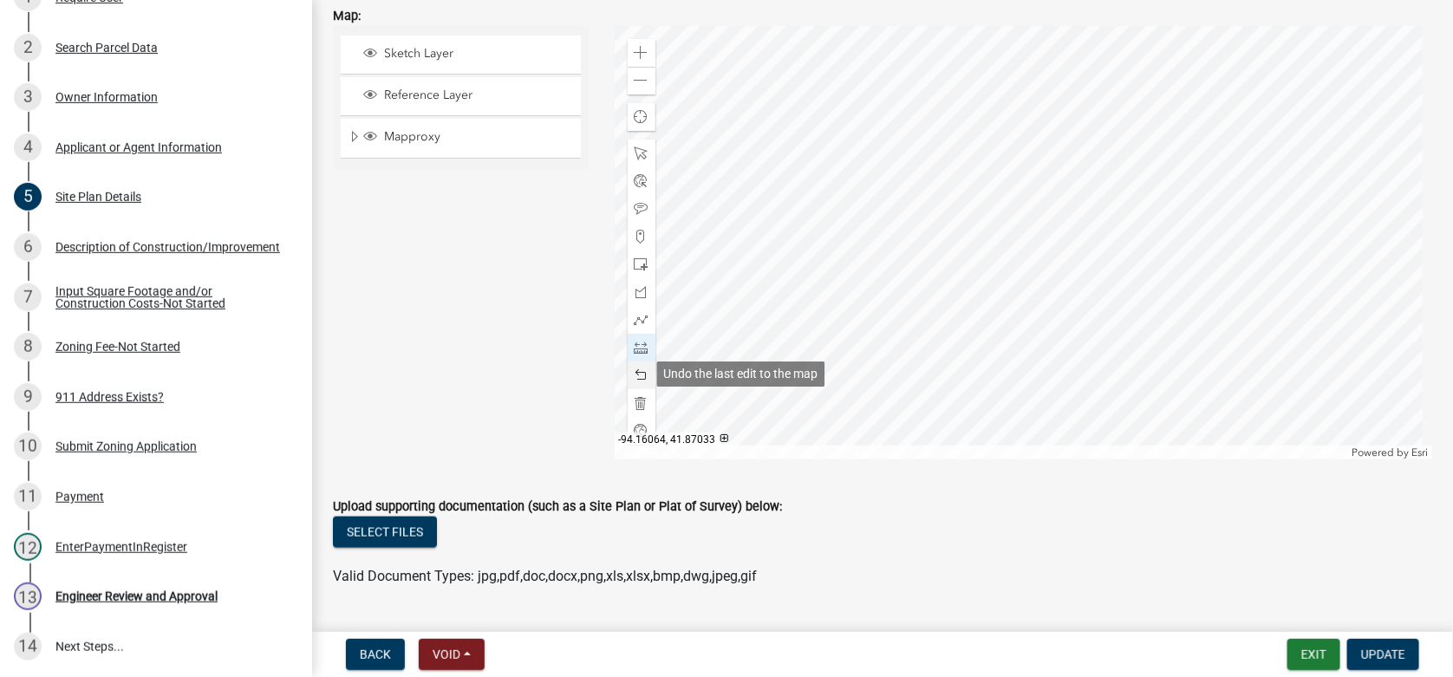
click at [635, 375] on span at bounding box center [642, 375] width 14 height 14
click at [636, 262] on span at bounding box center [642, 264] width 14 height 14
click at [948, 322] on div at bounding box center [1024, 242] width 818 height 433
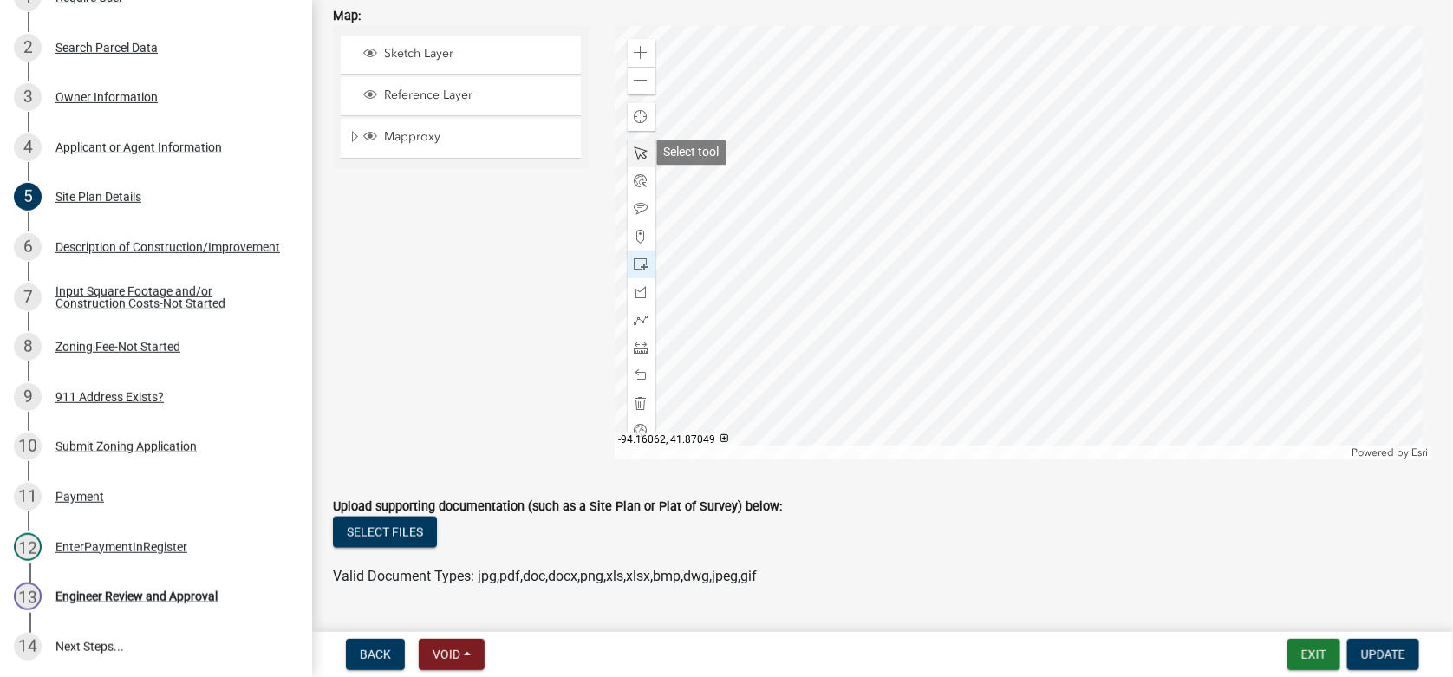
click at [637, 150] on span at bounding box center [642, 154] width 14 height 14
click at [907, 285] on div at bounding box center [1024, 242] width 818 height 433
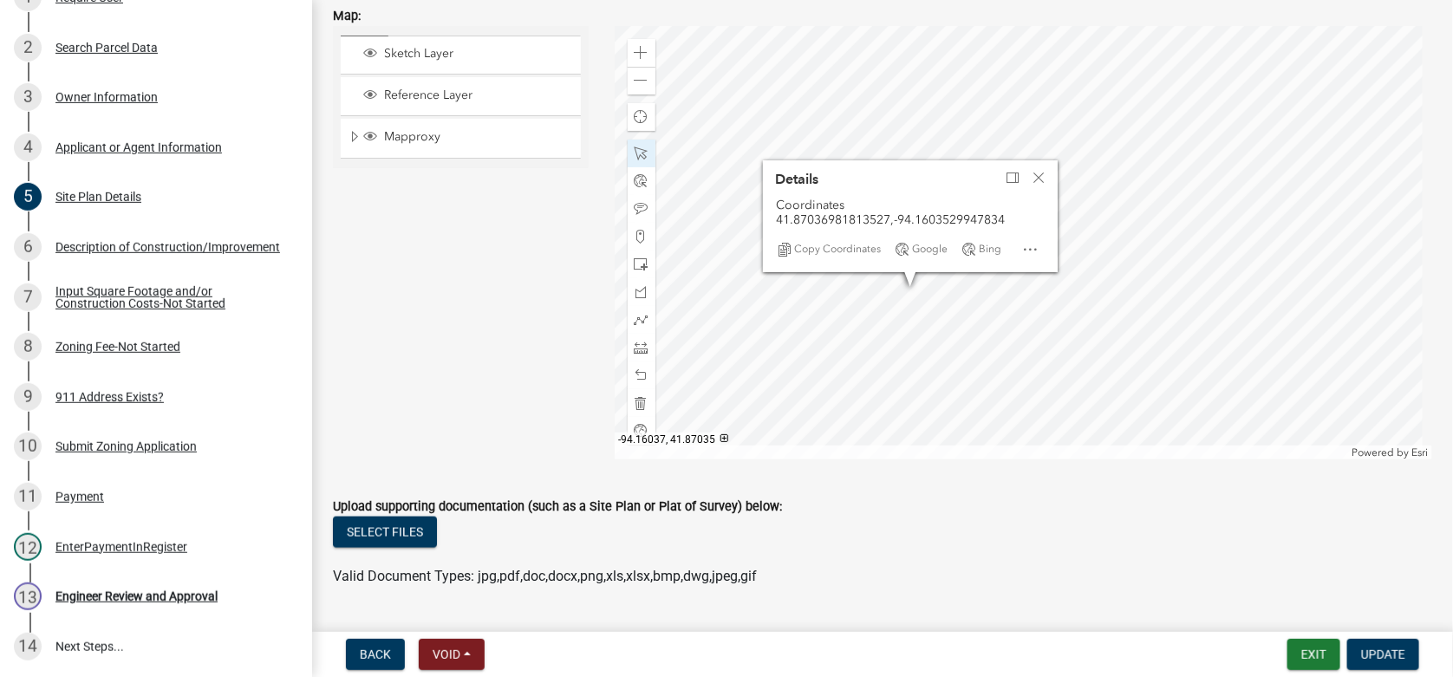
click at [928, 352] on div at bounding box center [1024, 242] width 818 height 433
click at [999, 330] on div at bounding box center [1024, 242] width 818 height 433
click at [1034, 176] on span "Close" at bounding box center [1039, 178] width 14 height 14
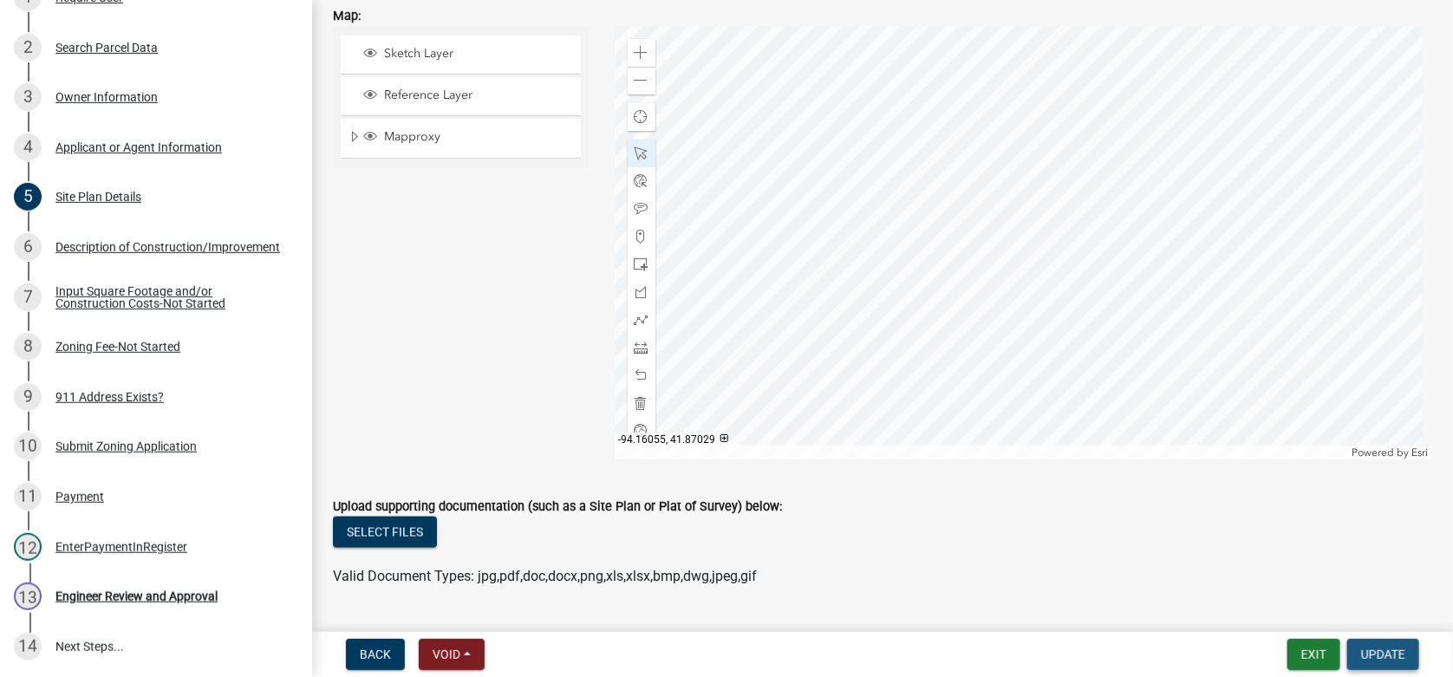
click at [1385, 649] on span "Update" at bounding box center [1383, 655] width 44 height 14
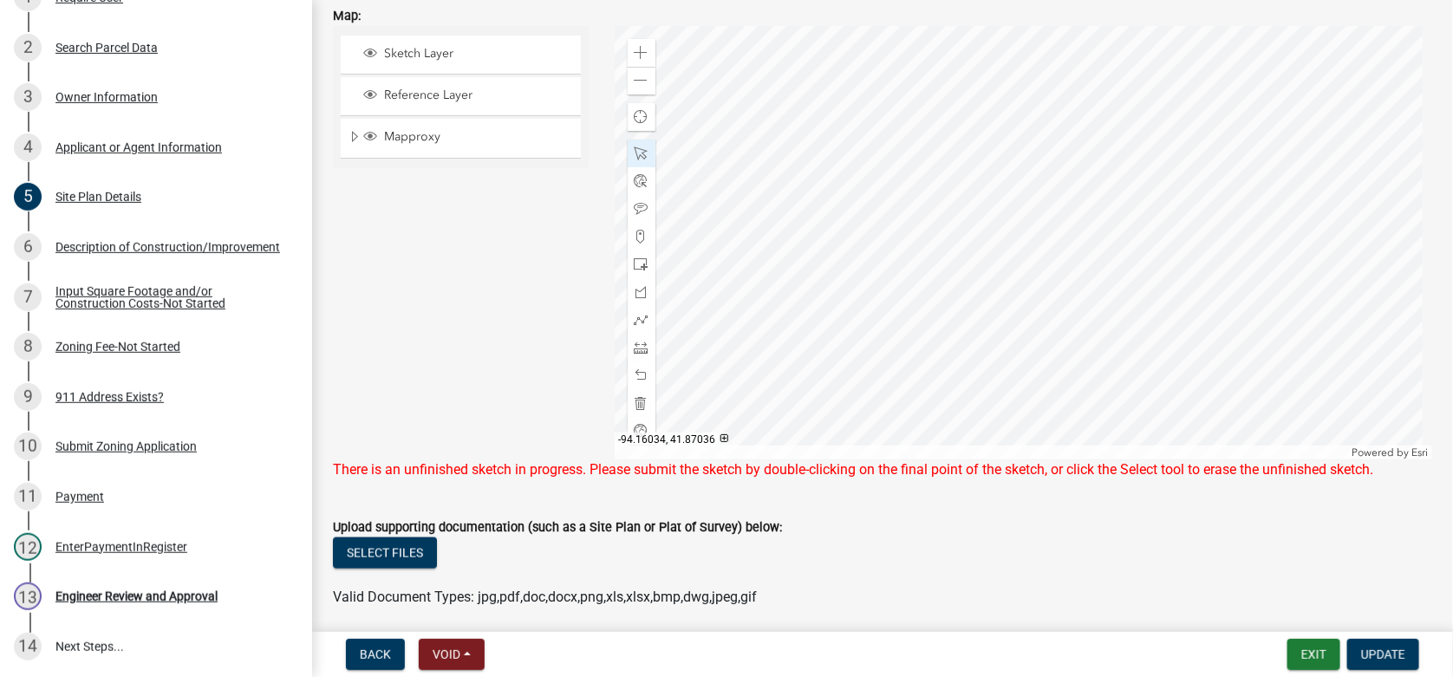
click at [964, 335] on div at bounding box center [1024, 242] width 818 height 433
click at [1393, 649] on span "Update" at bounding box center [1383, 655] width 44 height 14
click at [1067, 368] on div at bounding box center [1024, 242] width 818 height 433
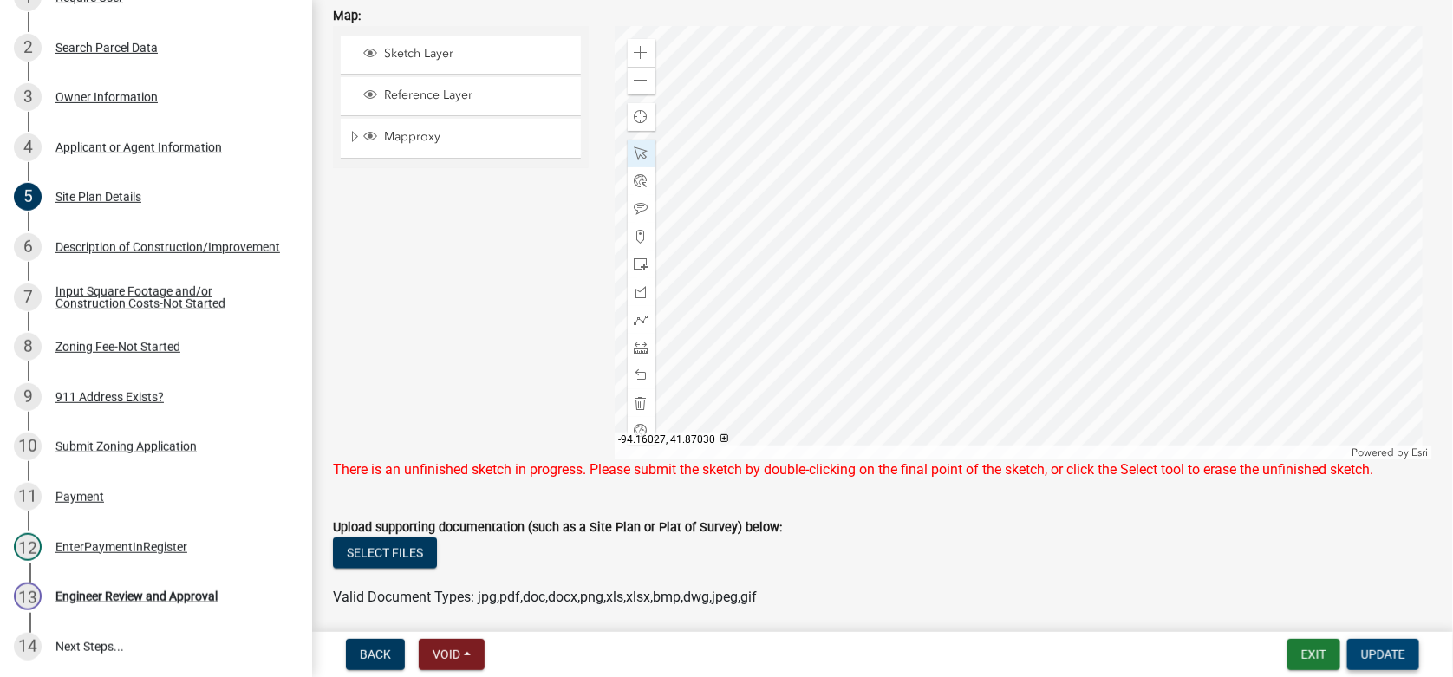
click at [1396, 650] on span "Update" at bounding box center [1383, 655] width 44 height 14
click at [919, 280] on div at bounding box center [1024, 242] width 818 height 433
click at [980, 244] on div at bounding box center [1024, 242] width 818 height 433
click at [980, 201] on div at bounding box center [1024, 242] width 818 height 433
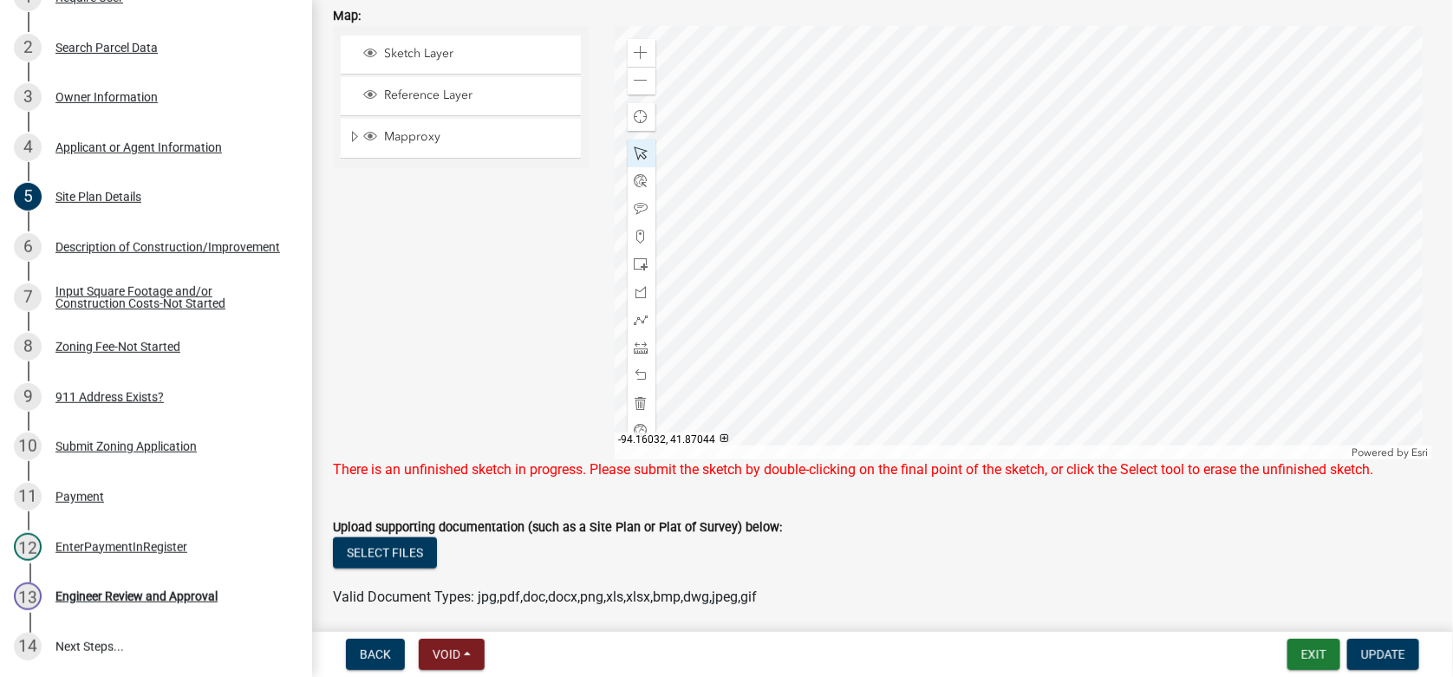
click at [980, 201] on div at bounding box center [1024, 242] width 818 height 433
click at [980, 207] on div at bounding box center [1024, 242] width 818 height 433
click at [982, 212] on div at bounding box center [1024, 242] width 818 height 433
click at [980, 218] on div at bounding box center [1024, 242] width 818 height 433
click at [985, 388] on div at bounding box center [1024, 242] width 818 height 433
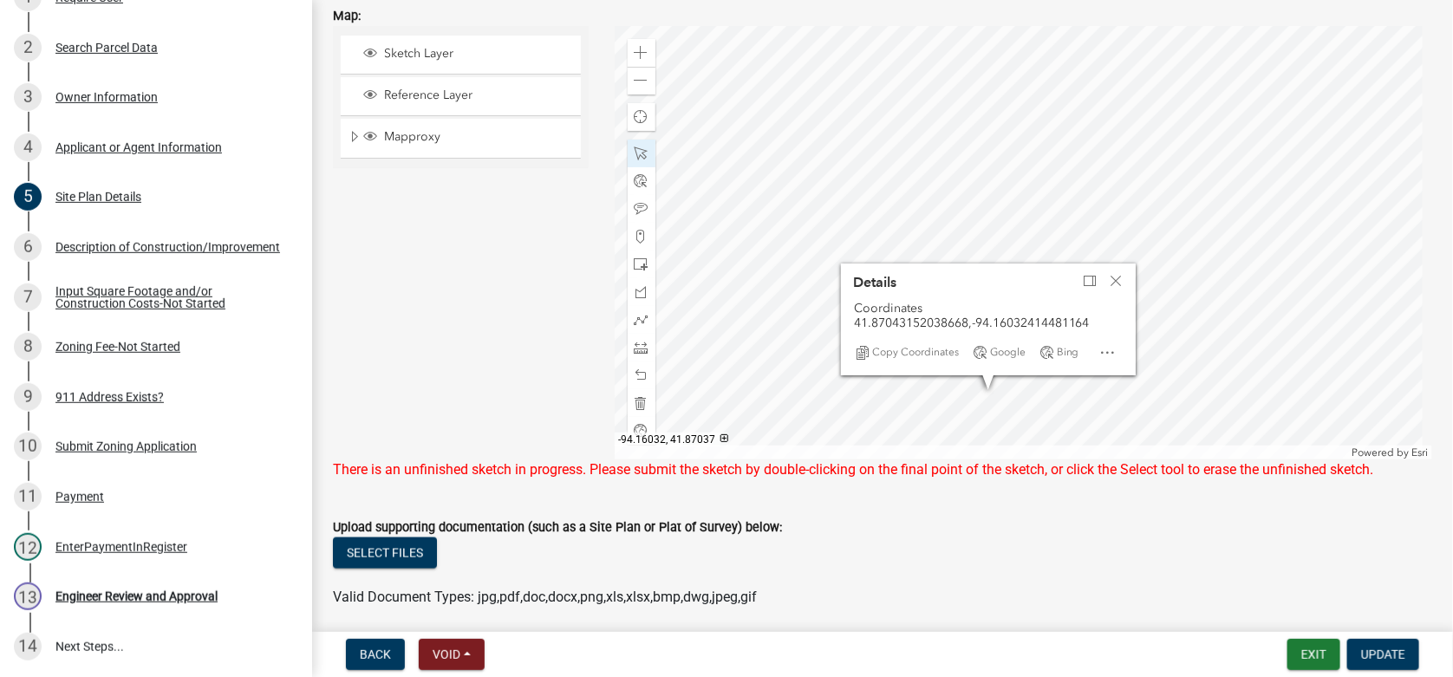
click at [984, 406] on div at bounding box center [1024, 242] width 818 height 433
click at [1010, 400] on div at bounding box center [1024, 242] width 818 height 433
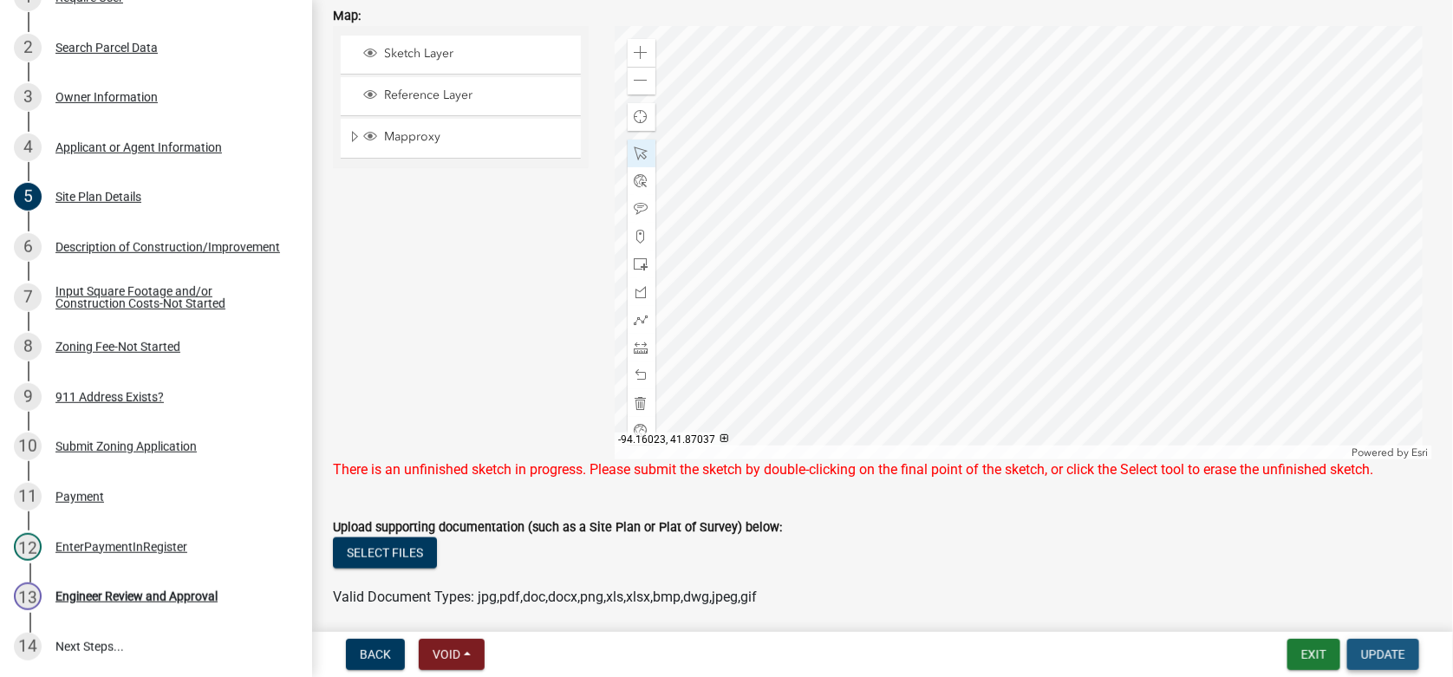
click at [1384, 655] on span "Update" at bounding box center [1383, 655] width 44 height 14
click at [1245, 344] on div at bounding box center [1024, 242] width 818 height 433
click at [1244, 344] on div at bounding box center [1024, 242] width 818 height 433
click at [635, 348] on span at bounding box center [642, 348] width 14 height 14
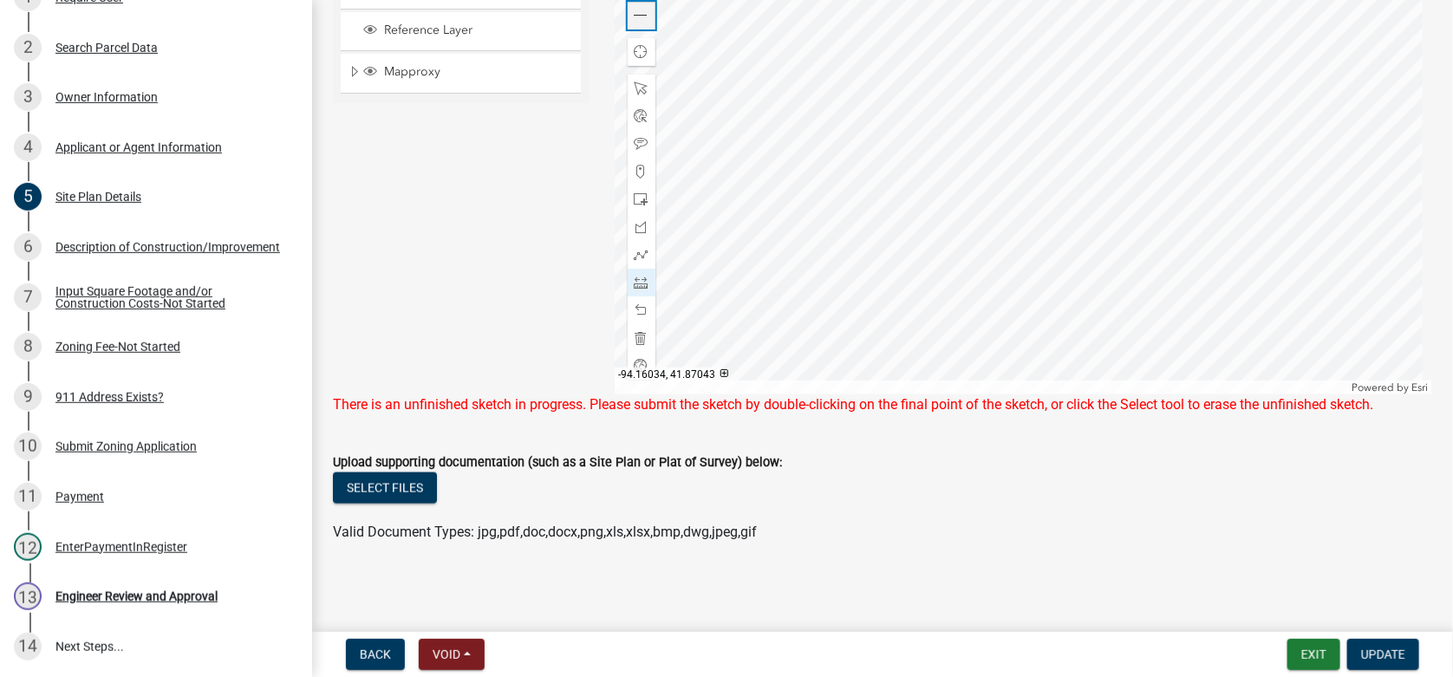
click at [647, 14] on div "Zoom out" at bounding box center [642, 16] width 28 height 28
click at [645, 14] on div "Zoom out" at bounding box center [642, 16] width 28 height 28
click at [642, 14] on span at bounding box center [642, 16] width 14 height 14
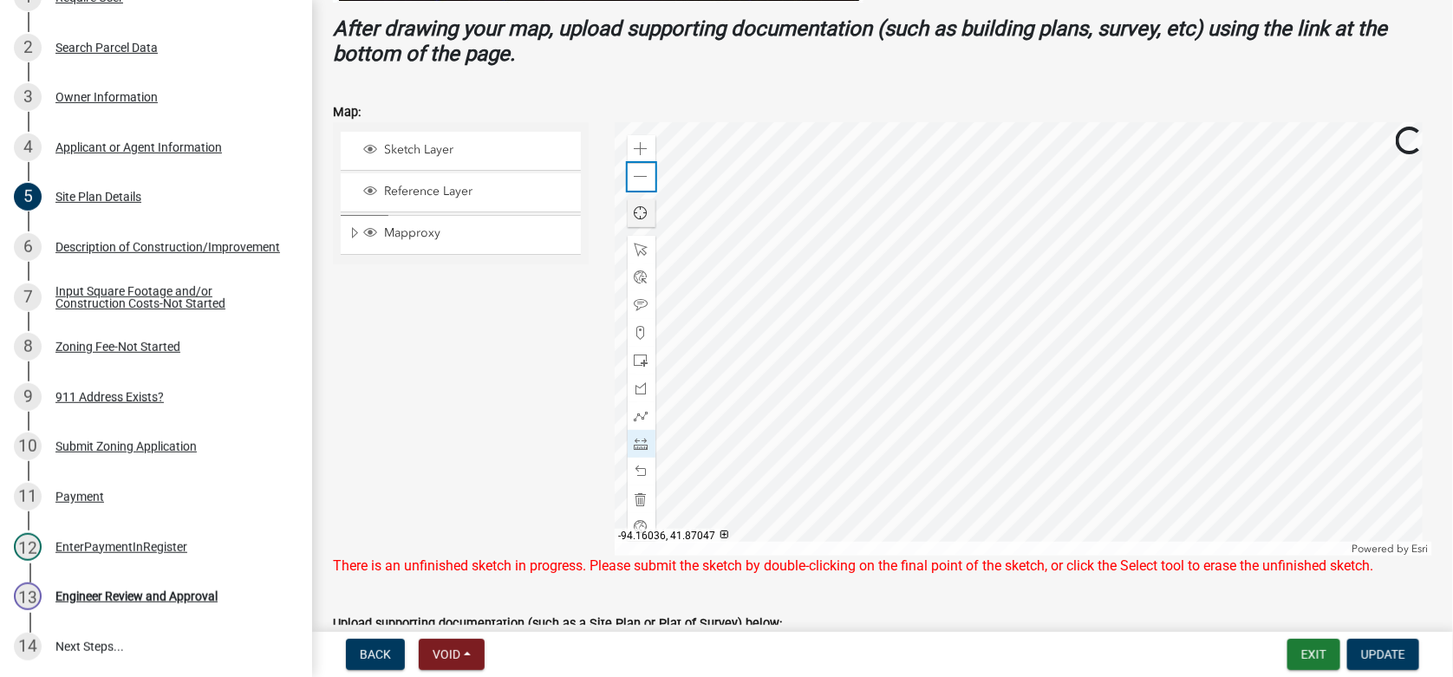
scroll to position [758, 0]
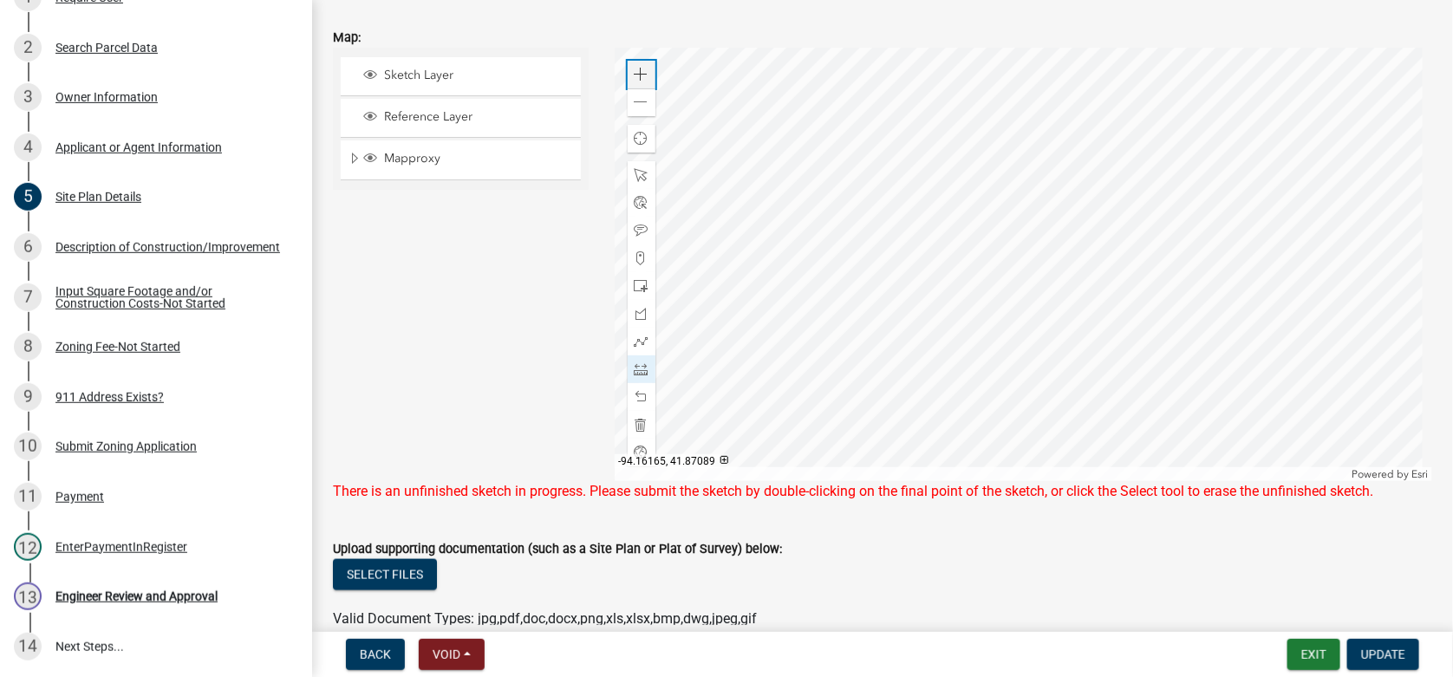
click at [635, 73] on span at bounding box center [642, 75] width 14 height 14
click at [985, 238] on div at bounding box center [1024, 264] width 818 height 433
click at [637, 397] on span at bounding box center [642, 397] width 14 height 14
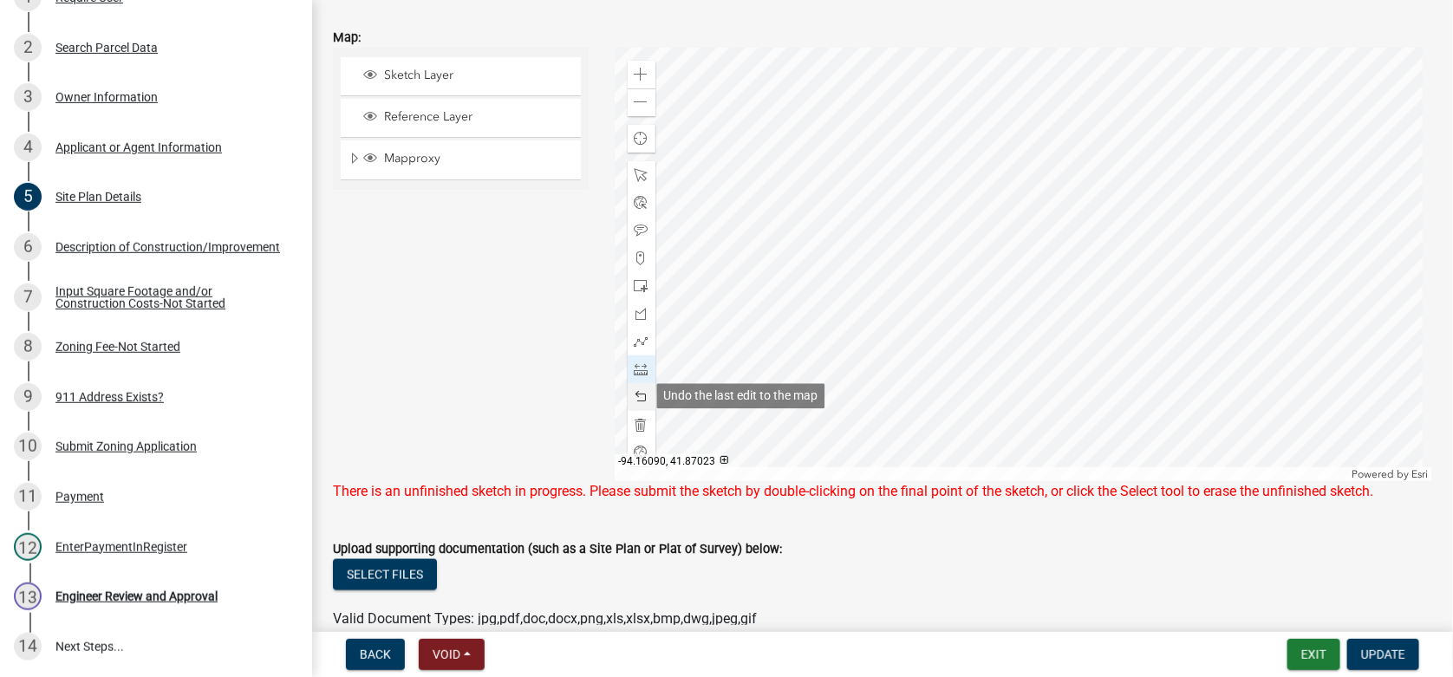
click at [641, 396] on span at bounding box center [642, 397] width 14 height 14
click at [980, 197] on div at bounding box center [1024, 264] width 818 height 433
click at [983, 292] on div at bounding box center [1024, 264] width 818 height 433
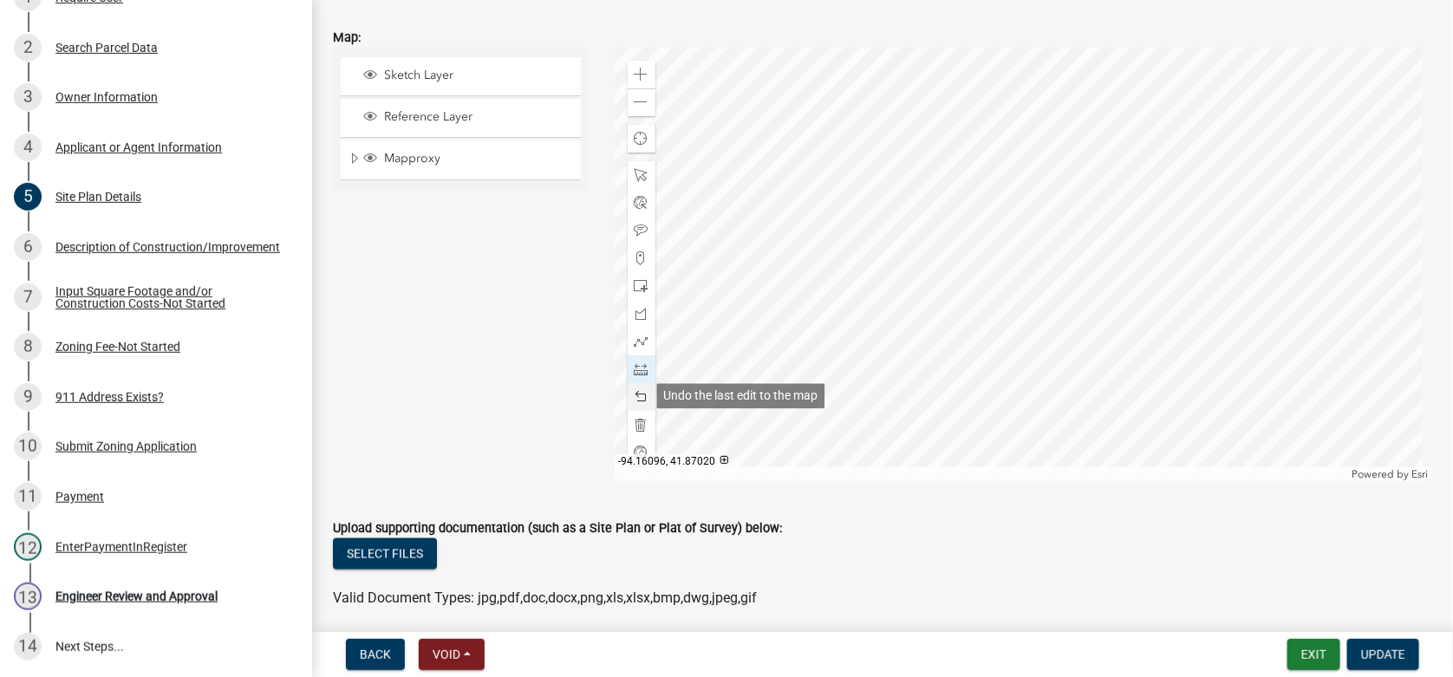
click at [635, 394] on span at bounding box center [642, 397] width 14 height 14
click at [635, 227] on span at bounding box center [642, 231] width 14 height 14
click at [999, 239] on div at bounding box center [1024, 264] width 818 height 433
click at [1012, 257] on div at bounding box center [1024, 264] width 818 height 433
click at [635, 369] on span at bounding box center [642, 369] width 14 height 14
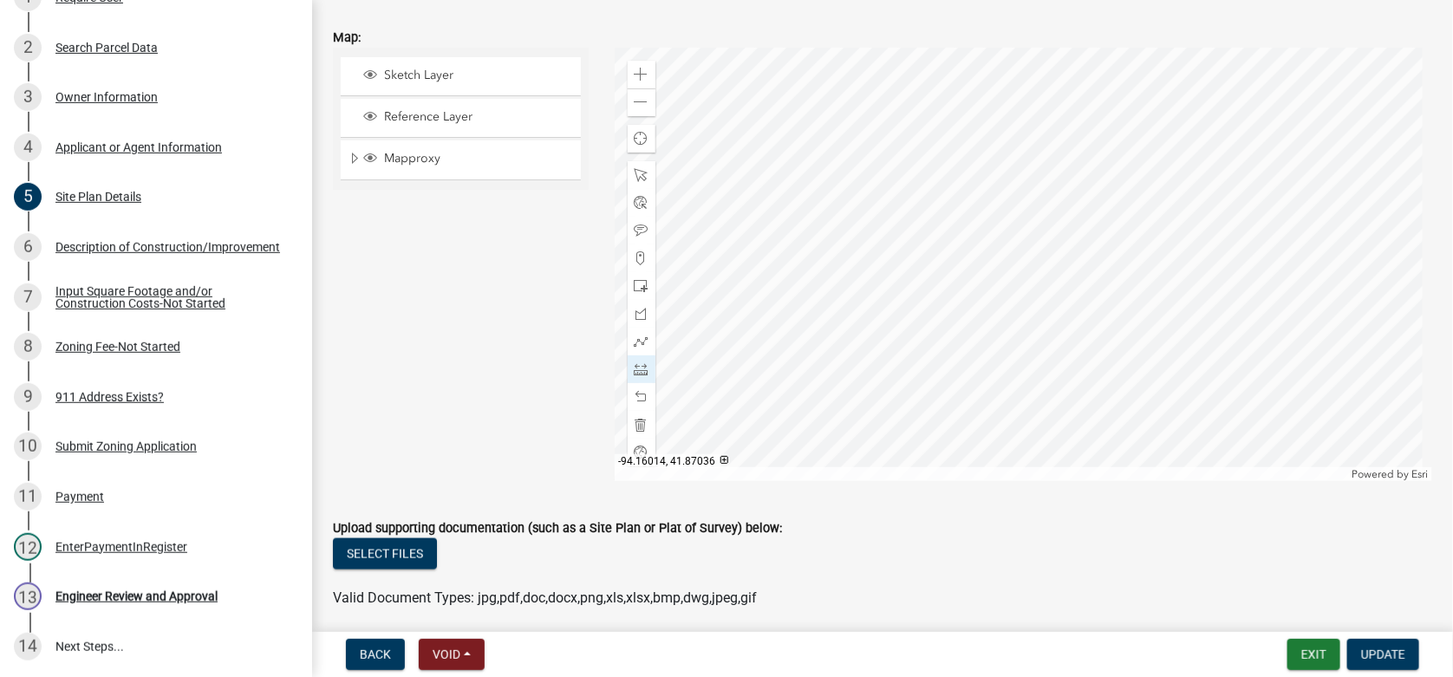
click at [1081, 299] on div at bounding box center [1024, 264] width 818 height 433
click at [640, 169] on span at bounding box center [642, 175] width 14 height 14
click at [1399, 650] on span "Update" at bounding box center [1383, 655] width 44 height 14
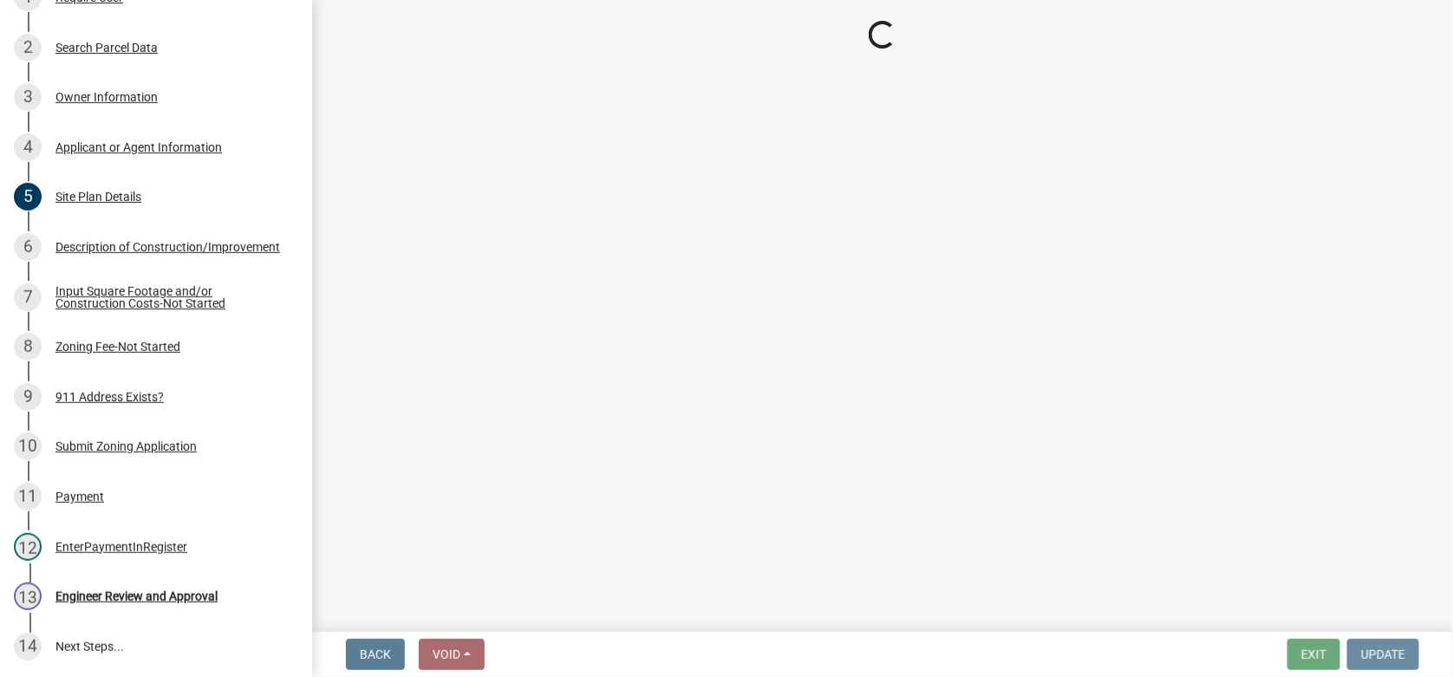
scroll to position [0, 0]
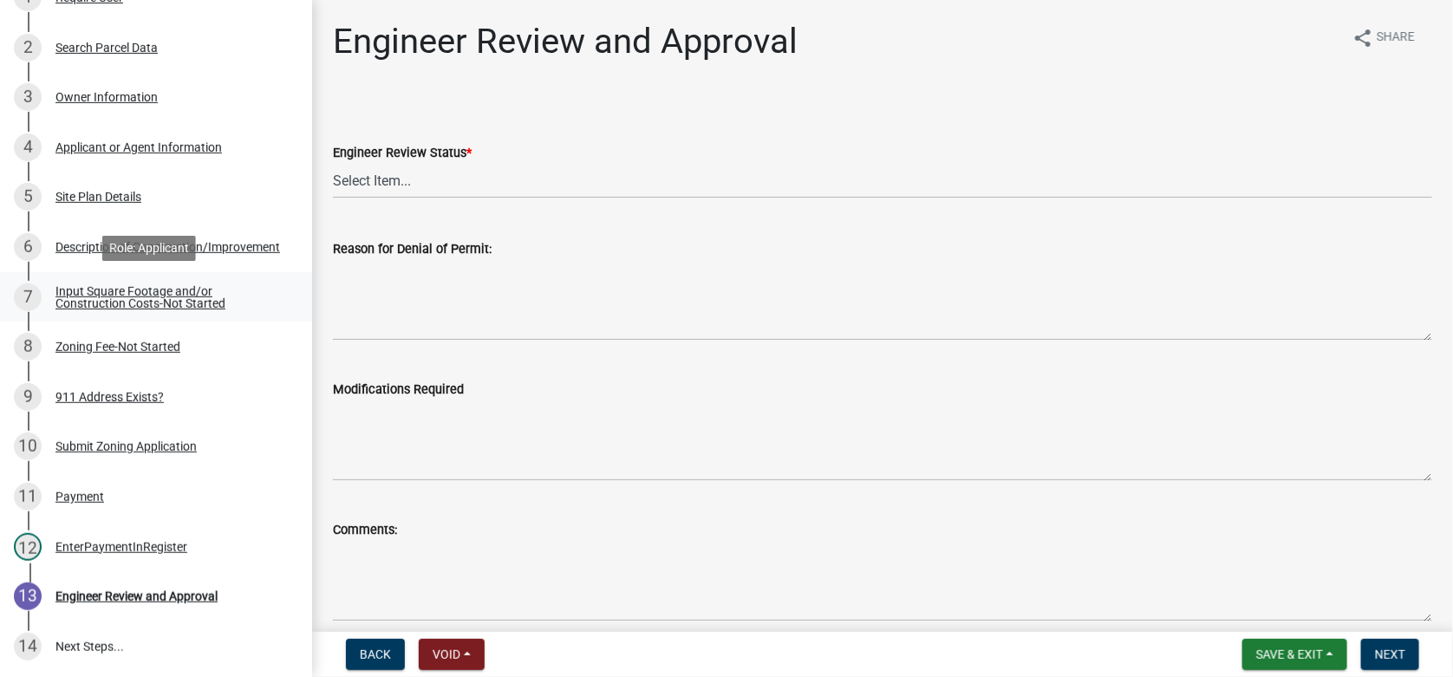
click at [94, 290] on div "Input Square Footage and/or Construction Costs-Not Started" at bounding box center [169, 297] width 229 height 24
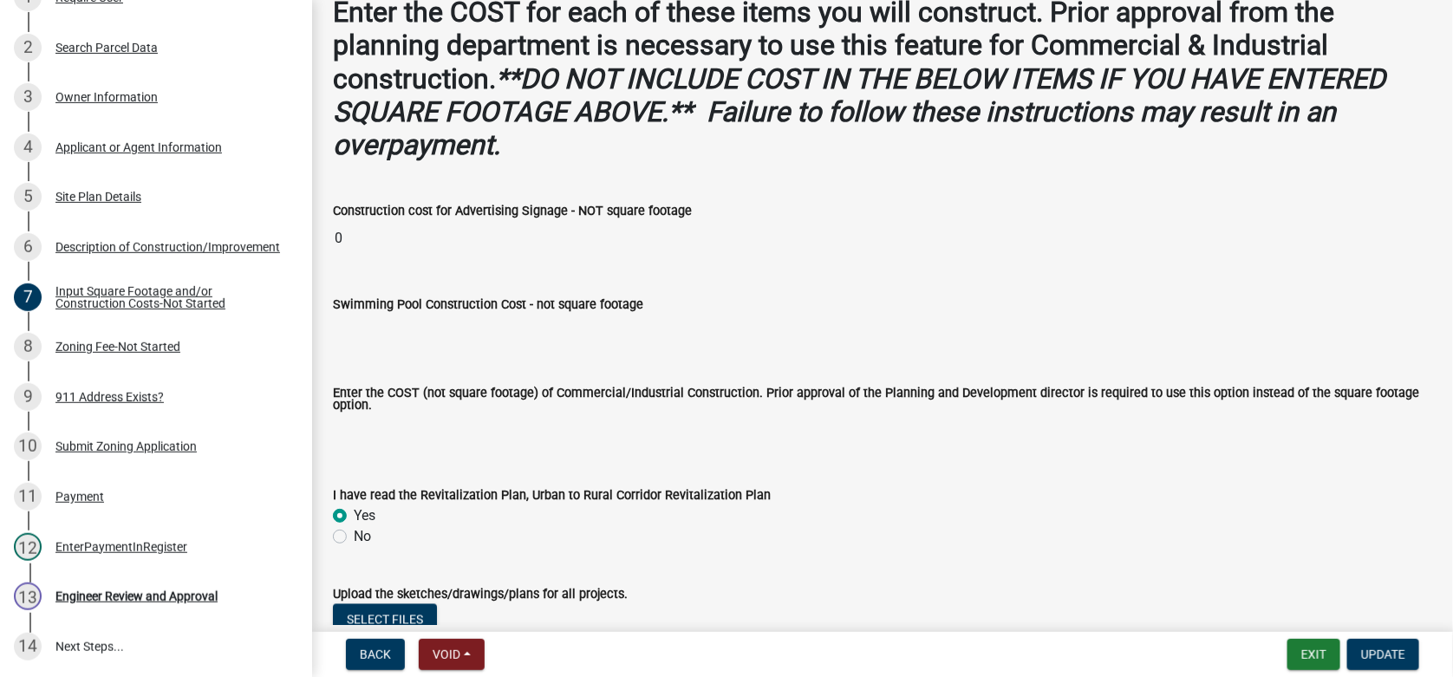
scroll to position [1354, 0]
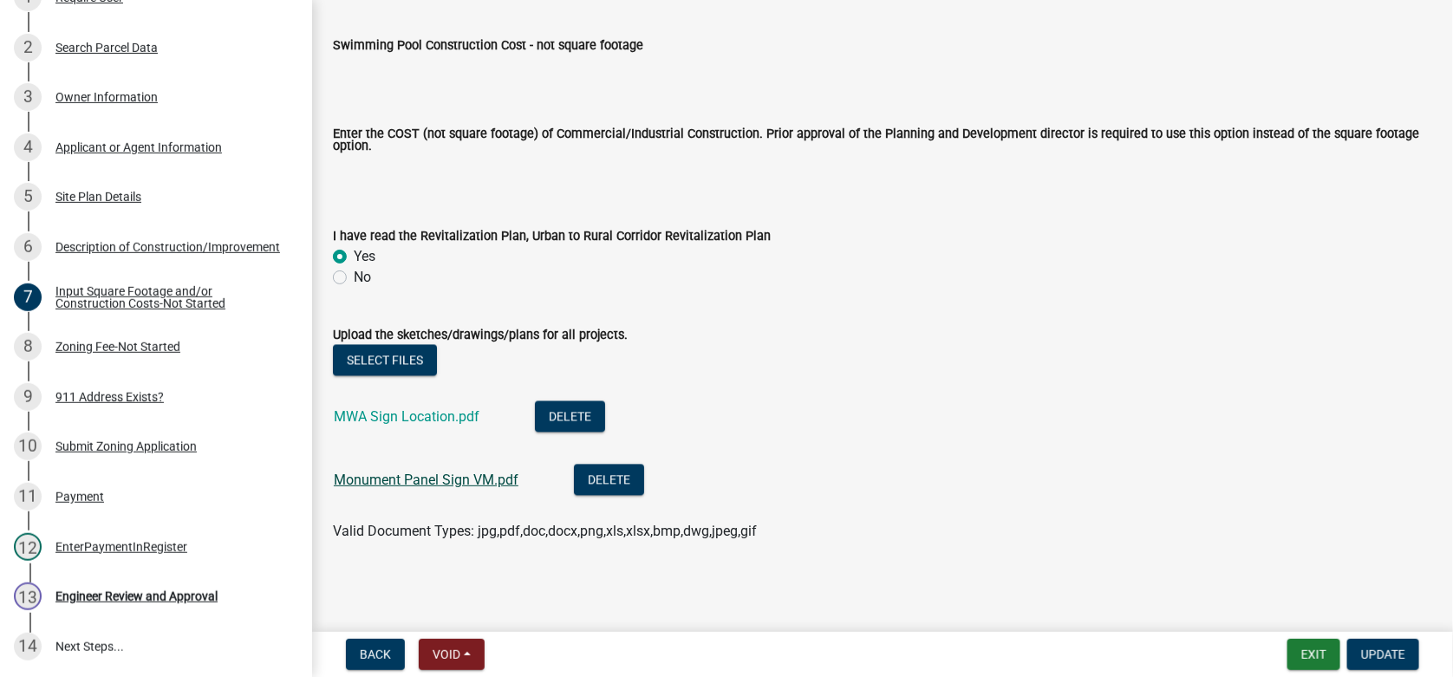
click at [411, 479] on link "Monument Panel Sign VM.pdf" at bounding box center [426, 480] width 185 height 16
click at [81, 197] on div "Site Plan Details" at bounding box center [98, 197] width 86 height 12
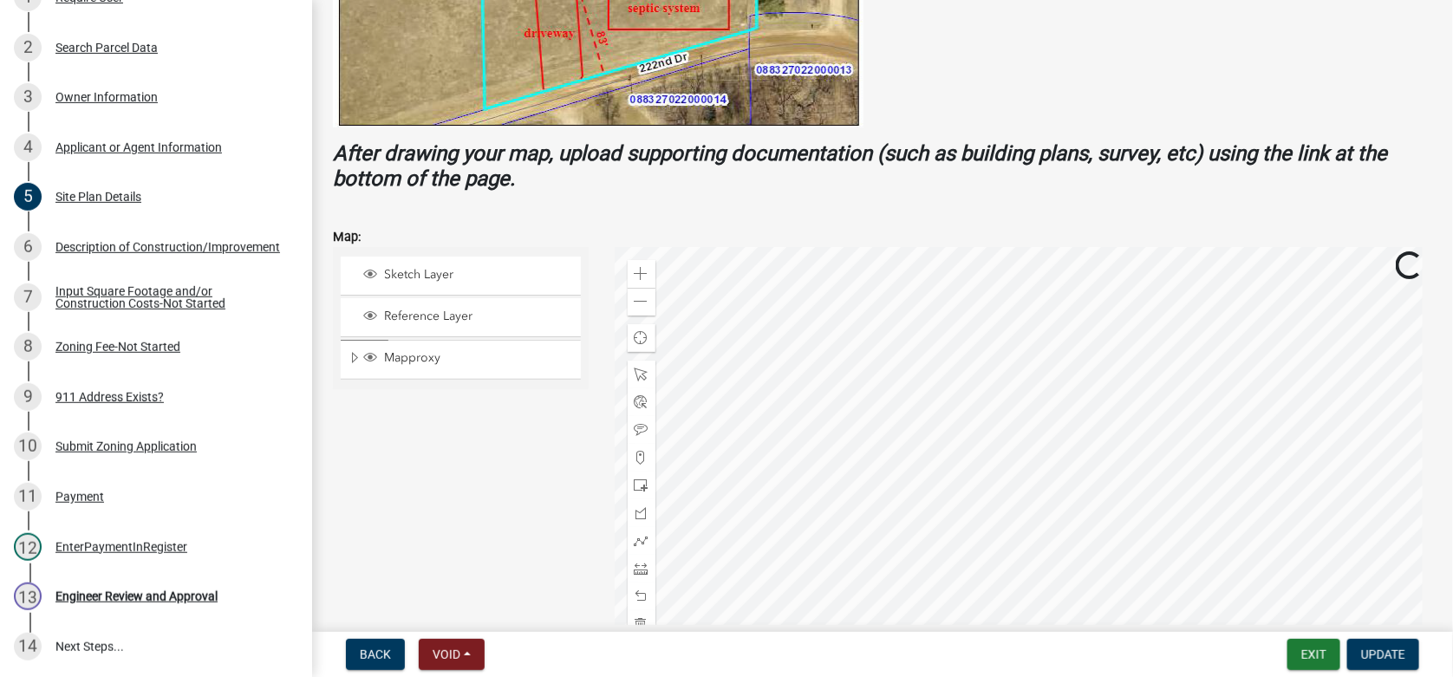
scroll to position [694, 0]
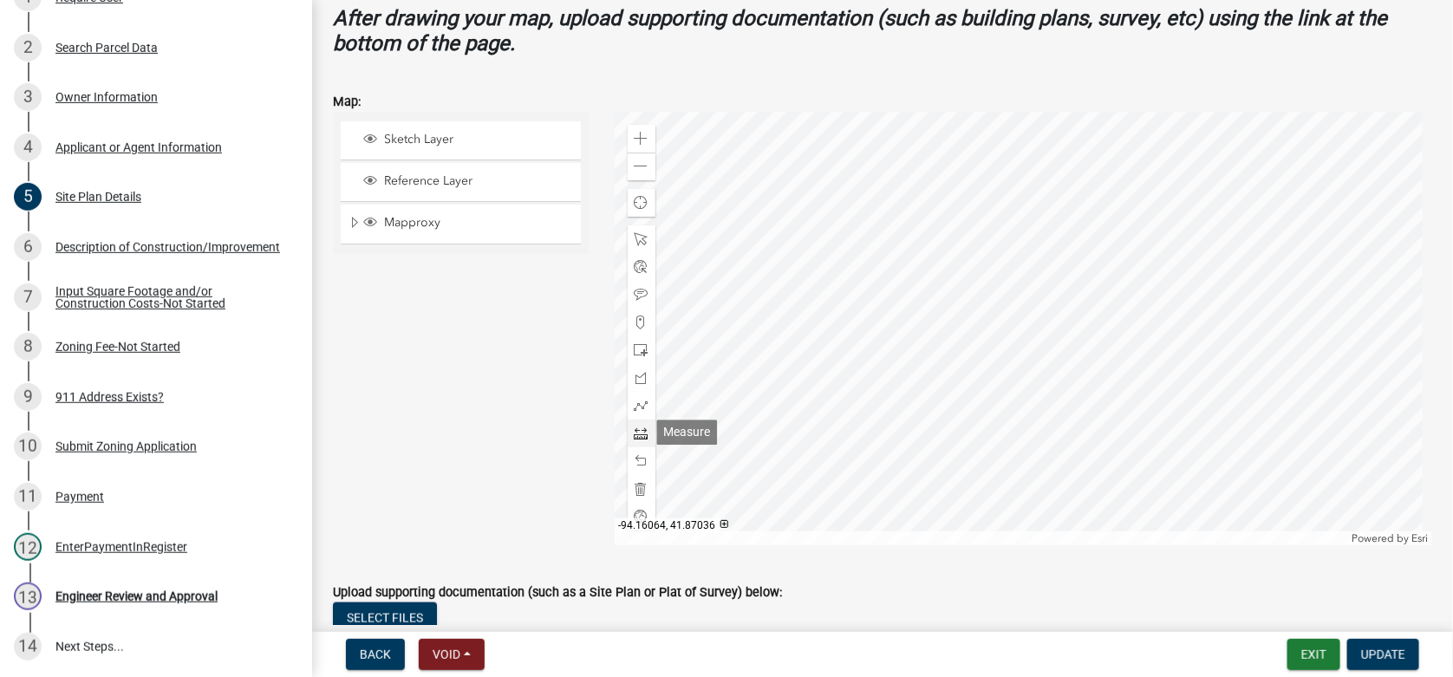
click at [629, 433] on div at bounding box center [642, 434] width 28 height 28
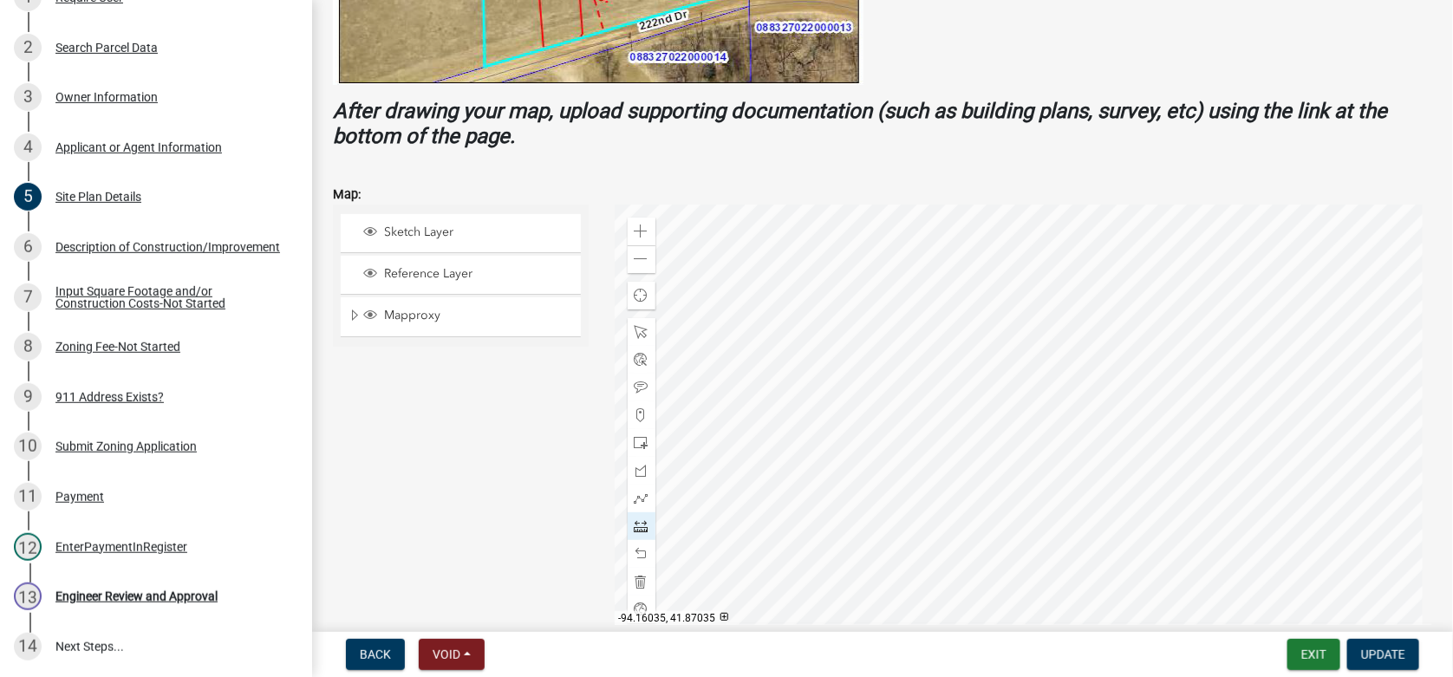
scroll to position [606, 0]
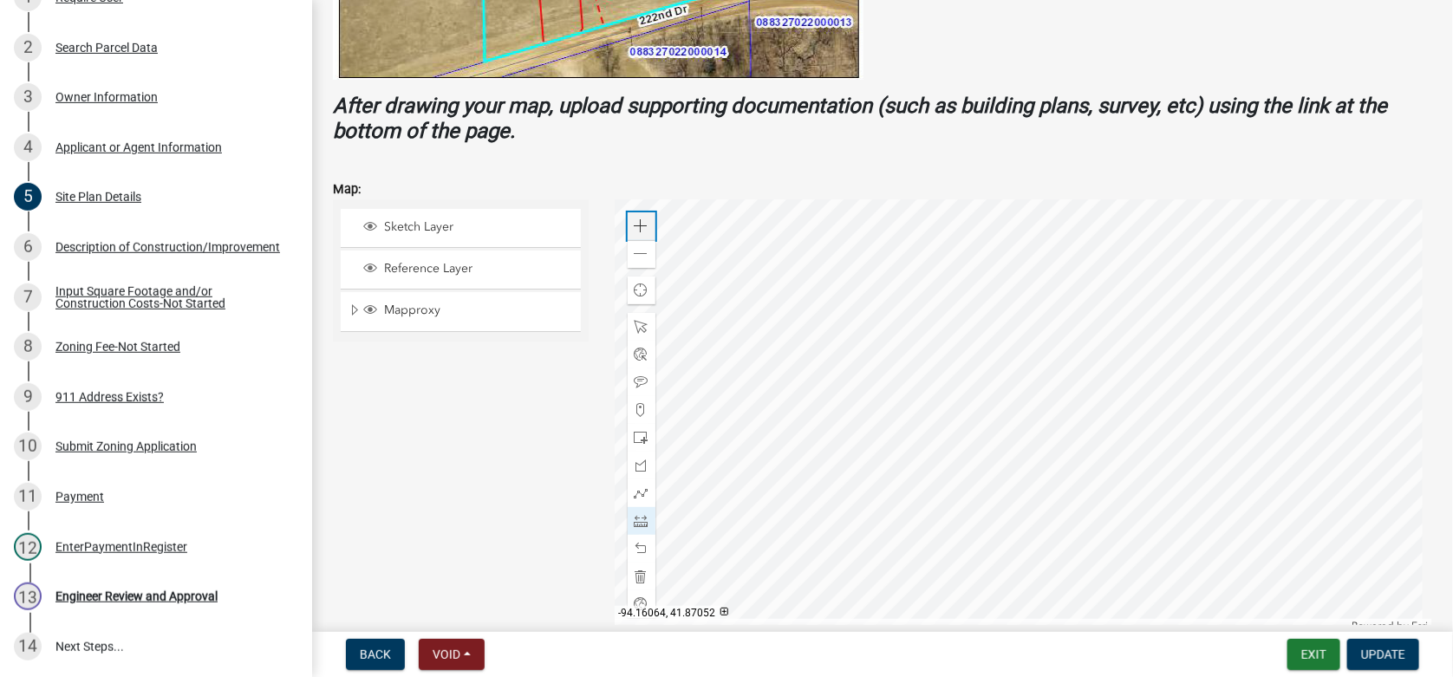
click at [639, 222] on span at bounding box center [642, 226] width 14 height 14
click at [901, 582] on div at bounding box center [1024, 415] width 818 height 433
click at [1057, 583] on div at bounding box center [1024, 415] width 818 height 433
click at [1063, 604] on div at bounding box center [1024, 415] width 818 height 433
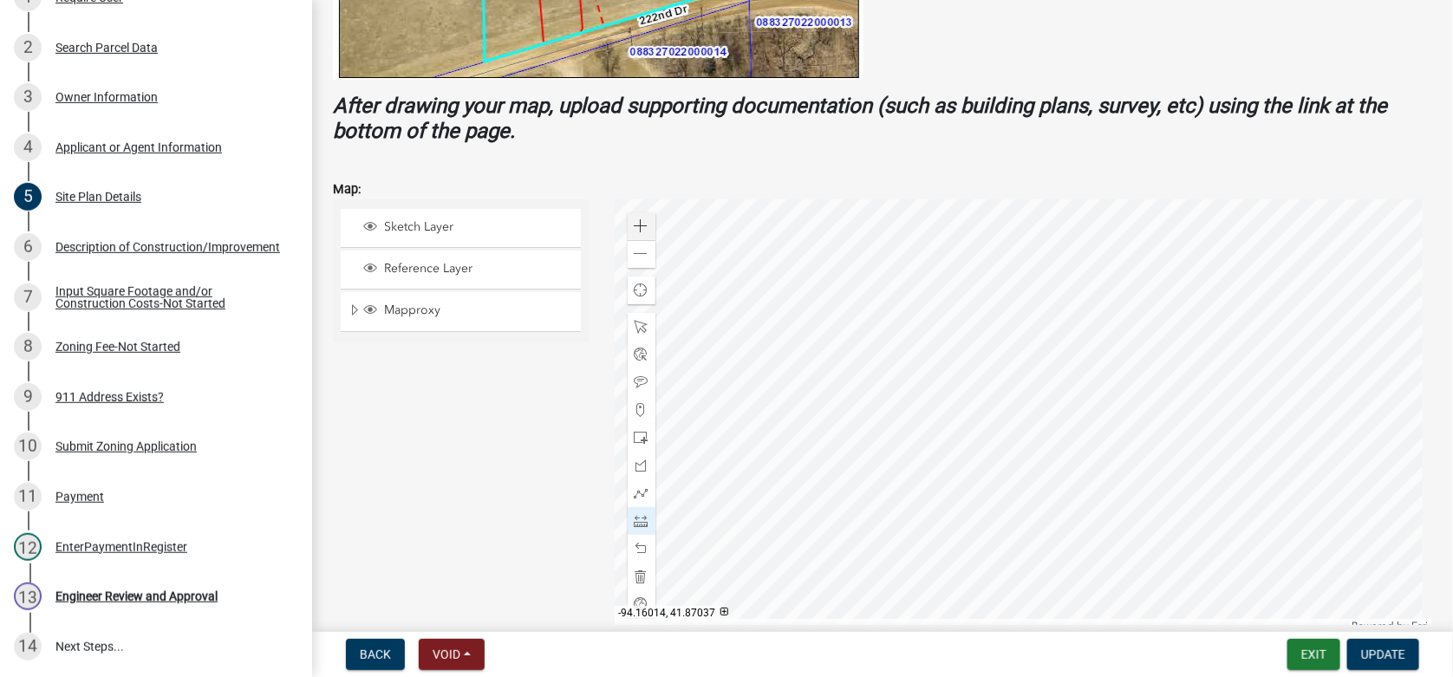
click at [1396, 600] on div at bounding box center [1024, 415] width 818 height 433
click at [1378, 651] on span "Update" at bounding box center [1383, 655] width 44 height 14
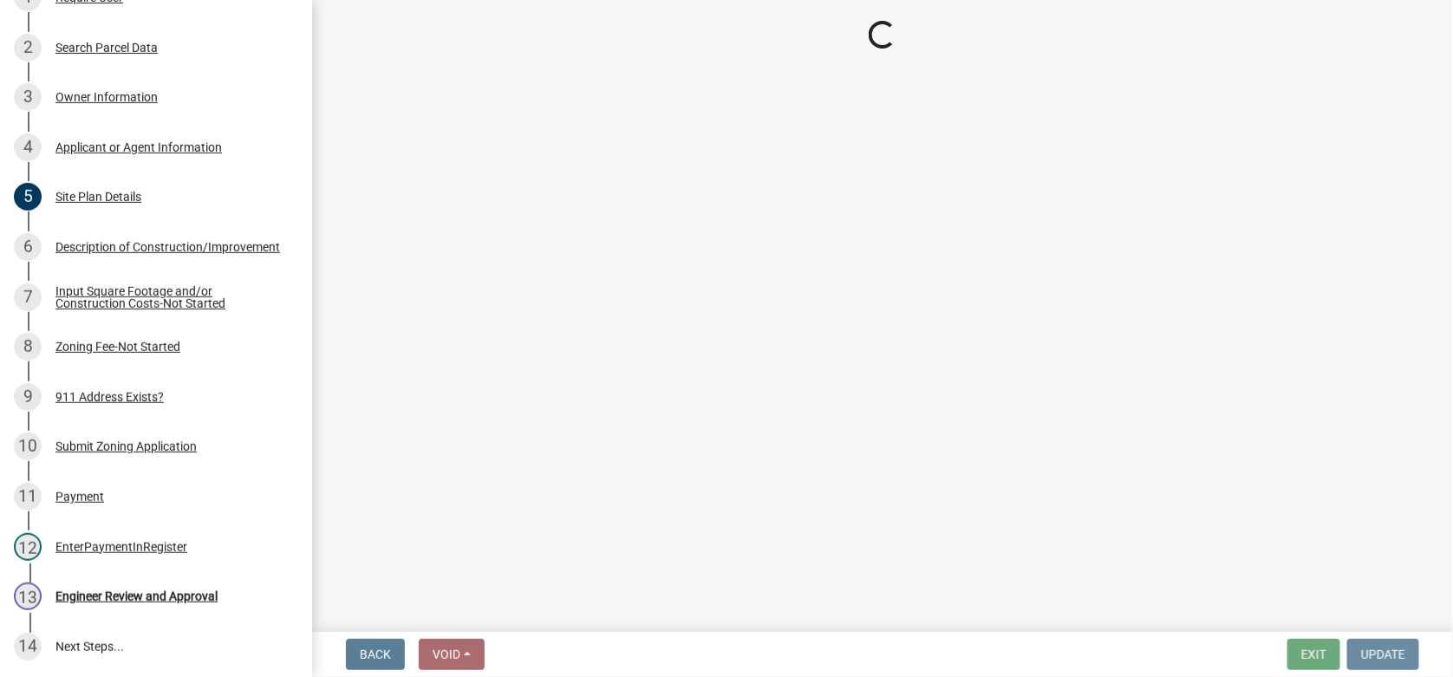
scroll to position [0, 0]
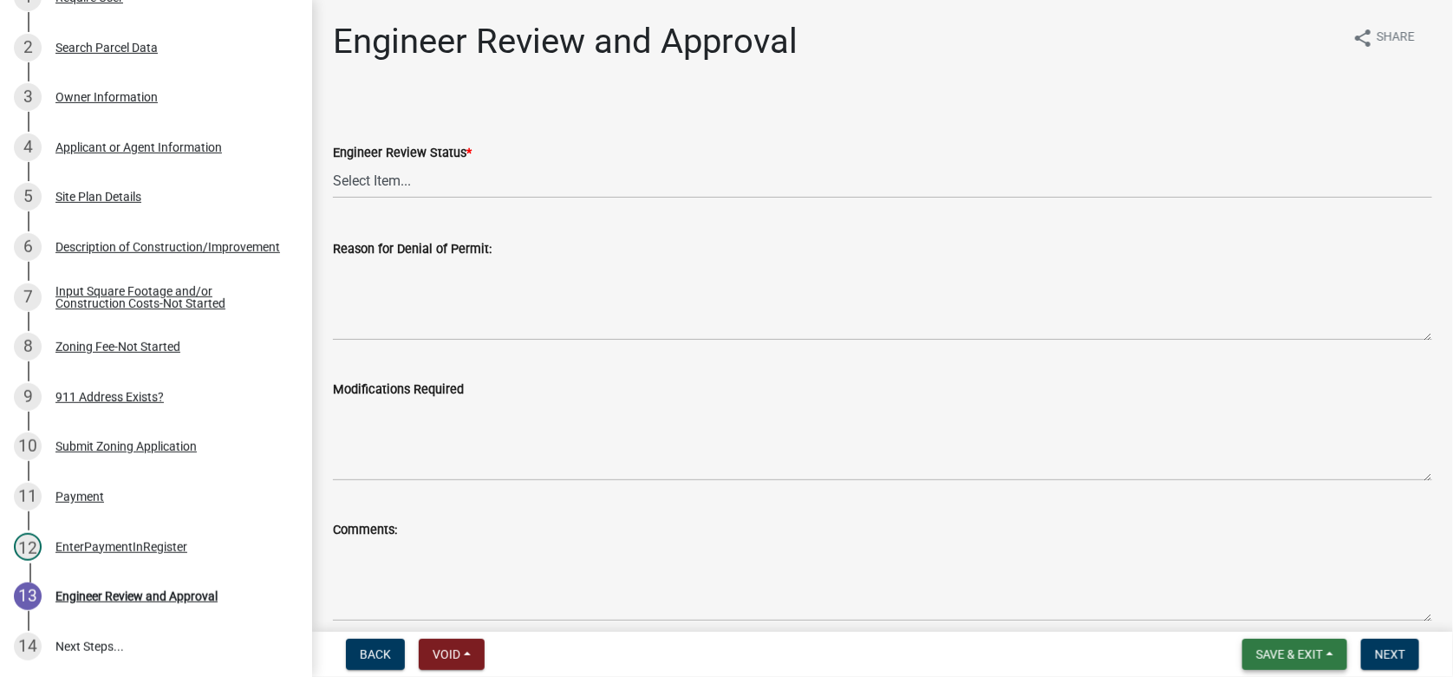
click at [1306, 655] on span "Save & Exit" at bounding box center [1289, 655] width 67 height 14
click at [1266, 612] on button "Save & Exit" at bounding box center [1277, 610] width 139 height 42
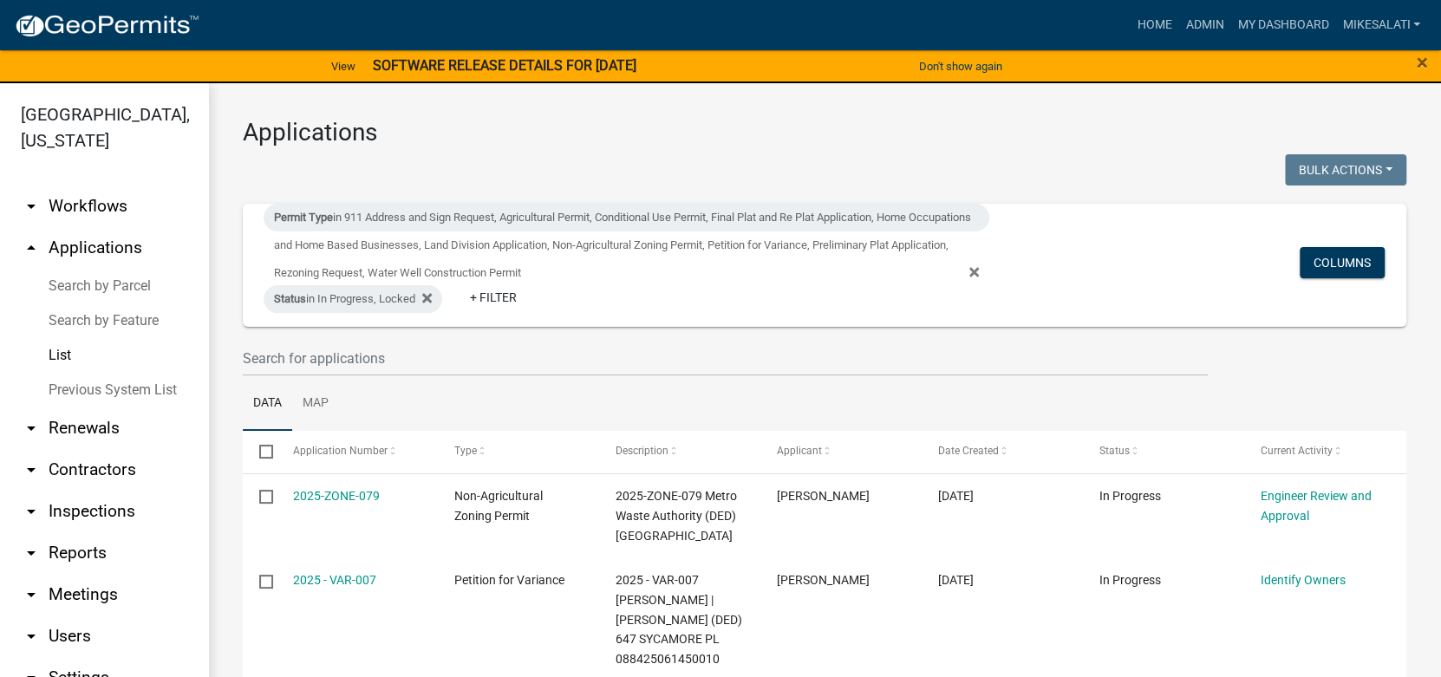
click at [495, 57] on strong "SOFTWARE RELEASE DETAILS FOR [DATE]" at bounding box center [505, 65] width 264 height 16
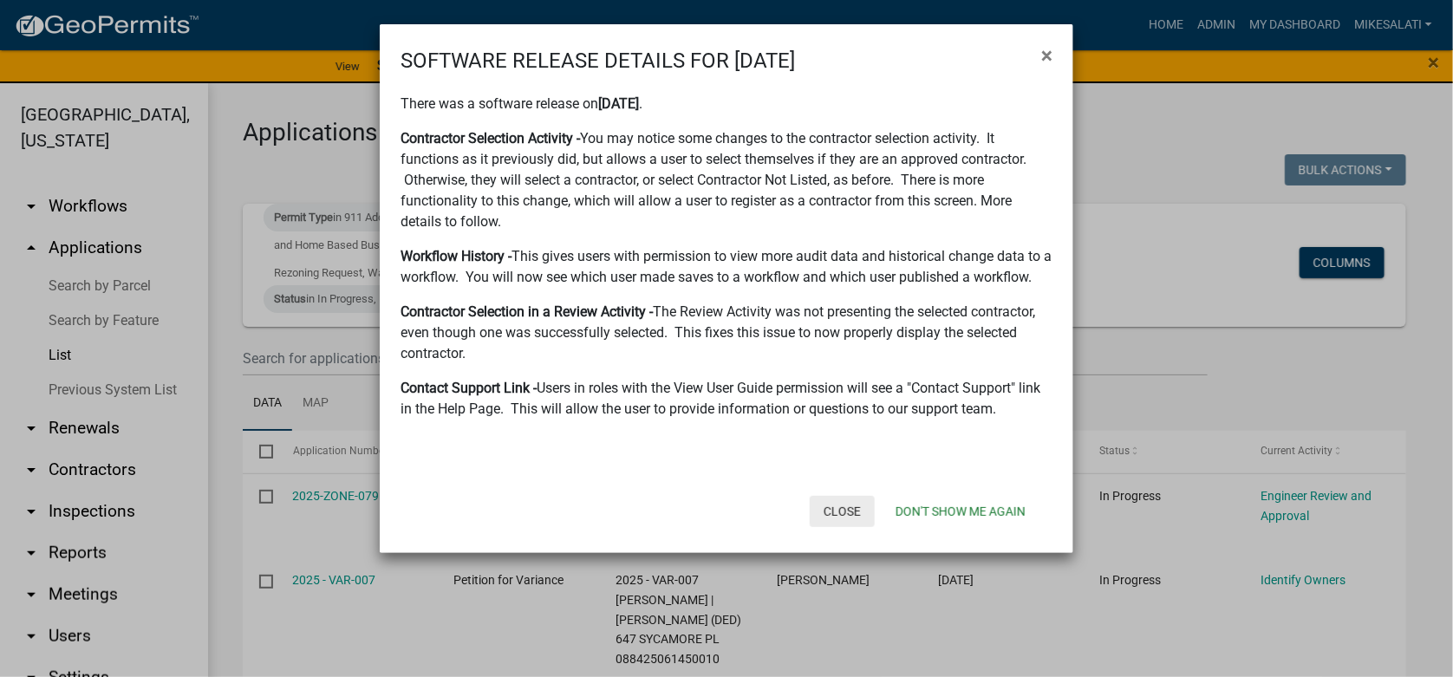
click at [845, 511] on button "Close" at bounding box center [842, 511] width 65 height 31
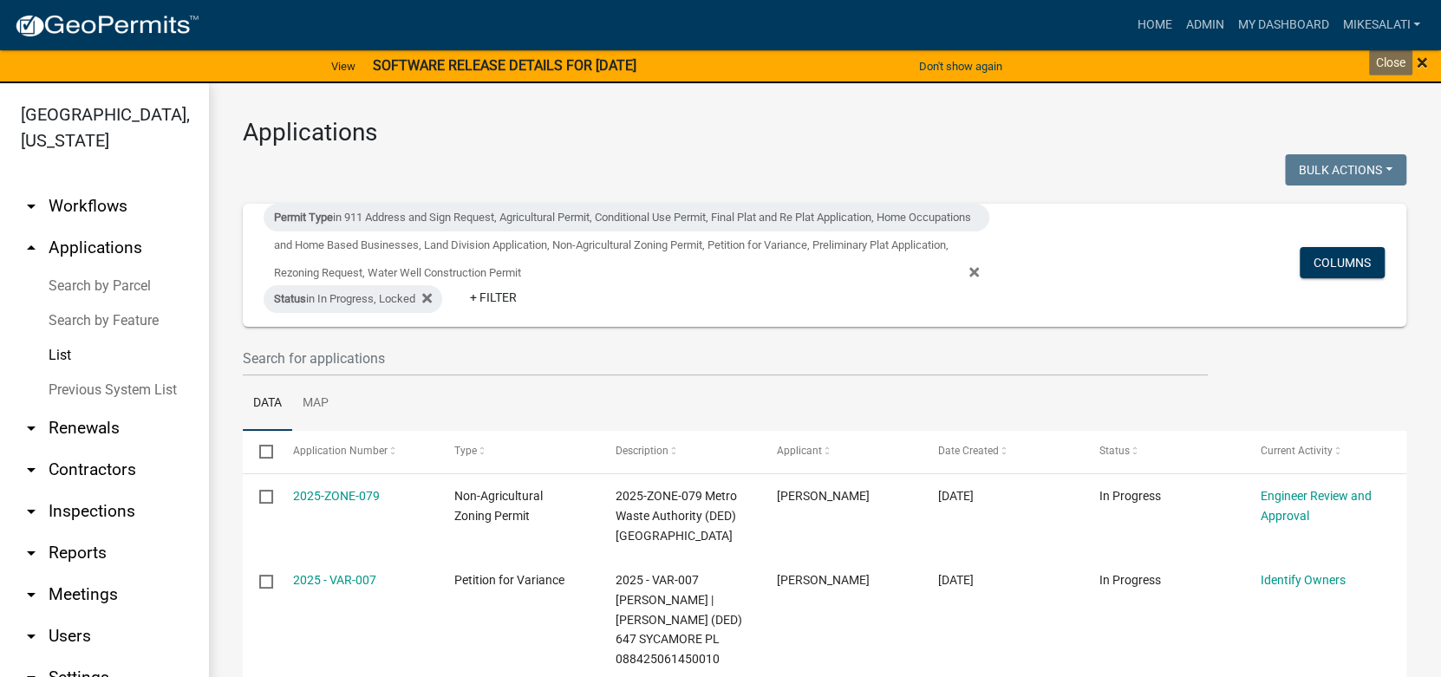
click at [1420, 53] on span "×" at bounding box center [1422, 62] width 11 height 24
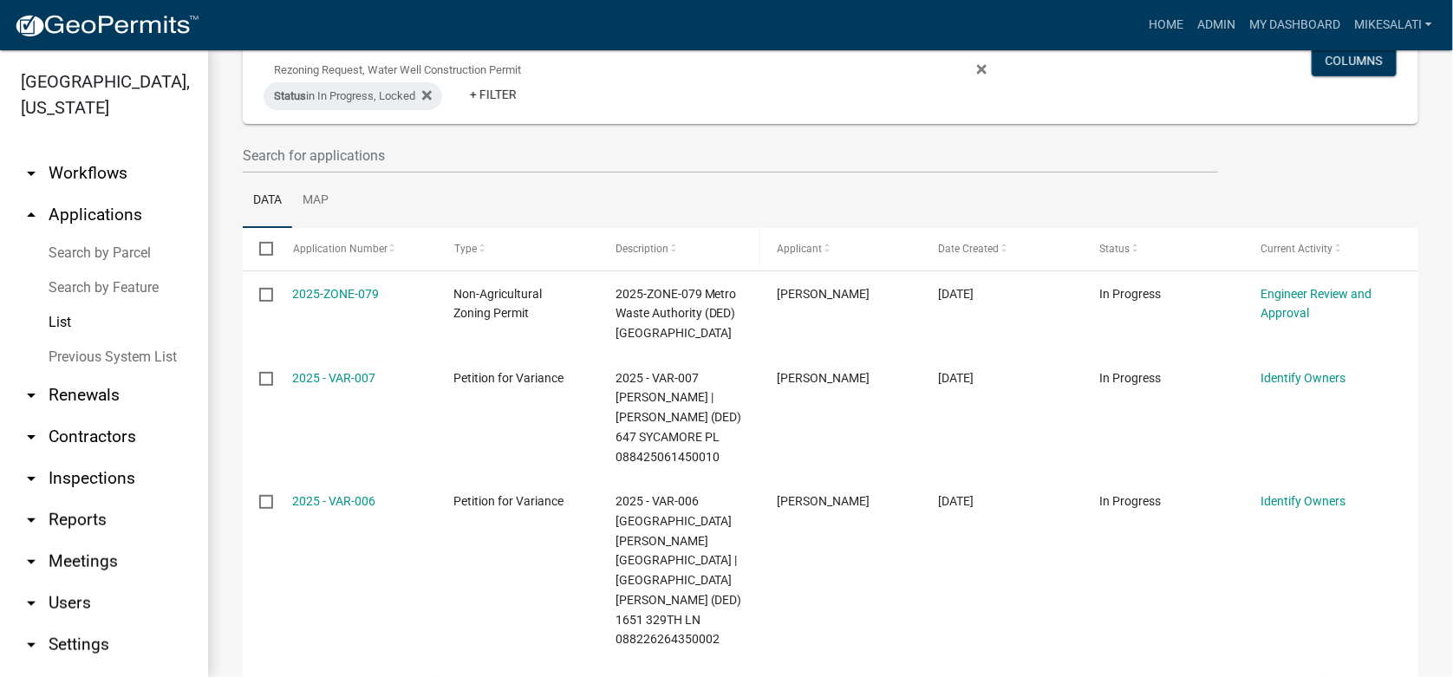
scroll to position [260, 0]
